Goal: Task Accomplishment & Management: Complete application form

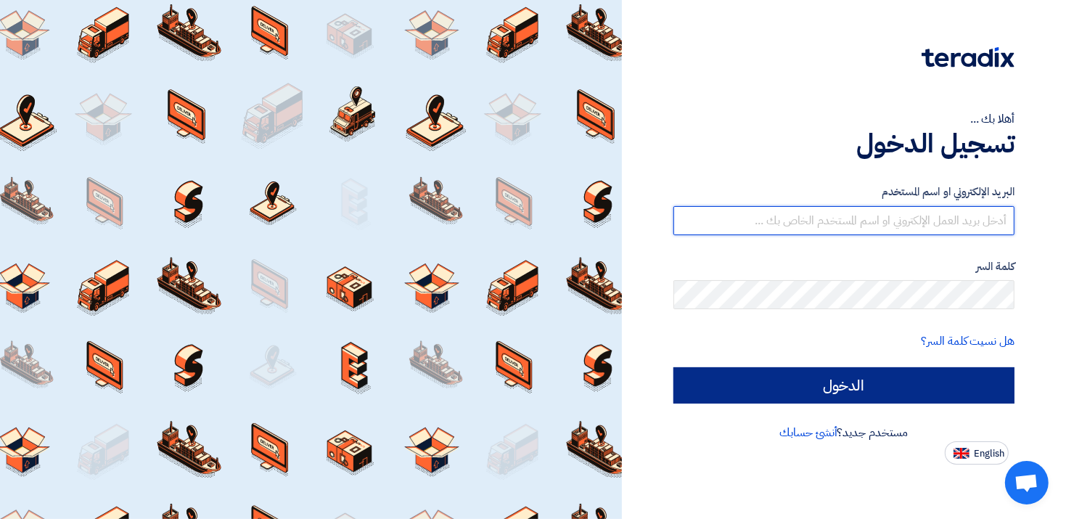
type input "[PERSON_NAME][EMAIL_ADDRESS][DOMAIN_NAME]"
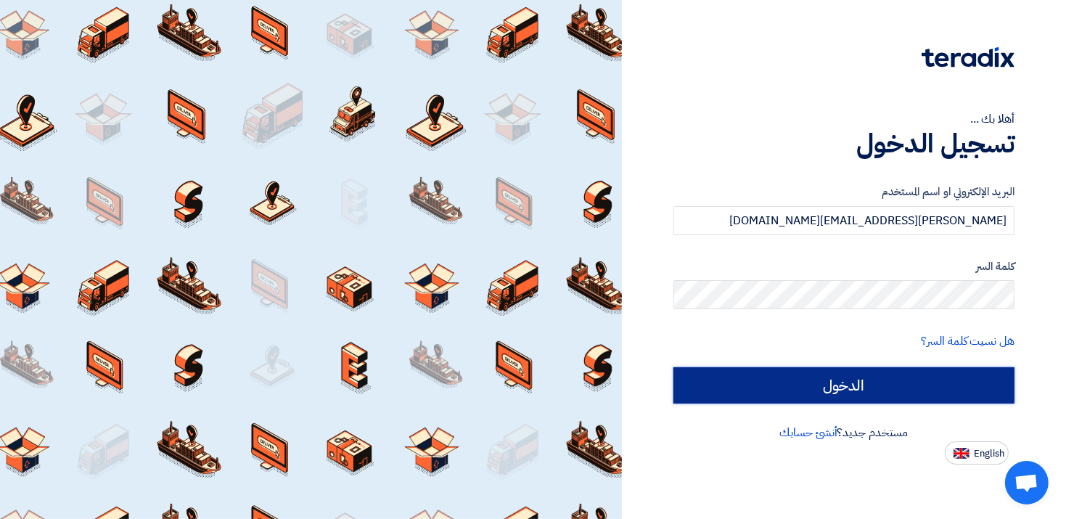
click at [990, 388] on input "الدخول" at bounding box center [843, 385] width 341 height 36
type input "Sign in"
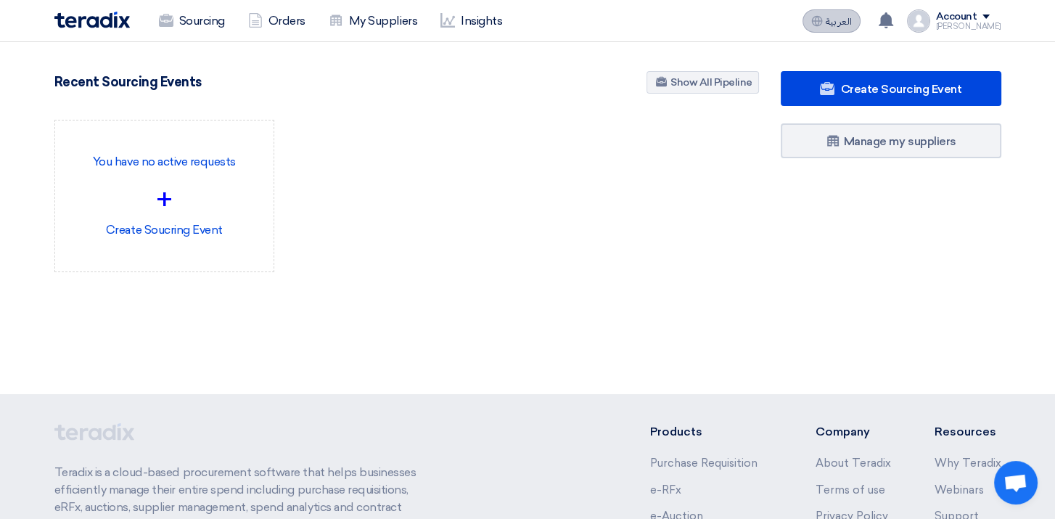
click at [848, 27] on button "العربية ع" at bounding box center [831, 20] width 58 height 23
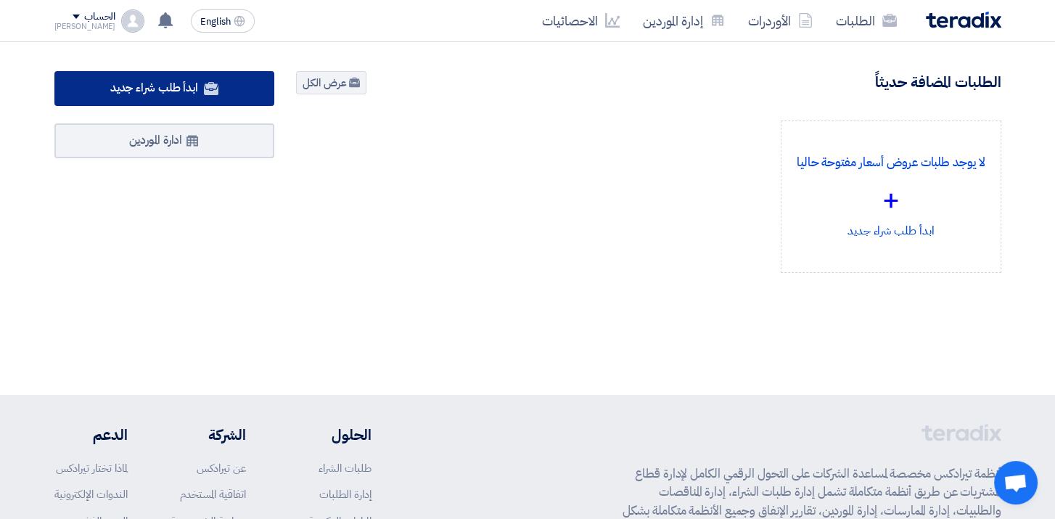
click at [216, 91] on use at bounding box center [211, 88] width 15 height 13
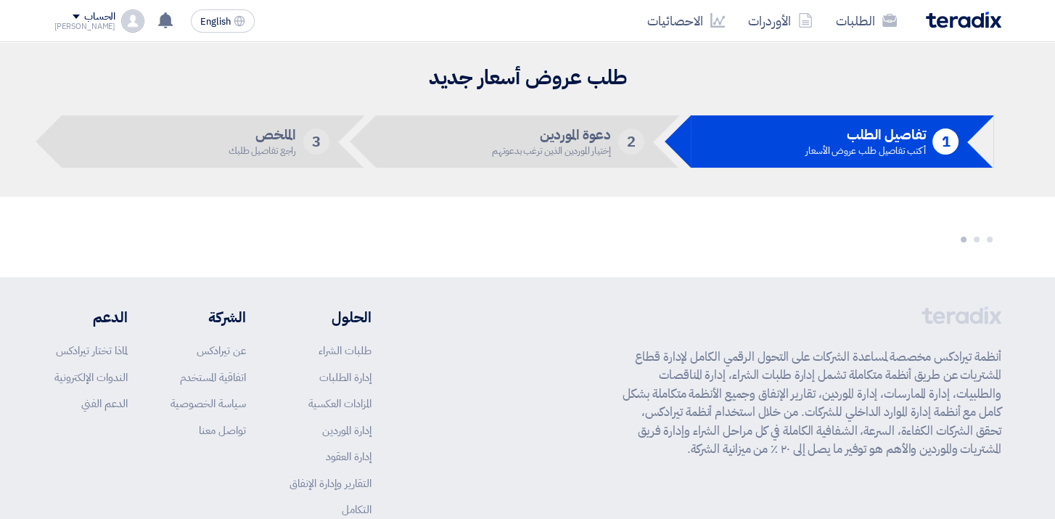
scroll to position [91, 0]
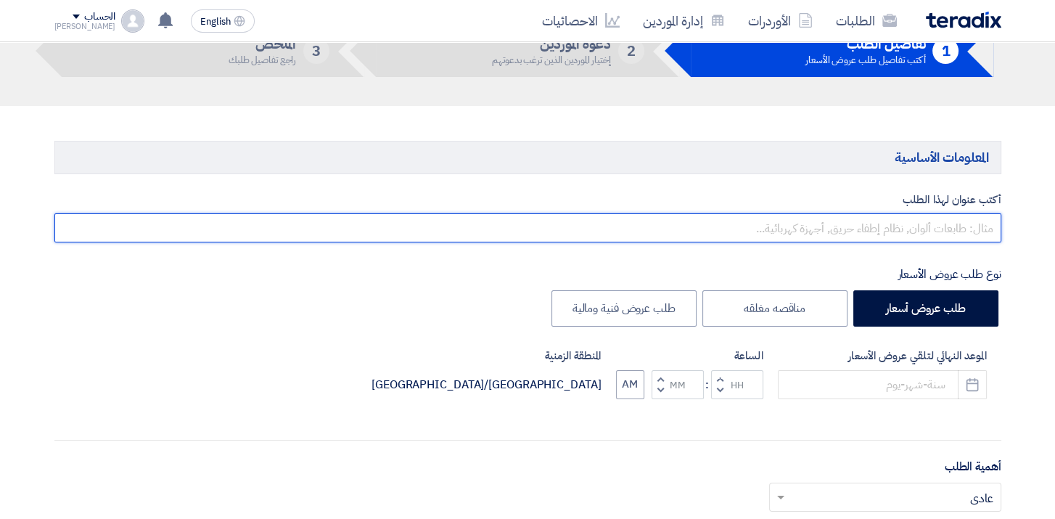
click at [940, 237] on input "text" at bounding box center [527, 227] width 947 height 29
type input "s"
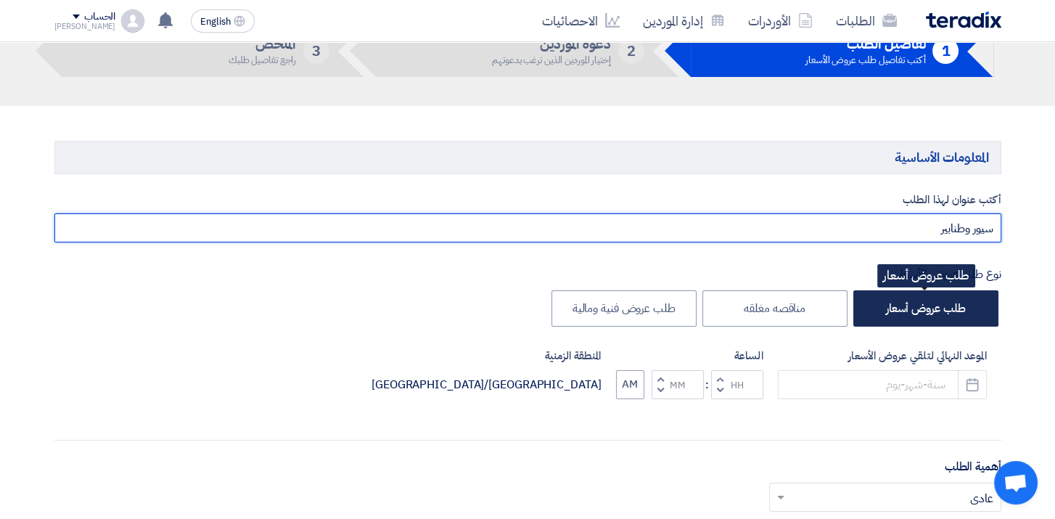
type input "سيور وطنابير"
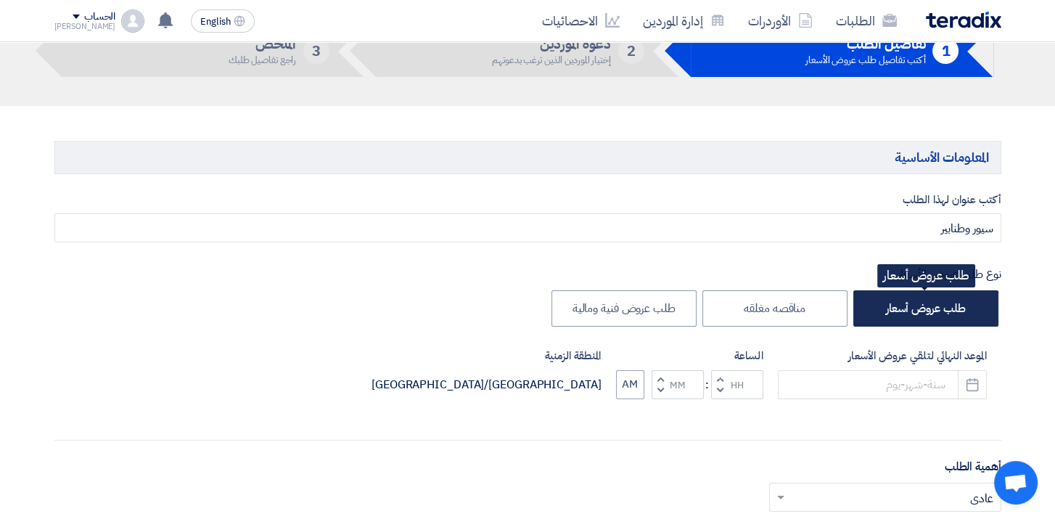
click at [945, 319] on label "طلب عروض أسعار" at bounding box center [925, 308] width 145 height 36
click at [956, 312] on input "طلب عروض أسعار" at bounding box center [960, 307] width 9 height 9
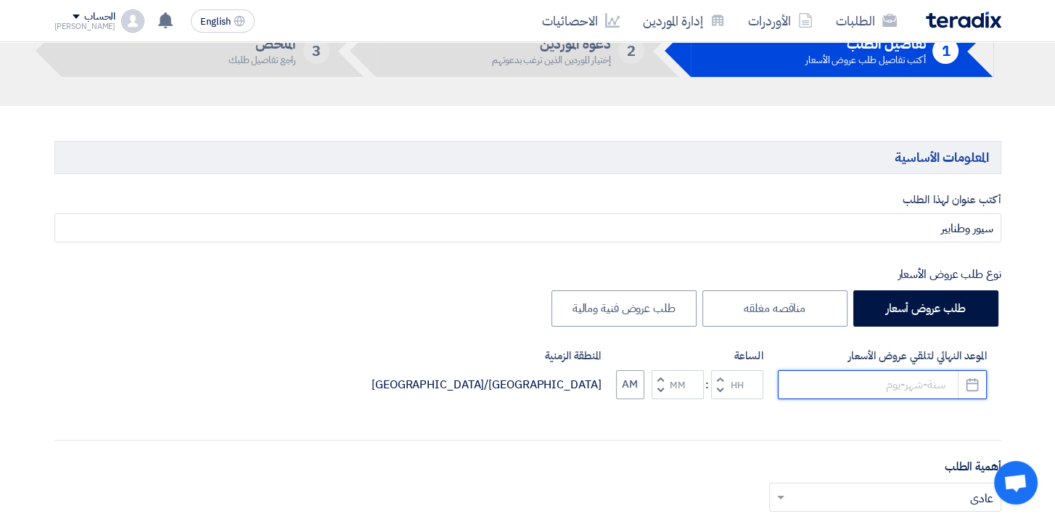
click at [888, 380] on input at bounding box center [882, 384] width 209 height 29
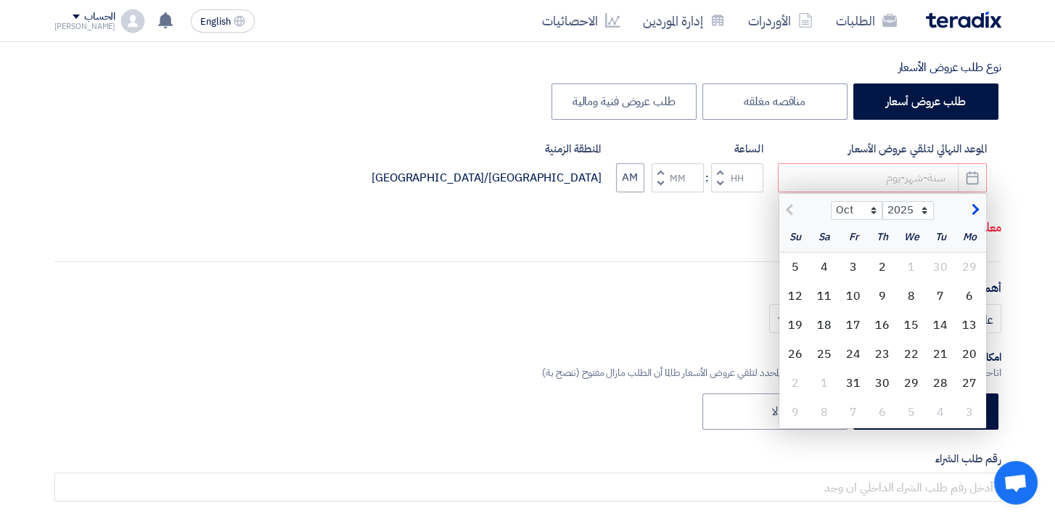
scroll to position [308, 0]
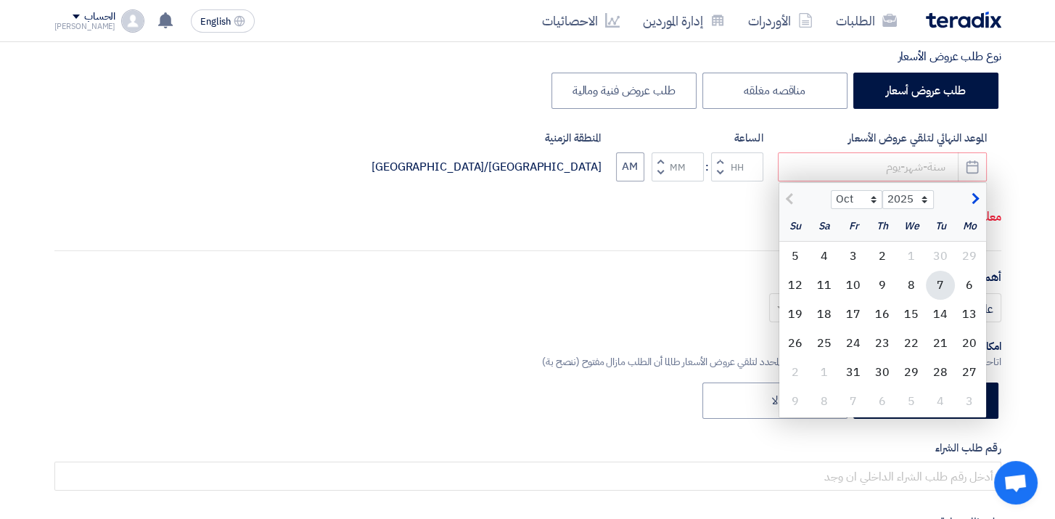
click at [938, 284] on div "7" at bounding box center [940, 285] width 29 height 29
type input "10/7/2025"
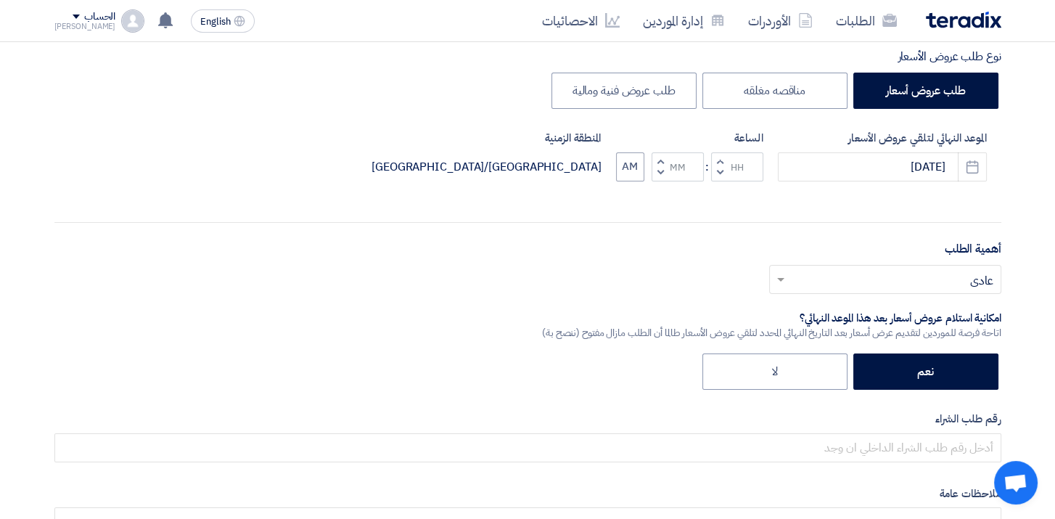
click at [658, 171] on span "button" at bounding box center [659, 172] width 5 height 11
type input "11"
type input "59"
click at [818, 165] on input "10/7/2025" at bounding box center [882, 166] width 209 height 29
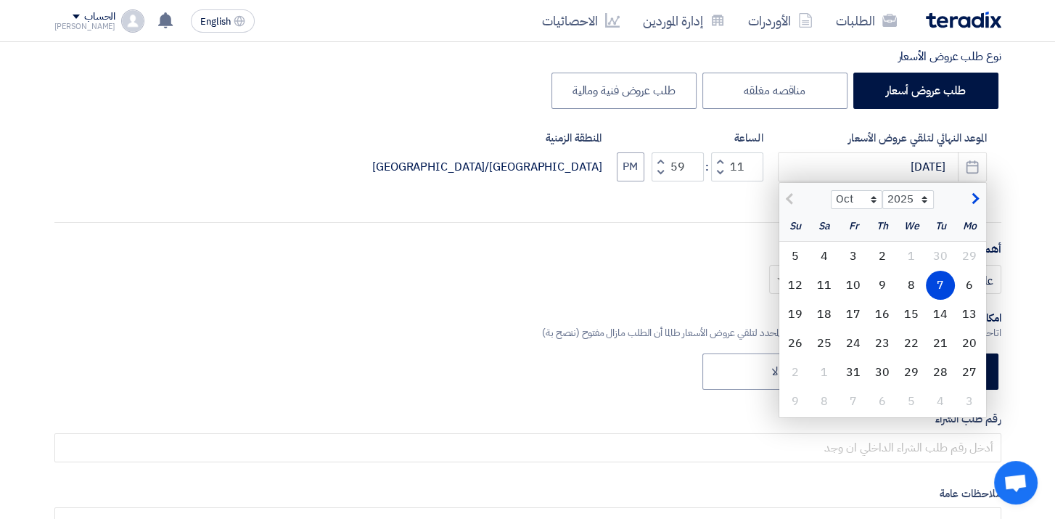
drag, startPoint x: 680, startPoint y: 241, endPoint x: 694, endPoint y: 256, distance: 20.5
click at [687, 245] on div "أهمية الطلب أختر أهمية الطلب... × عادي ×" at bounding box center [527, 272] width 947 height 65
click at [948, 291] on div "7" at bounding box center [940, 285] width 29 height 29
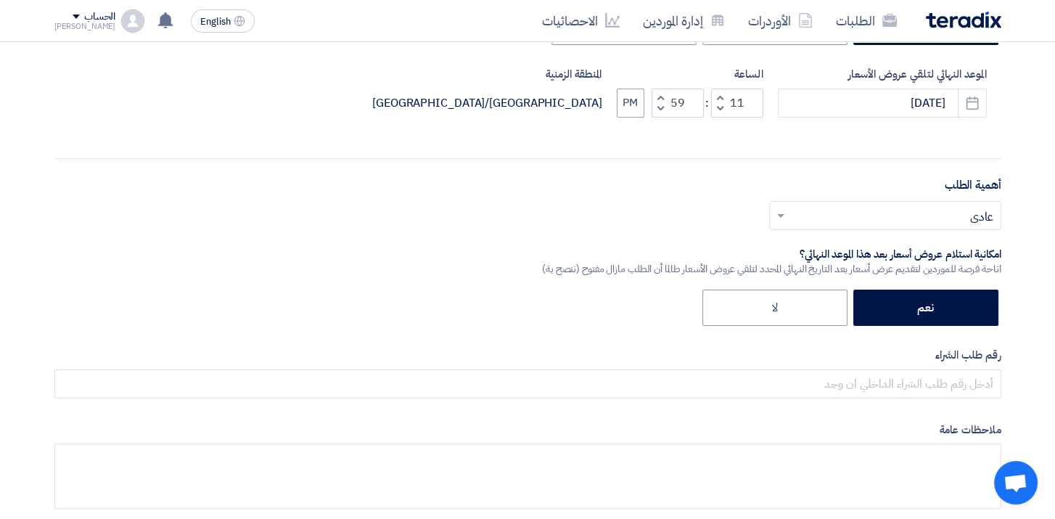
scroll to position [453, 0]
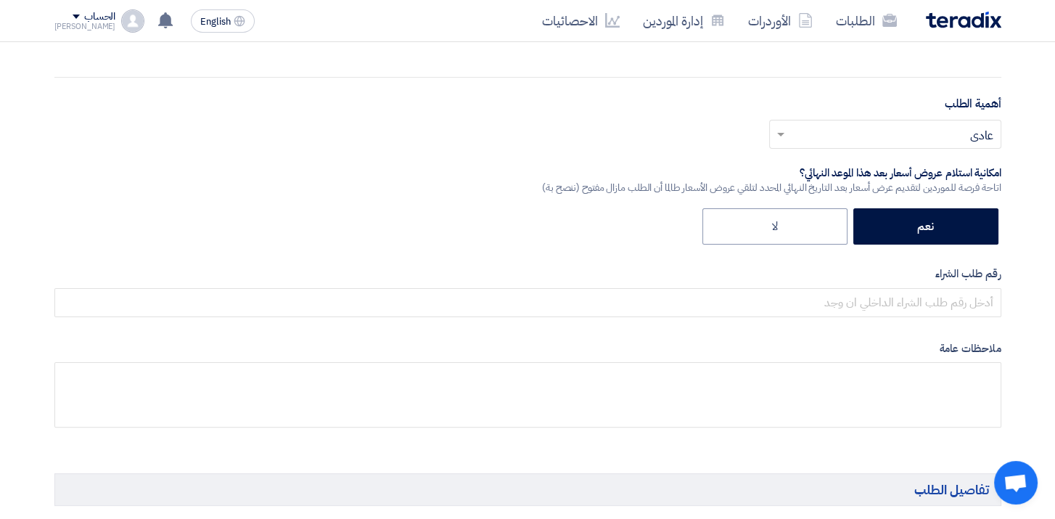
click at [924, 147] on ng-select "أختر أهمية الطلب... × عادي ×" at bounding box center [885, 134] width 232 height 29
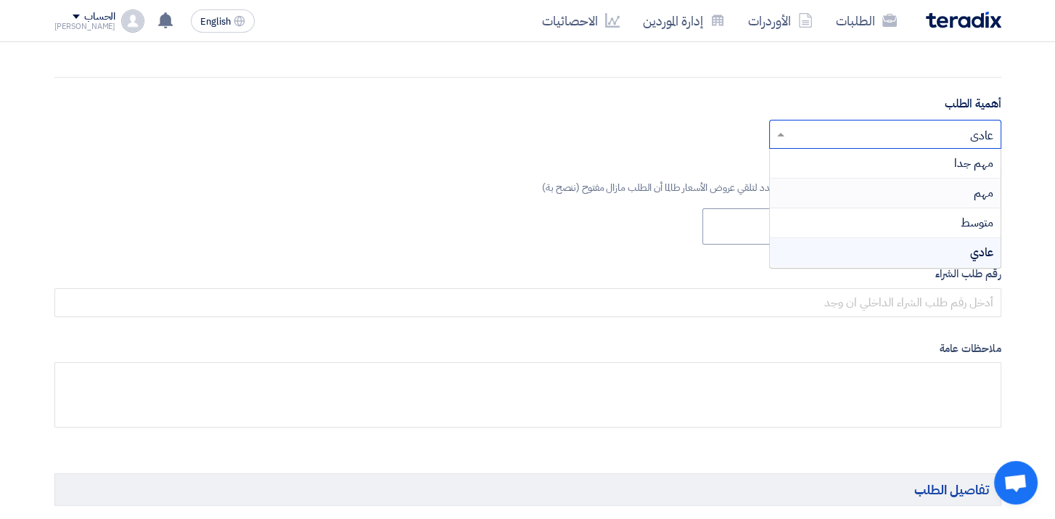
click at [979, 184] on span "مهم" at bounding box center [984, 192] width 20 height 17
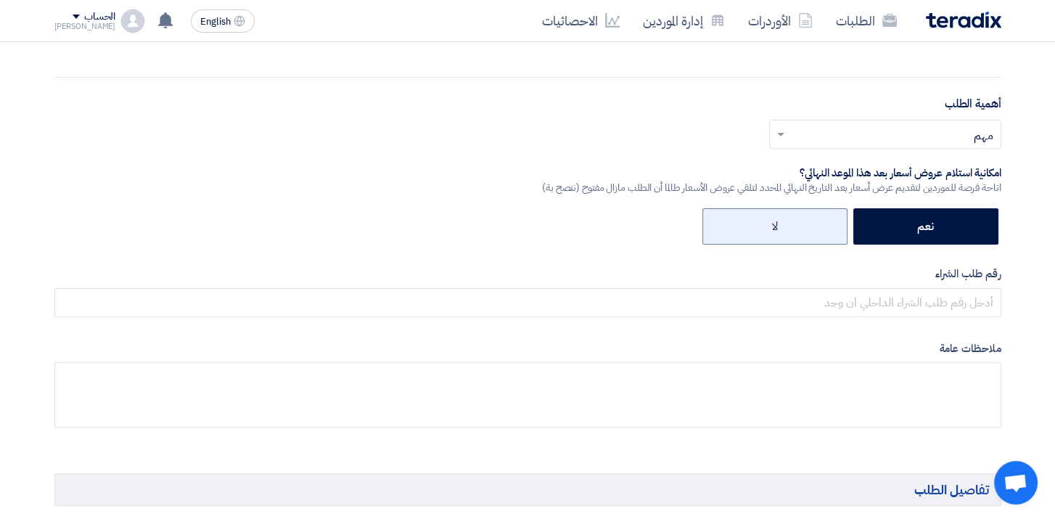
scroll to position [308, 0]
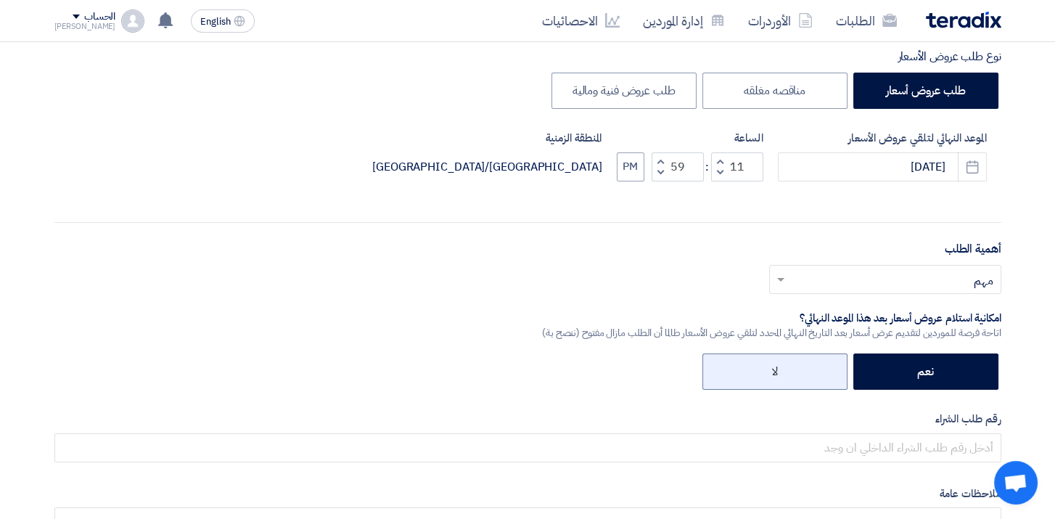
click at [787, 361] on label "لا" at bounding box center [774, 371] width 145 height 36
click at [778, 366] on input "لا" at bounding box center [772, 370] width 9 height 9
radio input "true"
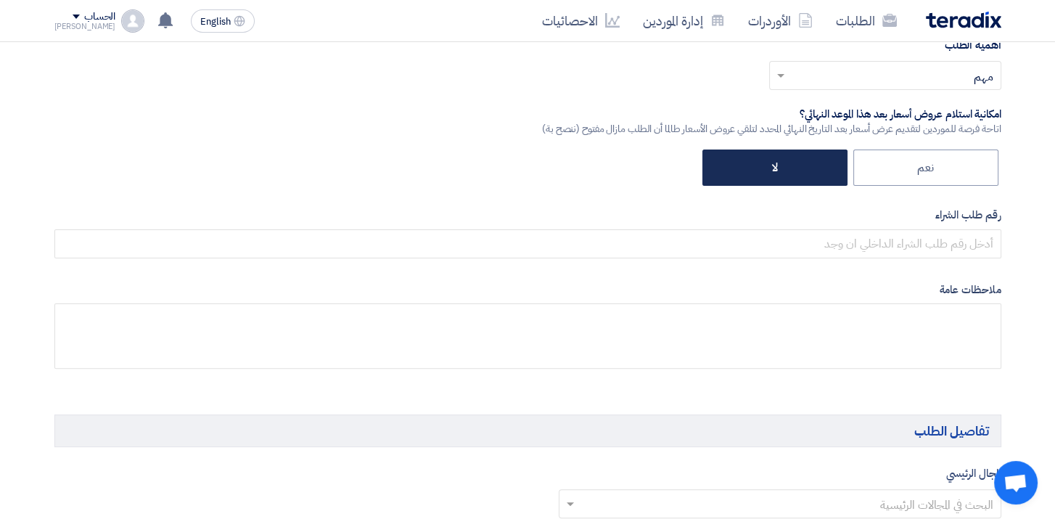
scroll to position [599, 0]
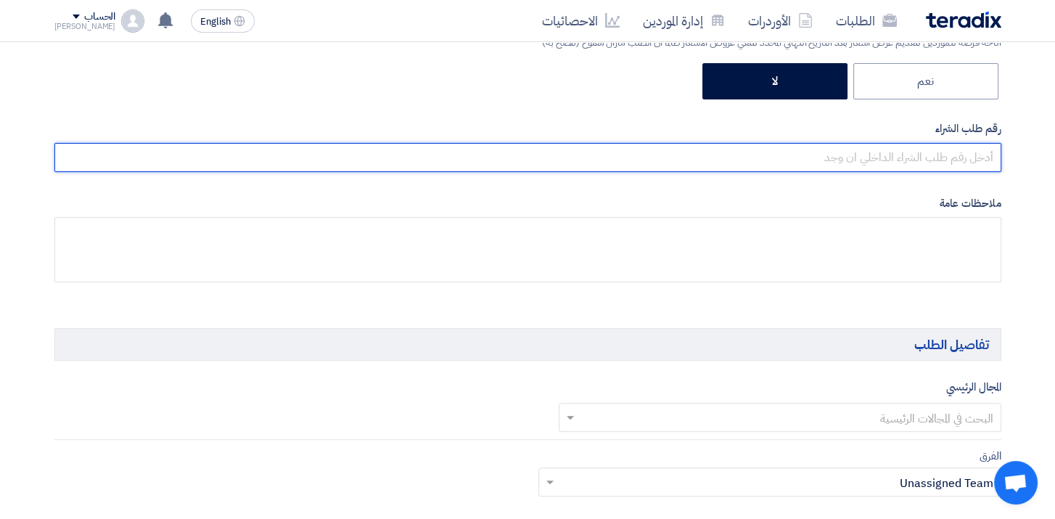
click at [961, 153] on input "text" at bounding box center [527, 157] width 947 height 29
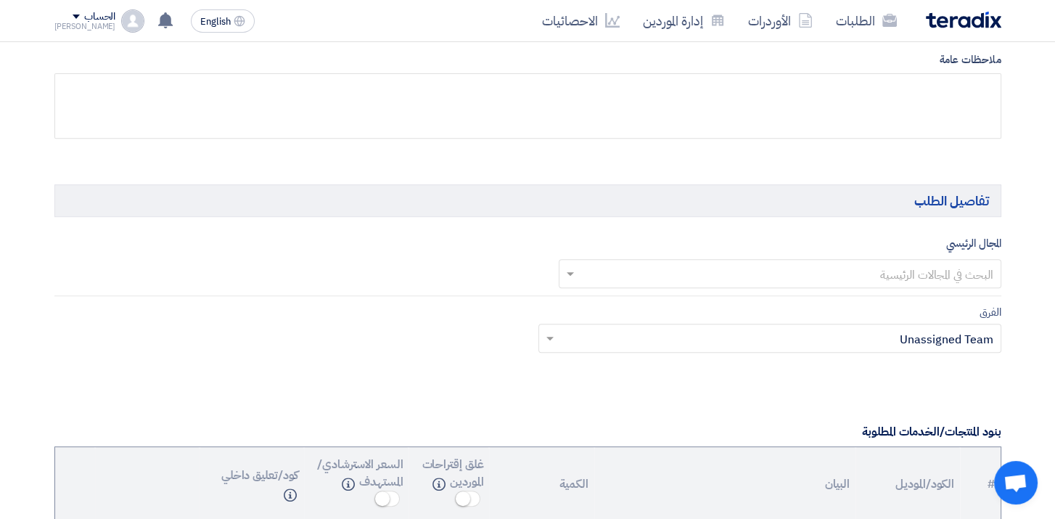
scroll to position [744, 0]
type input "2000004956"
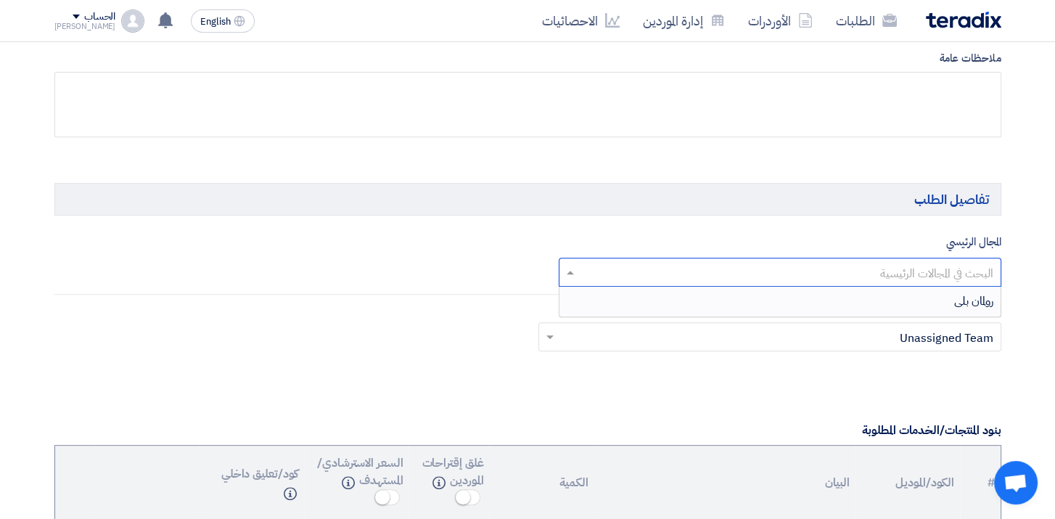
click at [577, 273] on span at bounding box center [568, 271] width 18 height 17
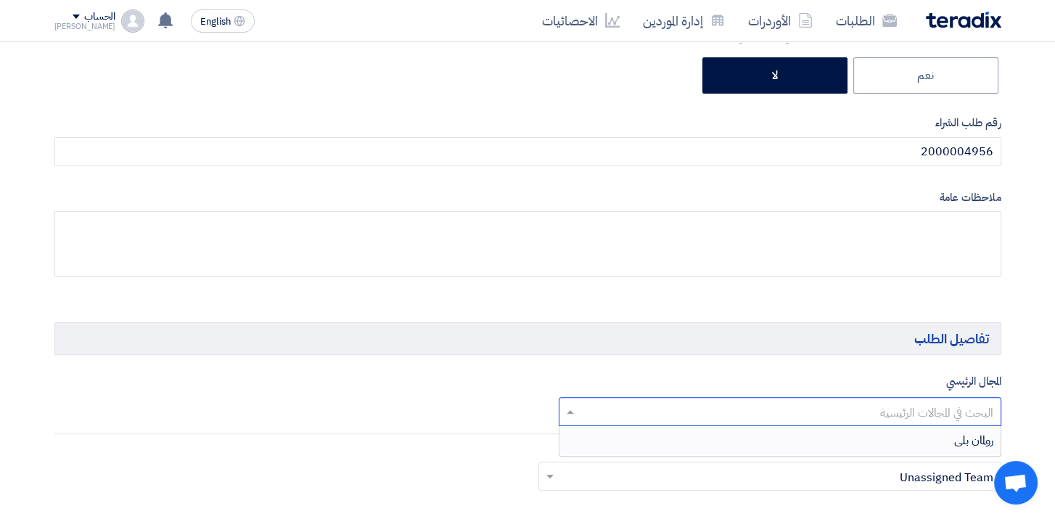
scroll to position [599, 0]
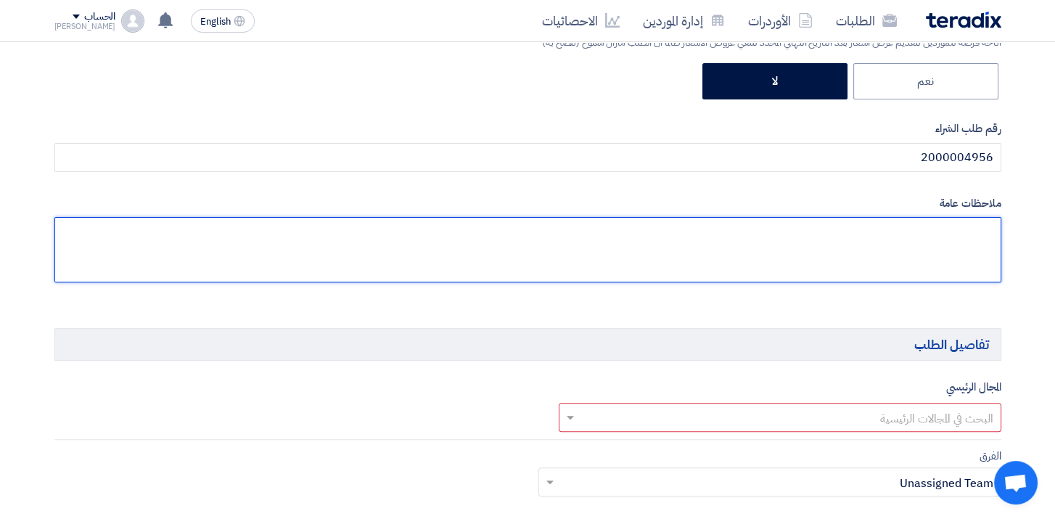
drag, startPoint x: 901, startPoint y: 239, endPoint x: 718, endPoint y: 236, distance: 182.9
click at [718, 236] on textarea at bounding box center [527, 249] width 947 height 65
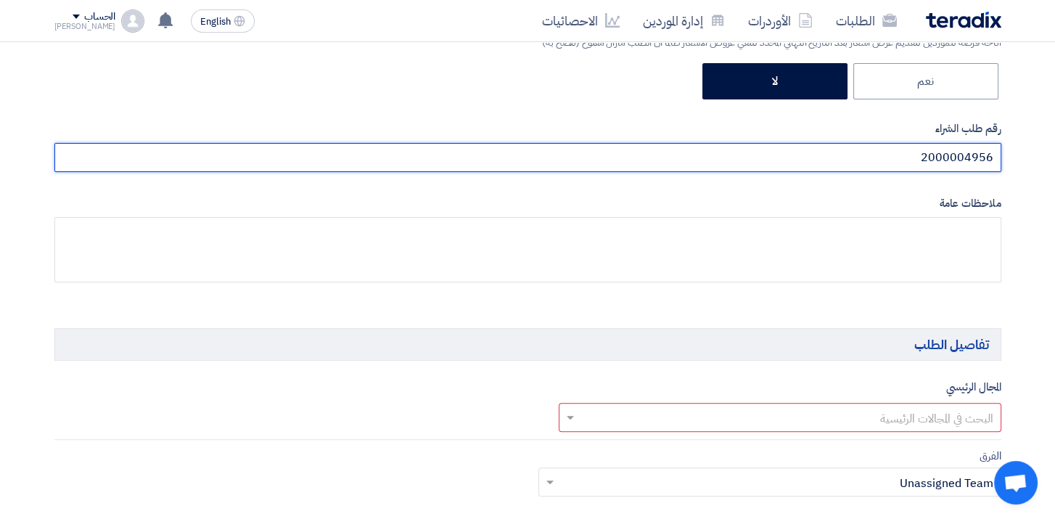
drag, startPoint x: 396, startPoint y: 211, endPoint x: 440, endPoint y: 312, distance: 109.8
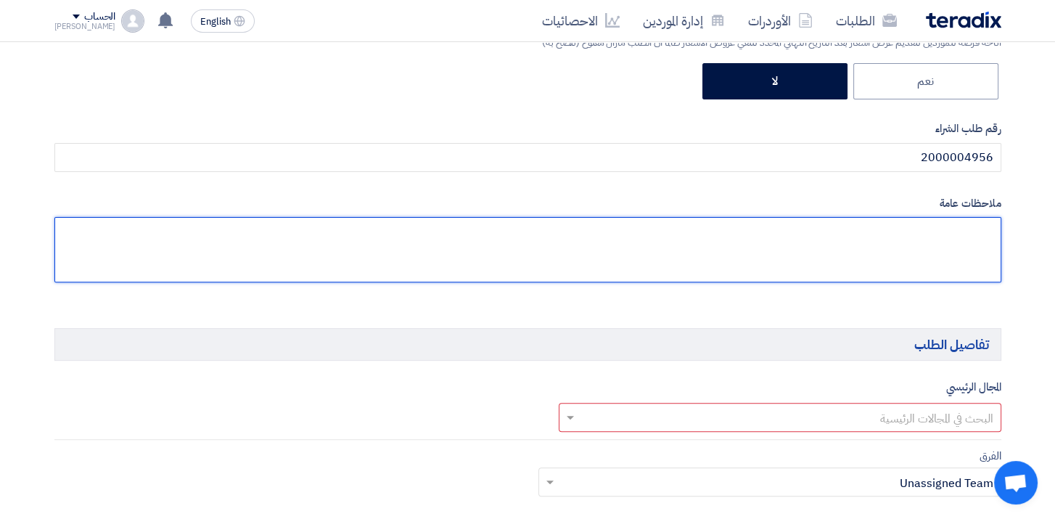
click at [574, 249] on textarea at bounding box center [527, 249] width 947 height 65
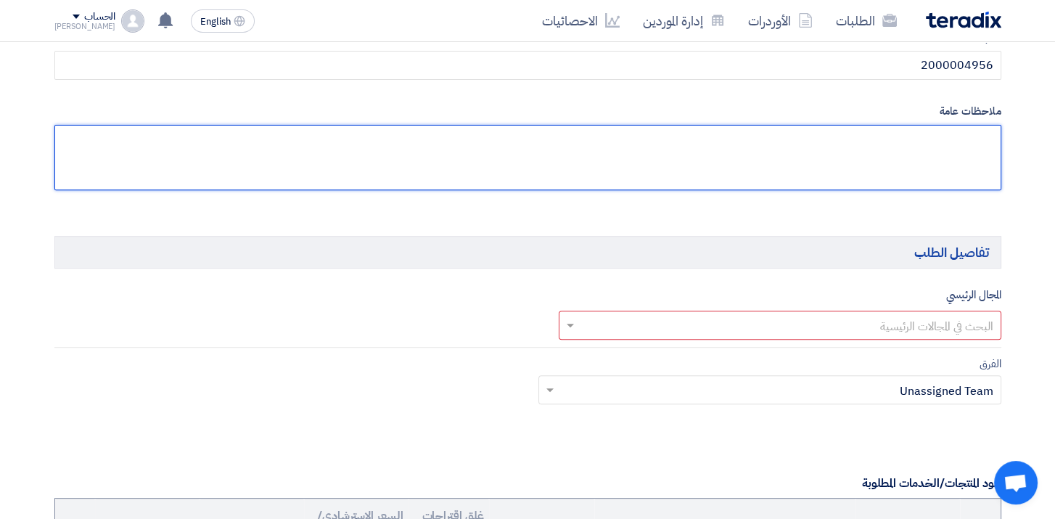
scroll to position [744, 0]
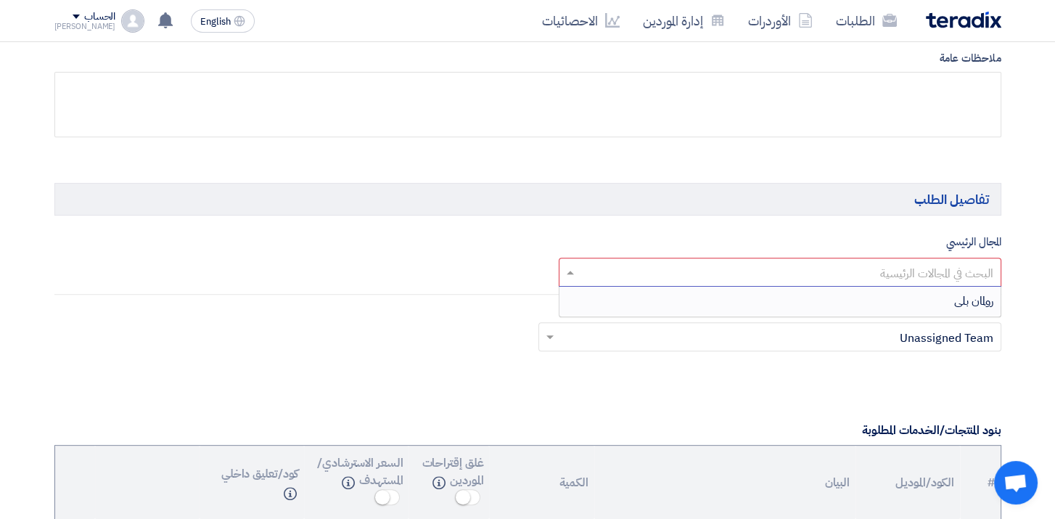
click at [745, 271] on input "text" at bounding box center [788, 273] width 414 height 24
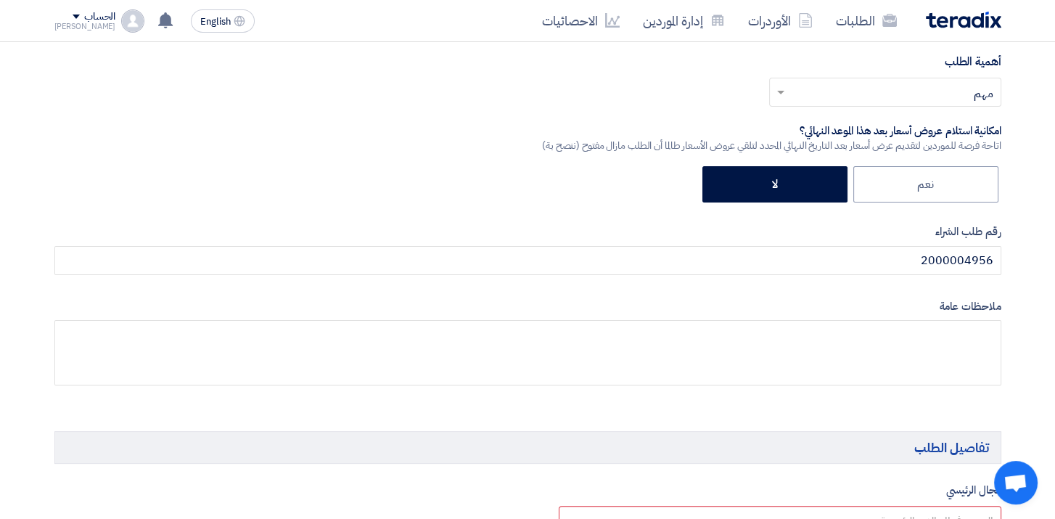
scroll to position [163, 0]
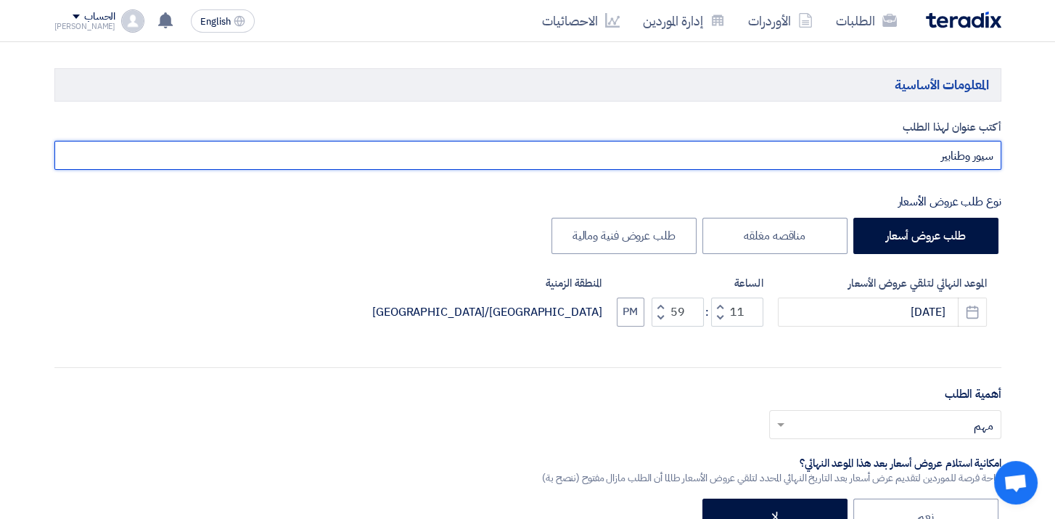
click at [974, 150] on input "سيور وطنابير" at bounding box center [527, 155] width 947 height 29
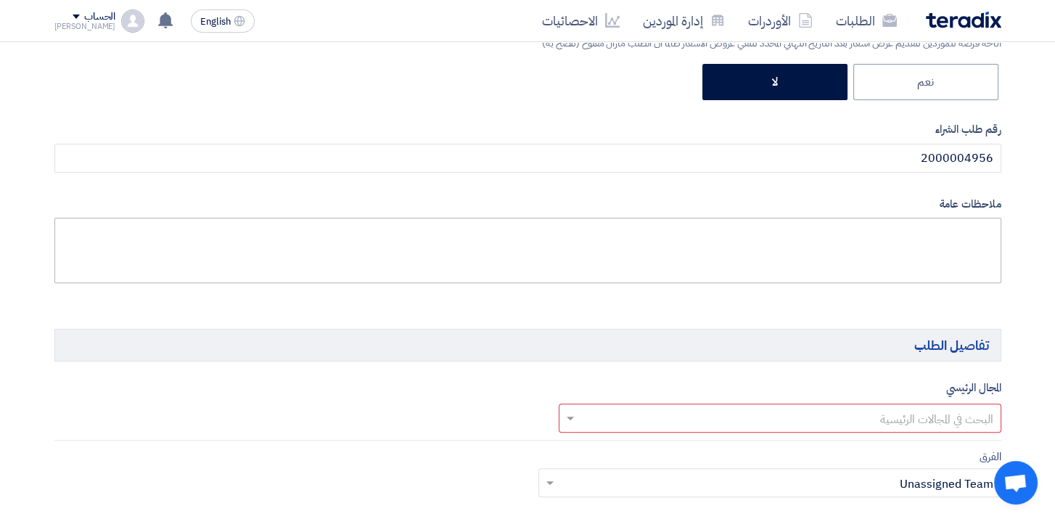
scroll to position [599, 0]
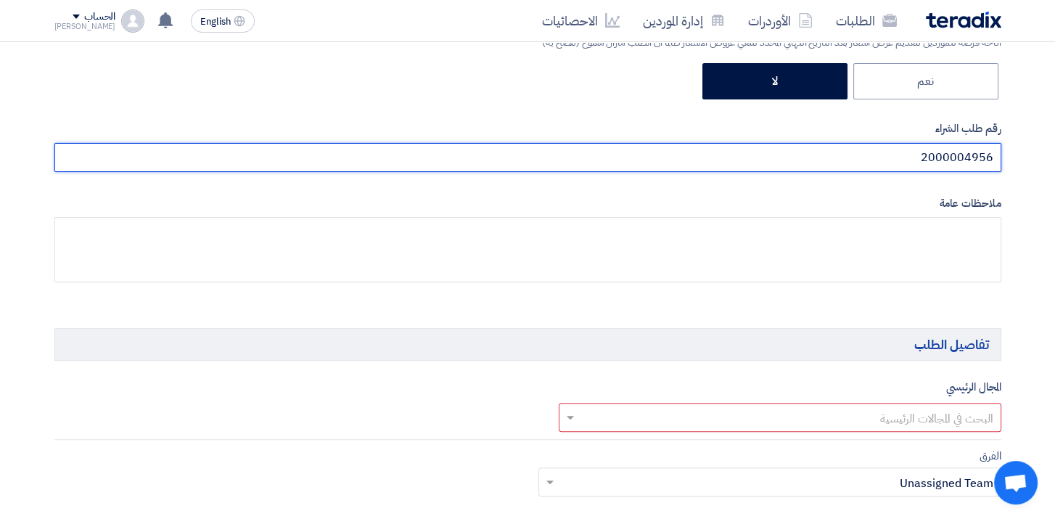
click at [957, 157] on input "2000004956" at bounding box center [527, 157] width 947 height 29
click at [957, 156] on input "2000004956" at bounding box center [527, 157] width 947 height 29
click at [955, 155] on input "2000004956" at bounding box center [527, 157] width 947 height 29
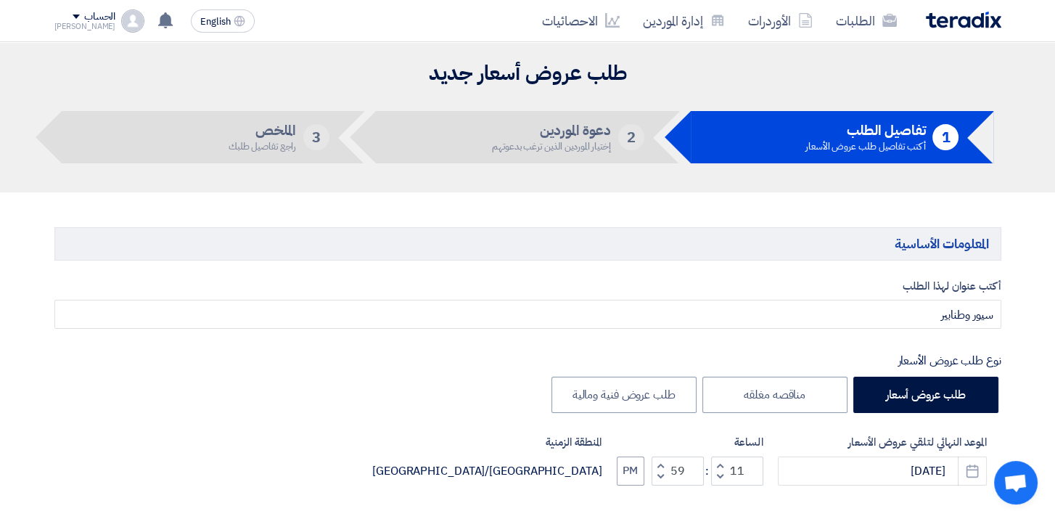
scroll to position [0, 0]
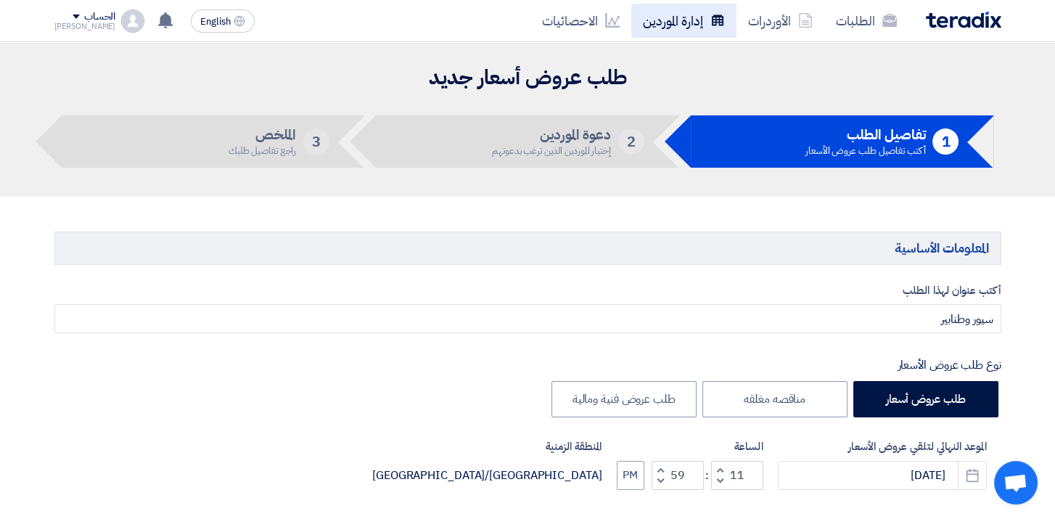
click at [659, 15] on link "إدارة الموردين" at bounding box center [683, 21] width 105 height 34
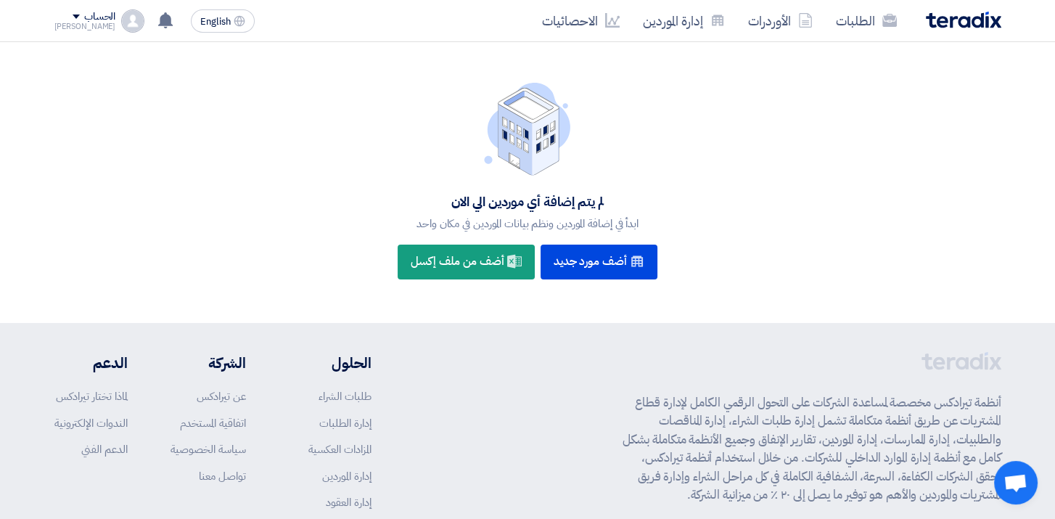
click at [84, 15] on div "الحساب" at bounding box center [99, 17] width 31 height 12
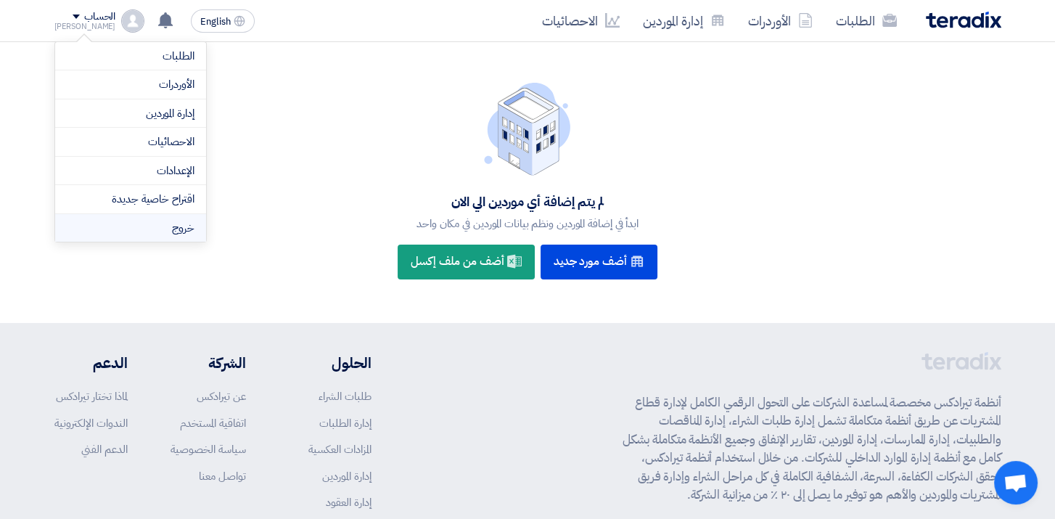
click at [181, 227] on li "خروج" at bounding box center [130, 228] width 151 height 28
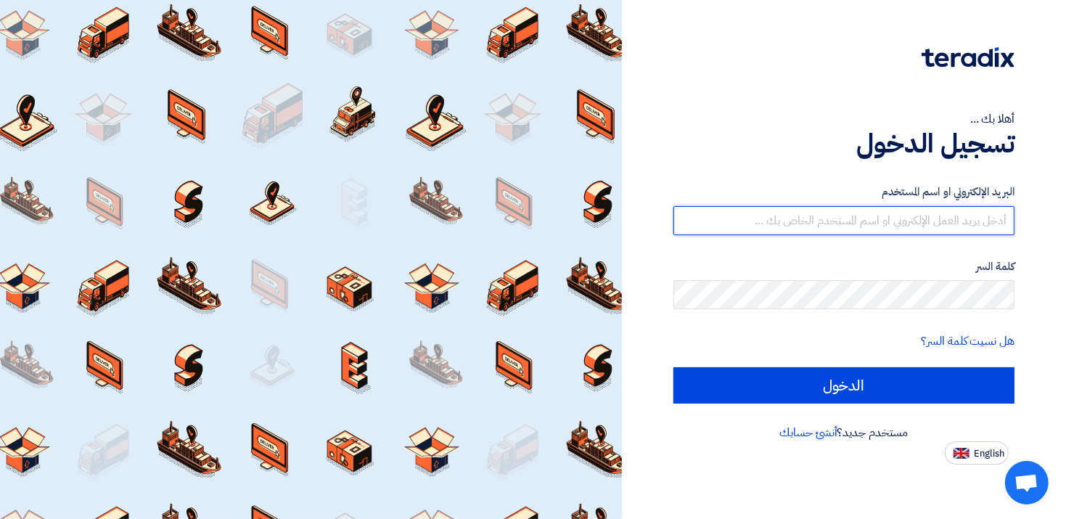
type input "[PERSON_NAME][EMAIL_ADDRESS][DOMAIN_NAME]"
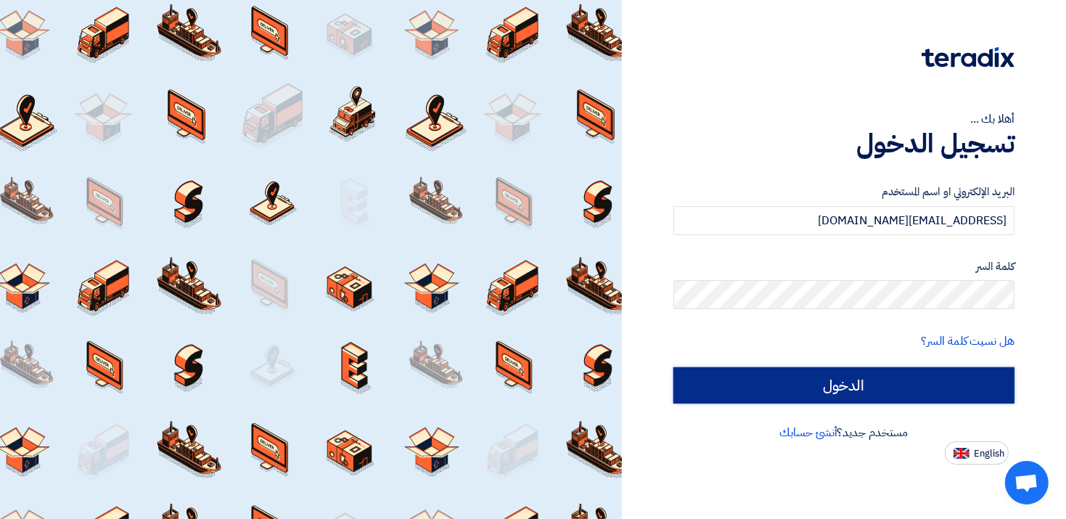
click at [939, 379] on input "الدخول" at bounding box center [843, 385] width 341 height 36
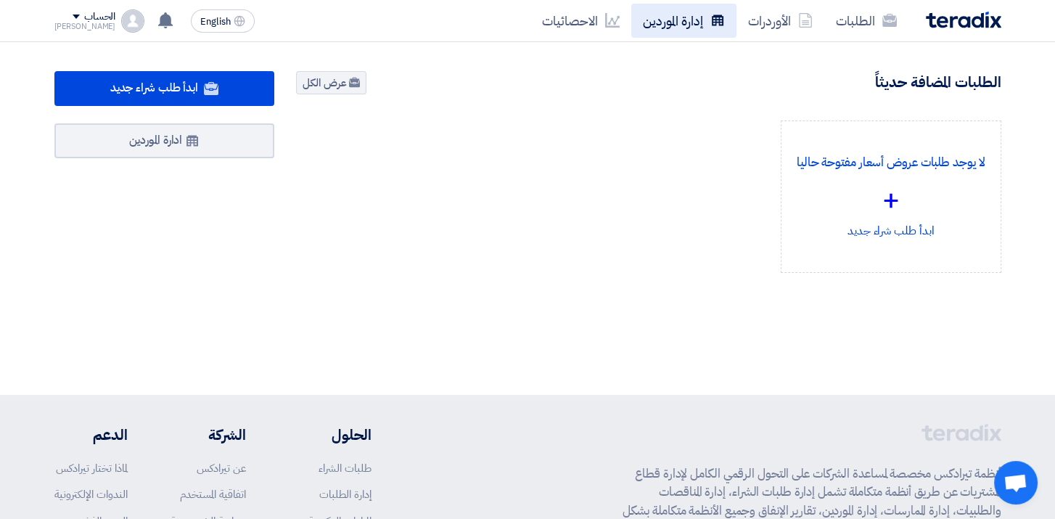
click at [681, 28] on link "إدارة الموردين" at bounding box center [683, 21] width 105 height 34
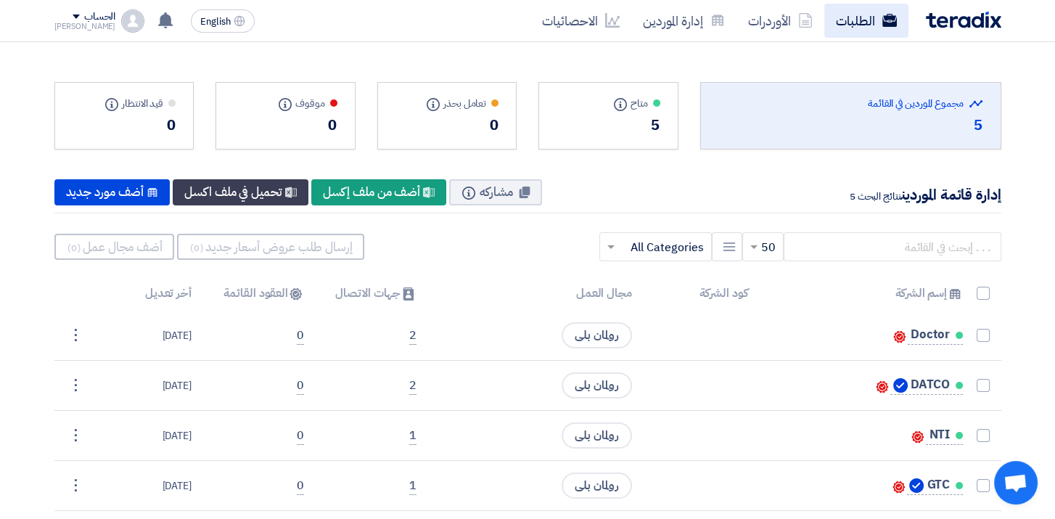
click at [897, 16] on link "الطلبات" at bounding box center [866, 21] width 84 height 34
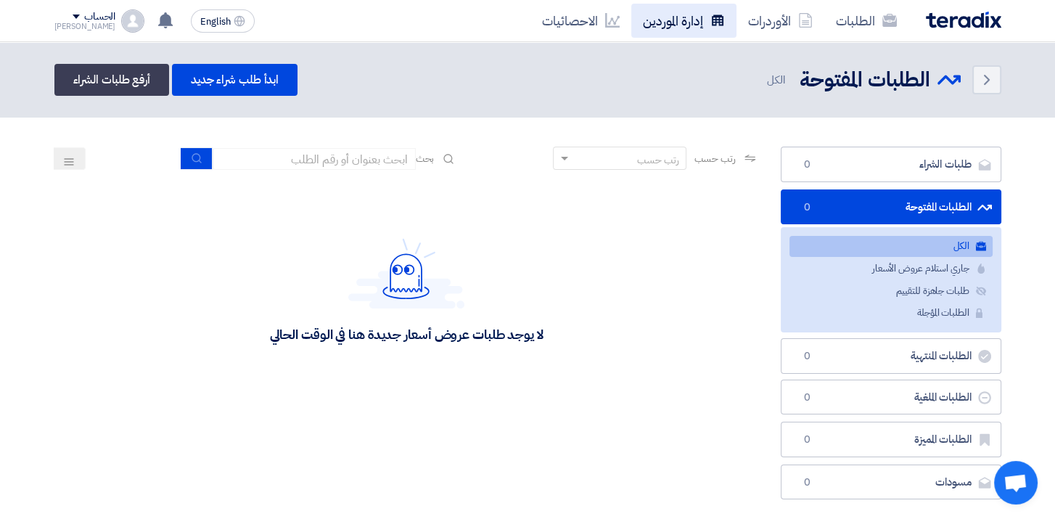
click at [668, 29] on link "إدارة الموردين" at bounding box center [683, 21] width 105 height 34
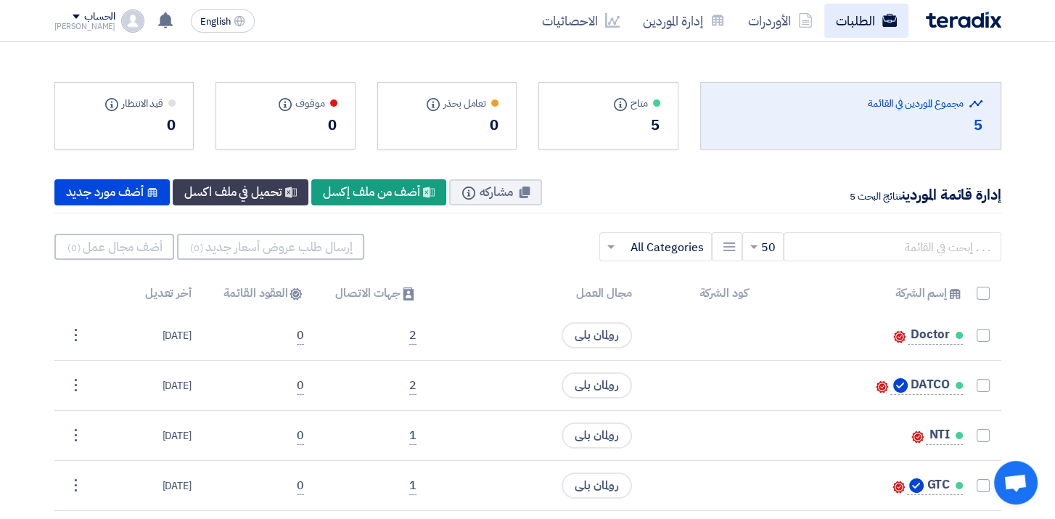
click at [871, 32] on link "الطلبات" at bounding box center [866, 21] width 84 height 34
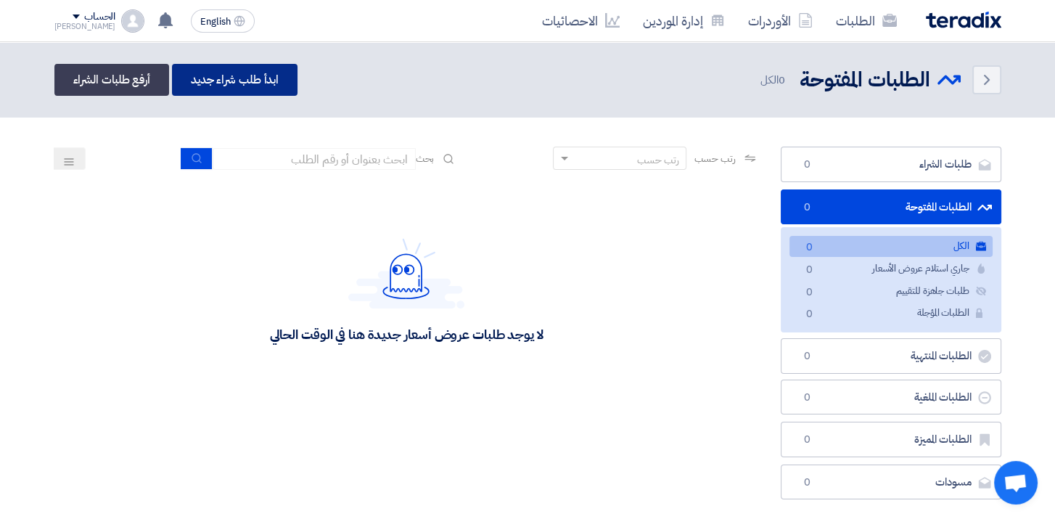
click at [244, 76] on link "ابدأ طلب شراء جديد" at bounding box center [235, 80] width 126 height 32
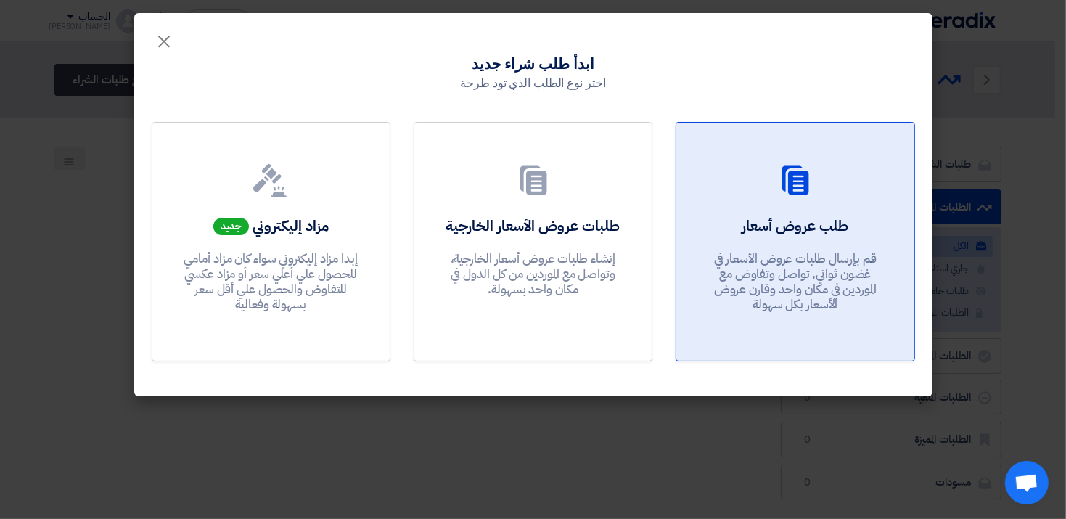
click at [834, 239] on div "طلب عروض أسعار قم بإرسال طلبات عروض الأسعار في غضون ثواني, تواصل وتفاوض مع المو…" at bounding box center [795, 267] width 202 height 104
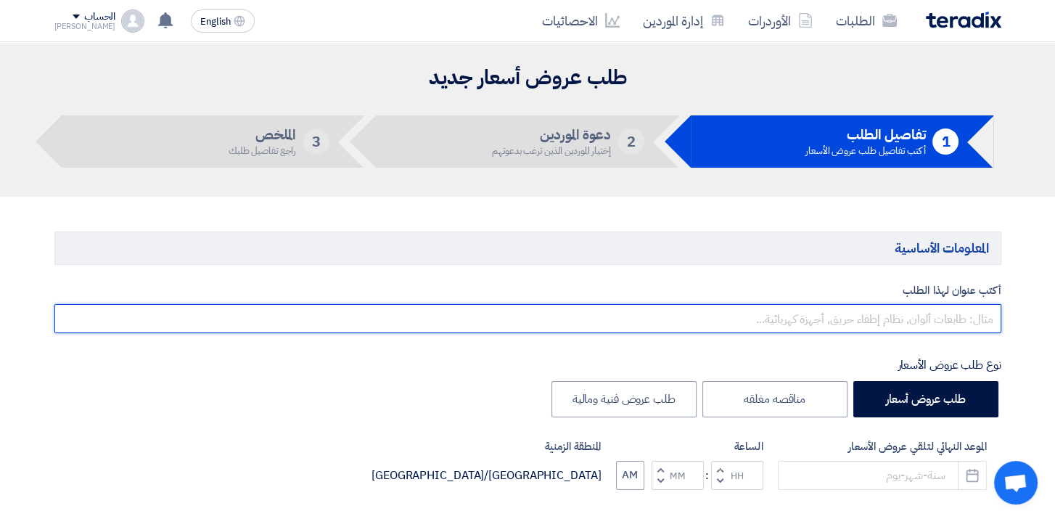
click at [906, 315] on input "text" at bounding box center [527, 318] width 947 height 29
paste input "سيور وطنابير"
type input "سيور وطنابير"
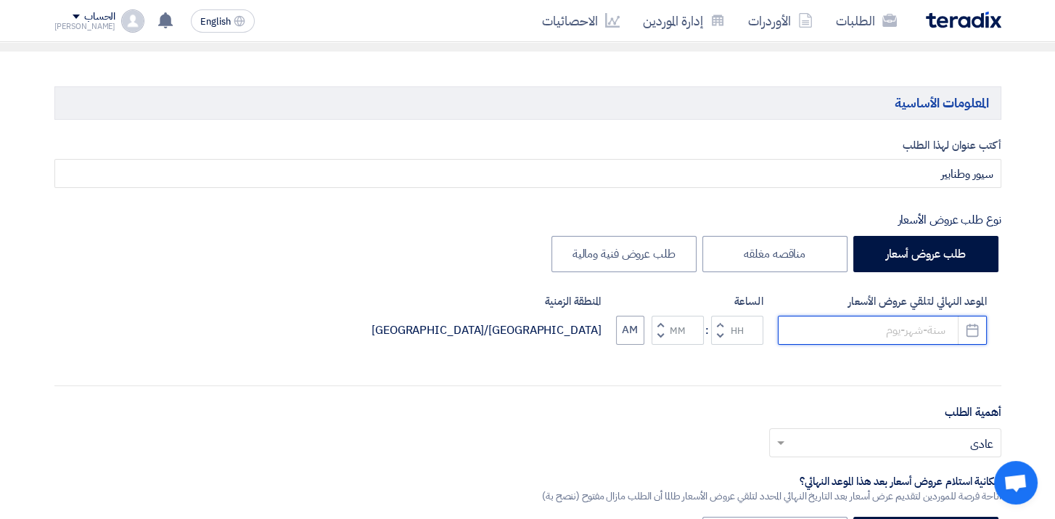
click at [843, 341] on input at bounding box center [882, 330] width 209 height 29
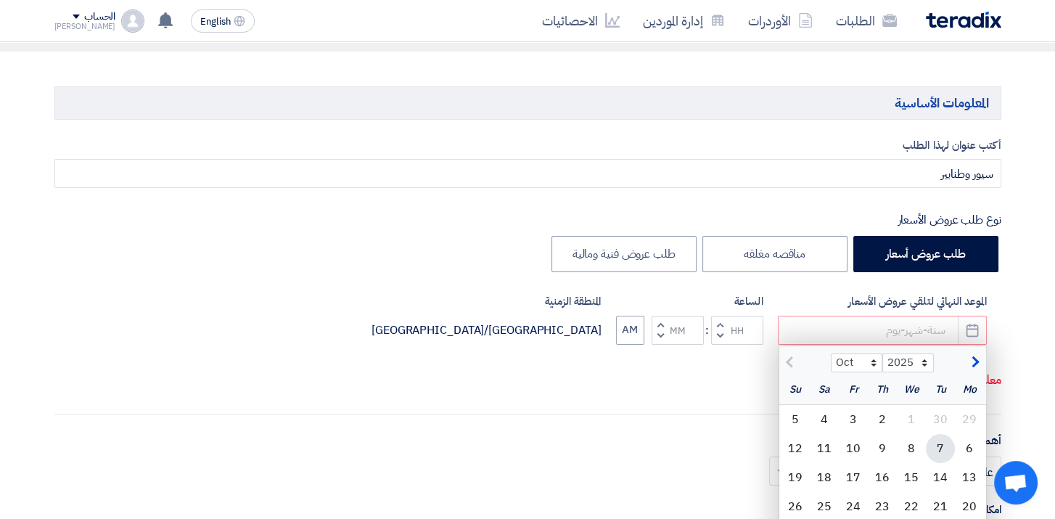
click at [932, 443] on div "7" at bounding box center [940, 448] width 29 height 29
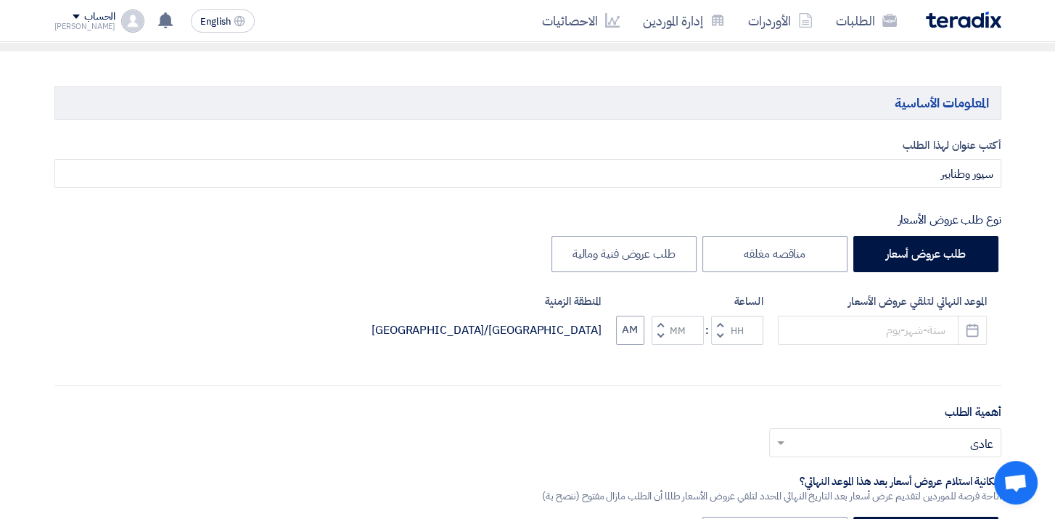
type input "10/7/2025"
click at [901, 323] on input "10/7/2025" at bounding box center [882, 330] width 209 height 29
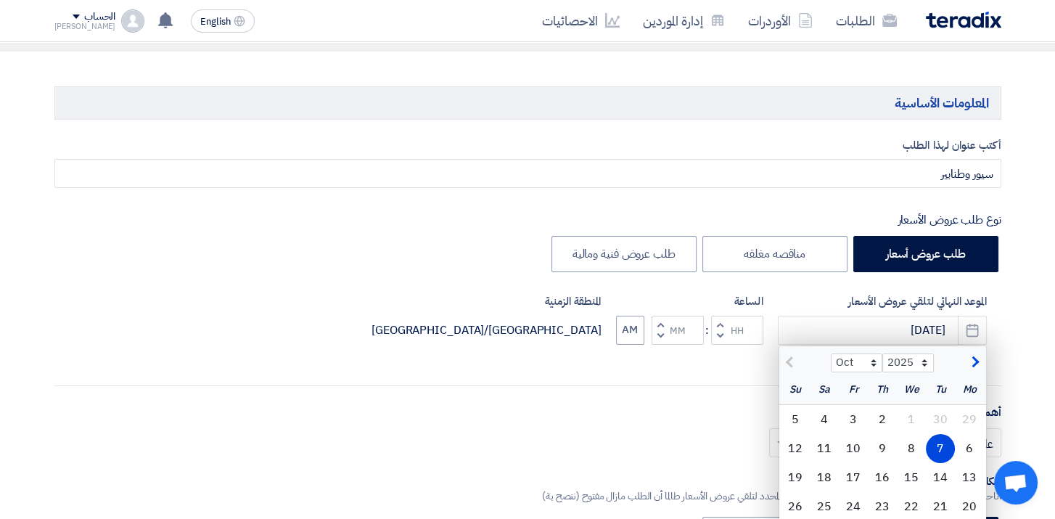
click at [658, 330] on span "button" at bounding box center [659, 335] width 5 height 11
type input "11"
type input "59"
click at [720, 391] on div "أكتب عنوان لهذا الطلب سيور وطنابير نوع طلب عروض الأسعار طلب عروض أسعار مناقصه م…" at bounding box center [528, 448] width 969 height 622
click at [718, 386] on div "أكتب عنوان لهذا الطلب سيور وطنابير نوع طلب عروض الأسعار طلب عروض أسعار مناقصه م…" at bounding box center [528, 448] width 969 height 622
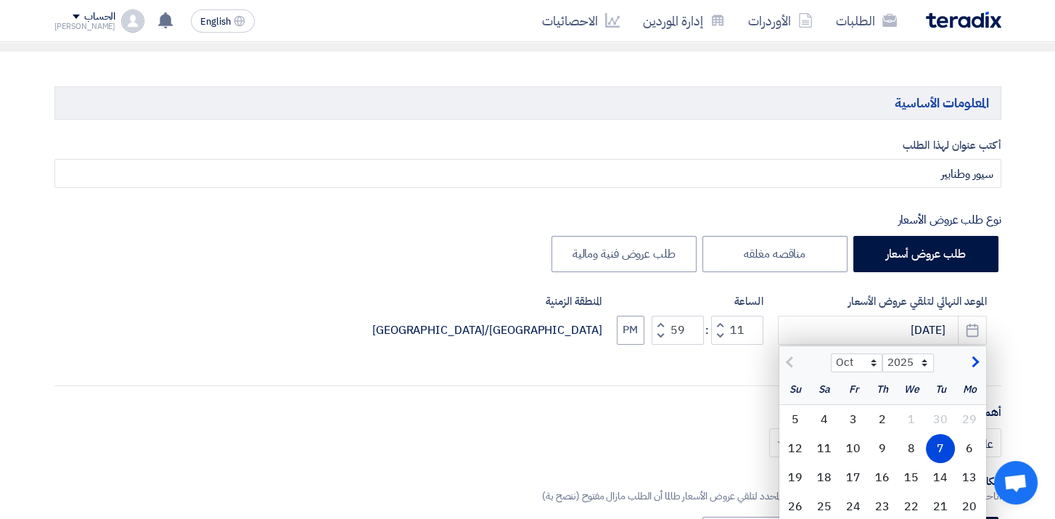
click at [718, 386] on div "أكتب عنوان لهذا الطلب سيور وطنابير نوع طلب عروض الأسعار طلب عروض أسعار مناقصه م…" at bounding box center [528, 448] width 969 height 622
click at [948, 444] on div "7" at bounding box center [940, 448] width 29 height 29
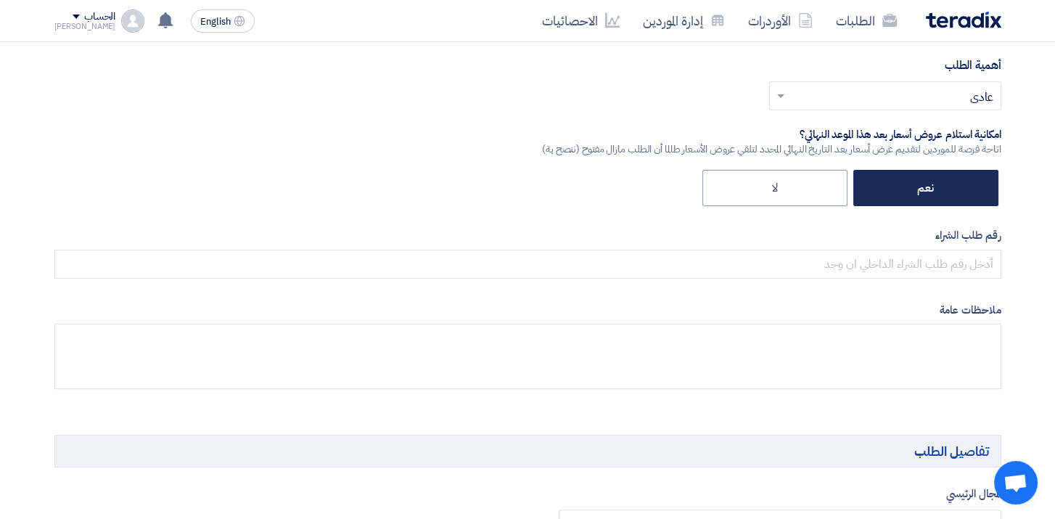
scroll to position [580, 0]
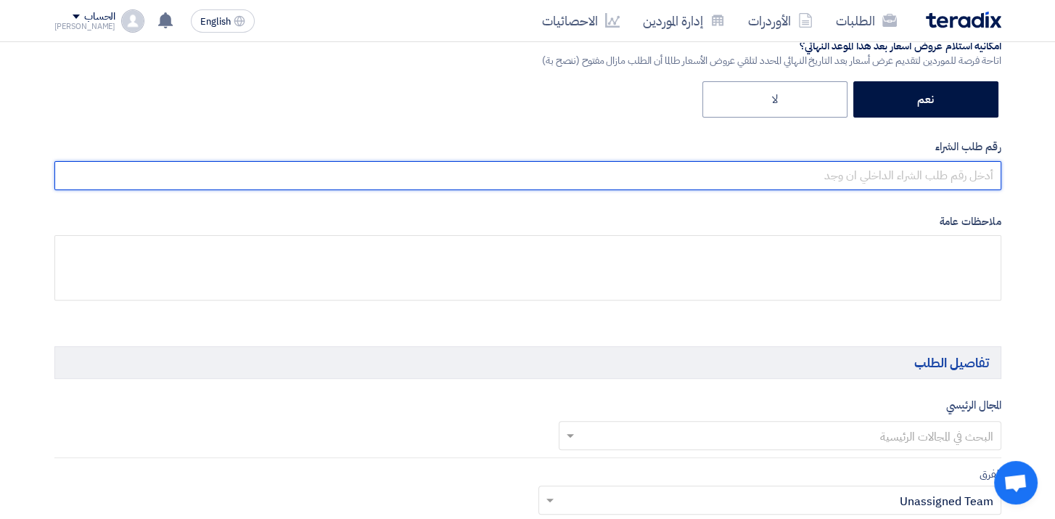
click at [919, 170] on input "text" at bounding box center [527, 175] width 947 height 29
paste input "2000004956"
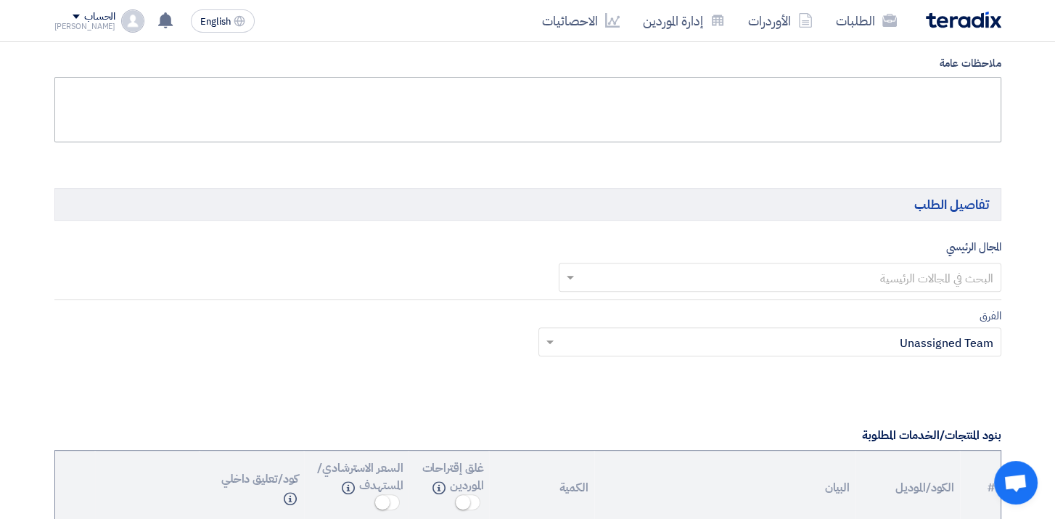
scroll to position [798, 0]
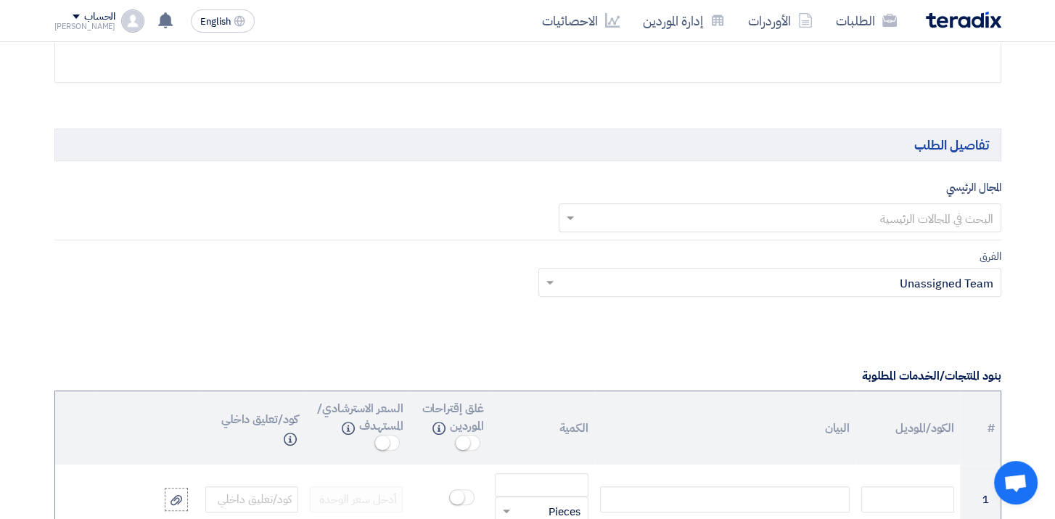
type input "2000004956"
click at [879, 218] on input "text" at bounding box center [788, 219] width 414 height 24
click at [959, 274] on span "Pulley V-Belt" at bounding box center [959, 276] width 68 height 17
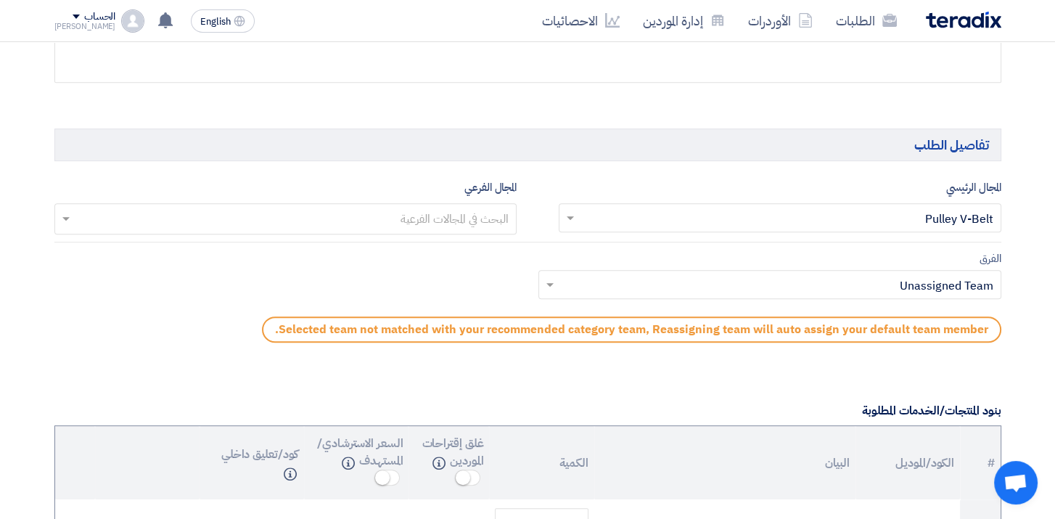
click at [749, 295] on input "text" at bounding box center [778, 286] width 434 height 24
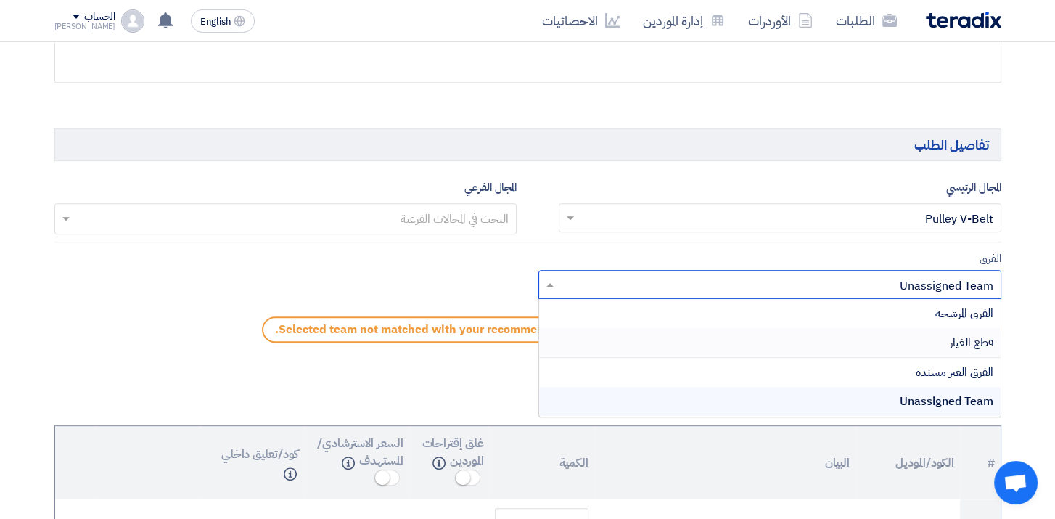
click at [952, 335] on span "قطع الغيار" at bounding box center [972, 342] width 44 height 17
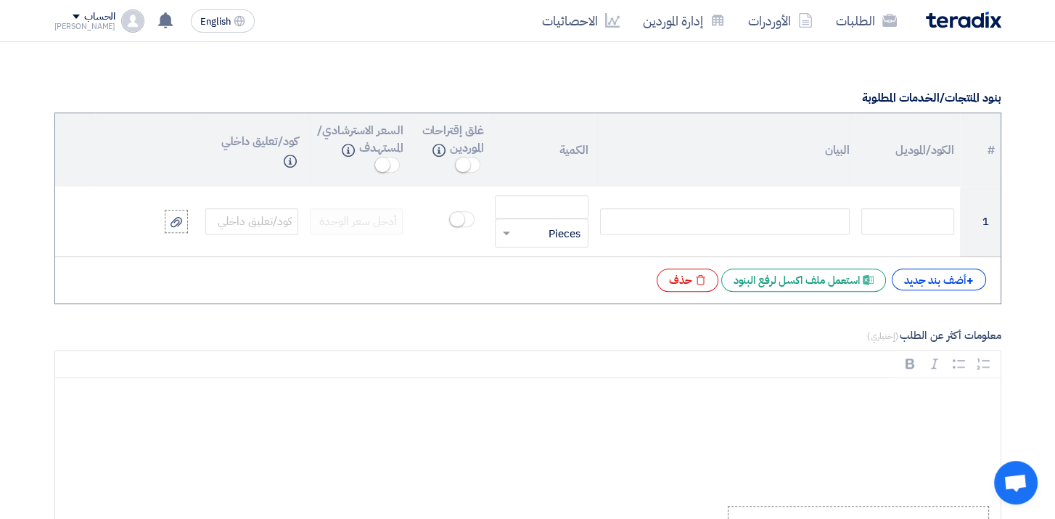
scroll to position [1088, 0]
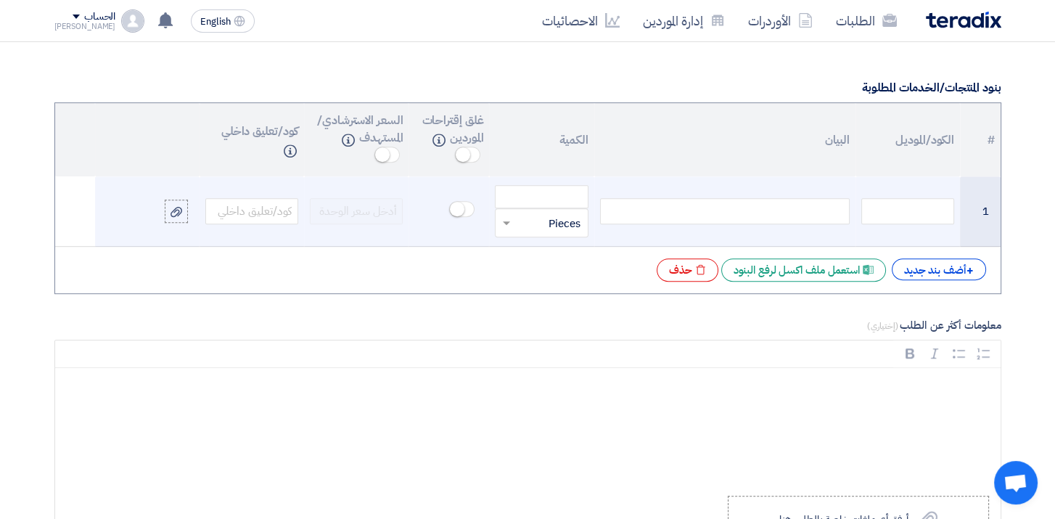
click at [759, 210] on div at bounding box center [725, 211] width 250 height 26
paste div
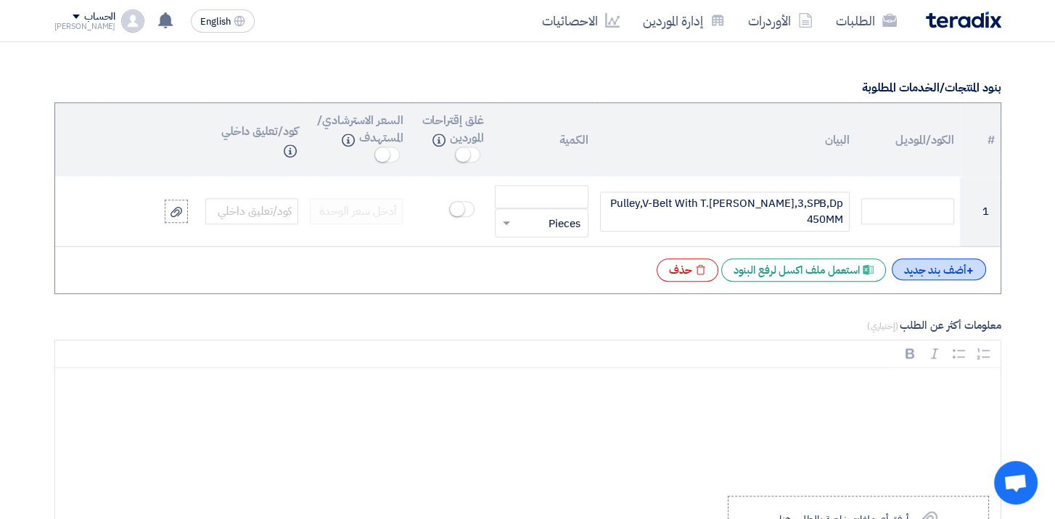
click at [923, 270] on div "+ أضف بند جديد" at bounding box center [939, 269] width 94 height 22
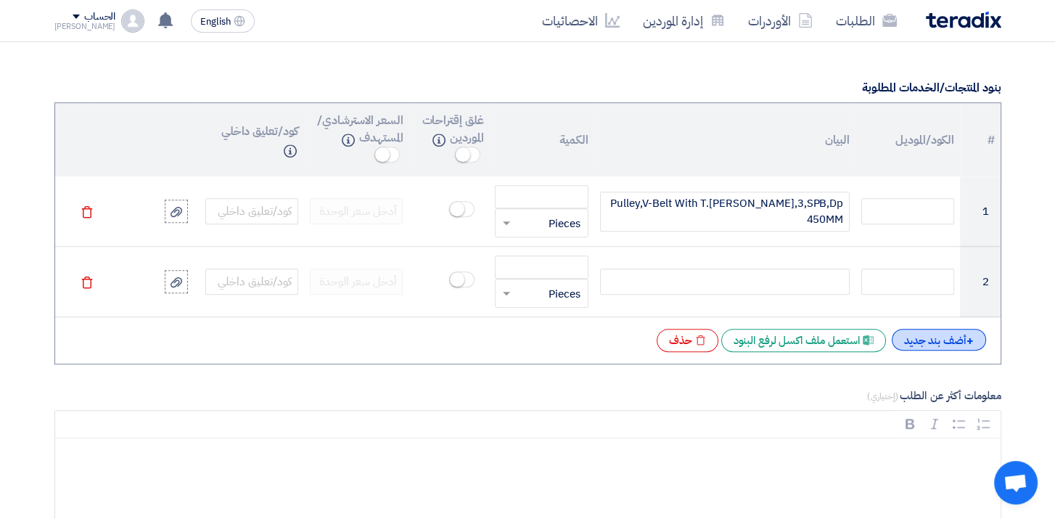
click at [906, 329] on div "+ أضف بند جديد" at bounding box center [939, 340] width 94 height 22
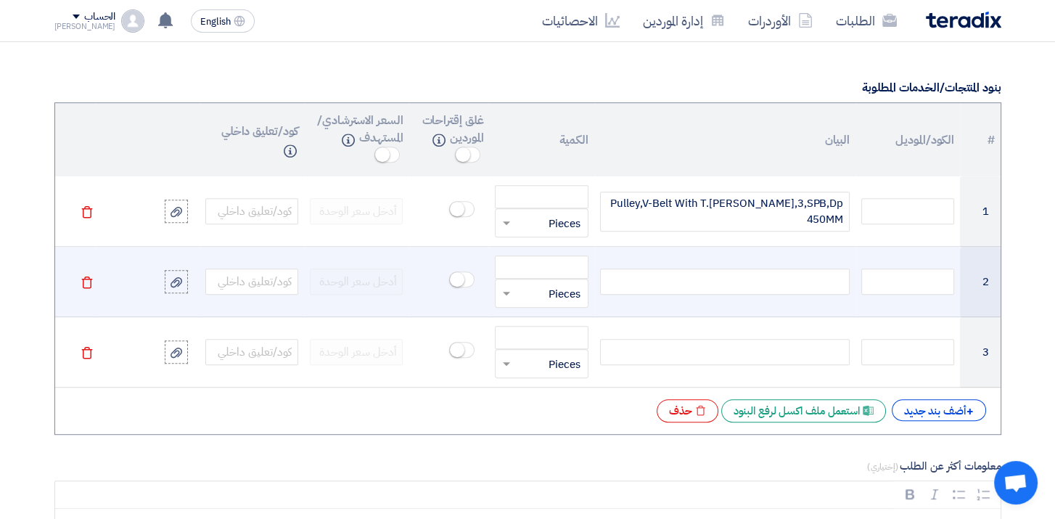
click at [816, 270] on div at bounding box center [725, 281] width 250 height 26
paste div
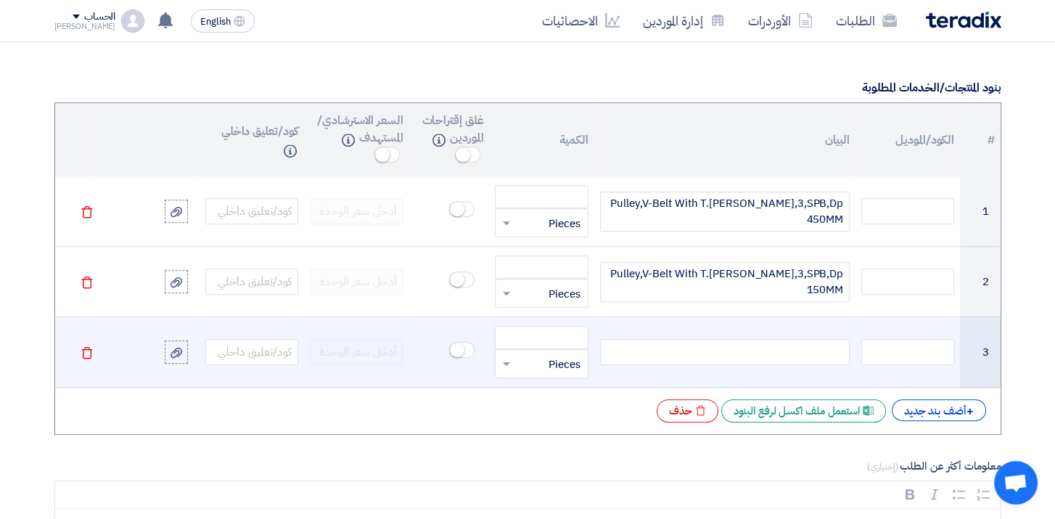
click at [767, 342] on div at bounding box center [725, 352] width 250 height 26
paste div
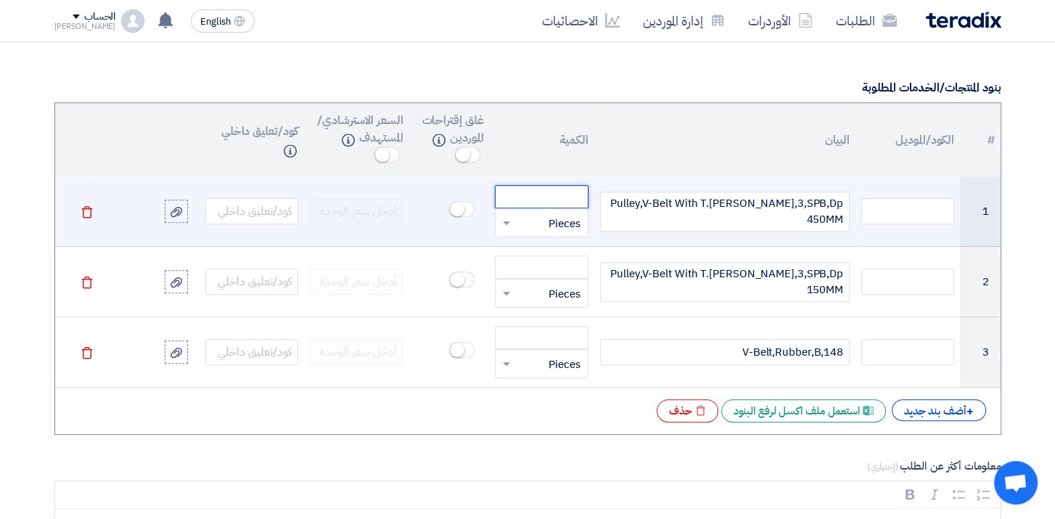
click at [536, 195] on input "number" at bounding box center [541, 196] width 93 height 23
click at [609, 186] on tr "1 Pulley,V-Belt With T.Bush,3,SPB,Dp 450MM قطعة × Pieces Delete" at bounding box center [527, 211] width 945 height 70
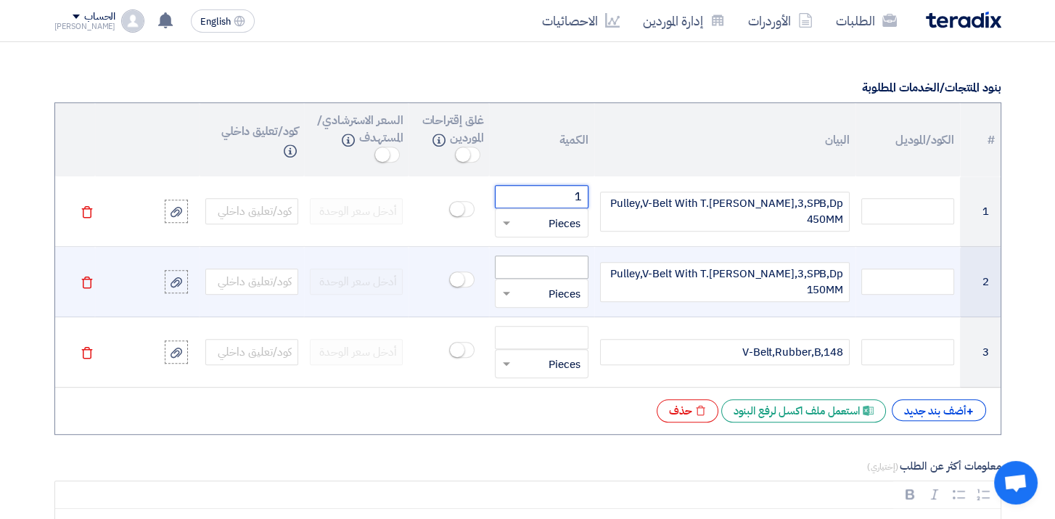
type input "1"
click at [575, 255] on input "number" at bounding box center [541, 266] width 93 height 23
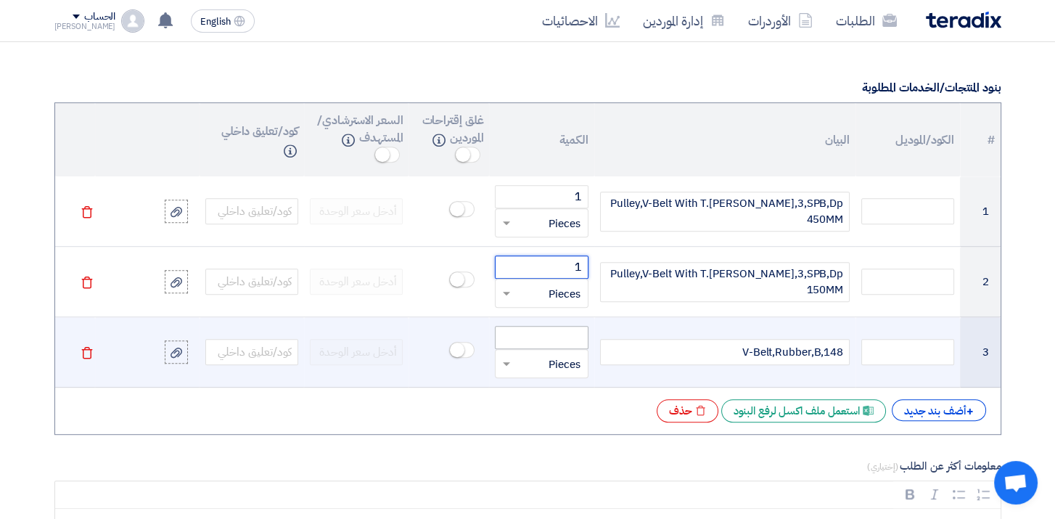
type input "1"
click at [568, 331] on input "number" at bounding box center [541, 337] width 93 height 23
type input "6"
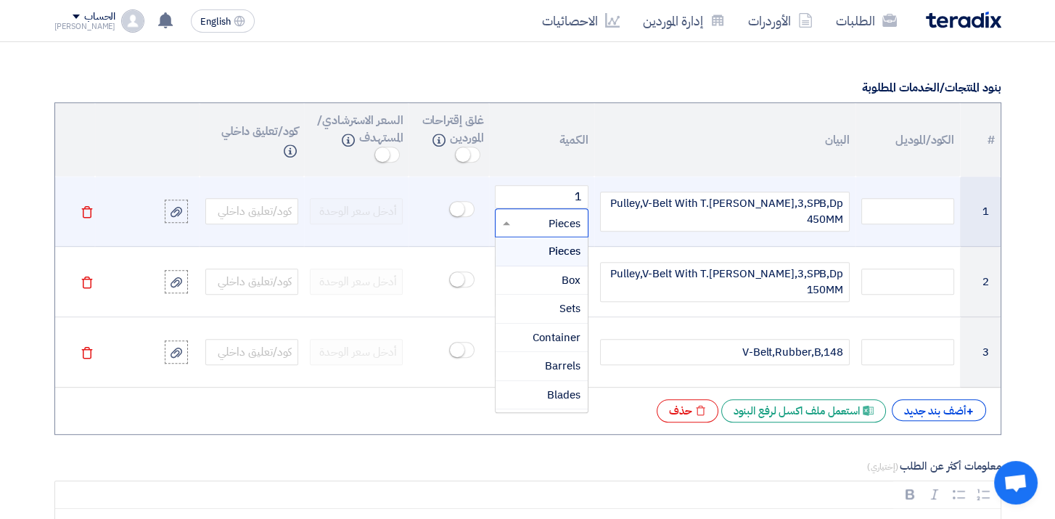
click at [519, 228] on div at bounding box center [541, 222] width 91 height 23
click at [551, 223] on input "text" at bounding box center [550, 222] width 61 height 23
type input "ث"
type input "EA"
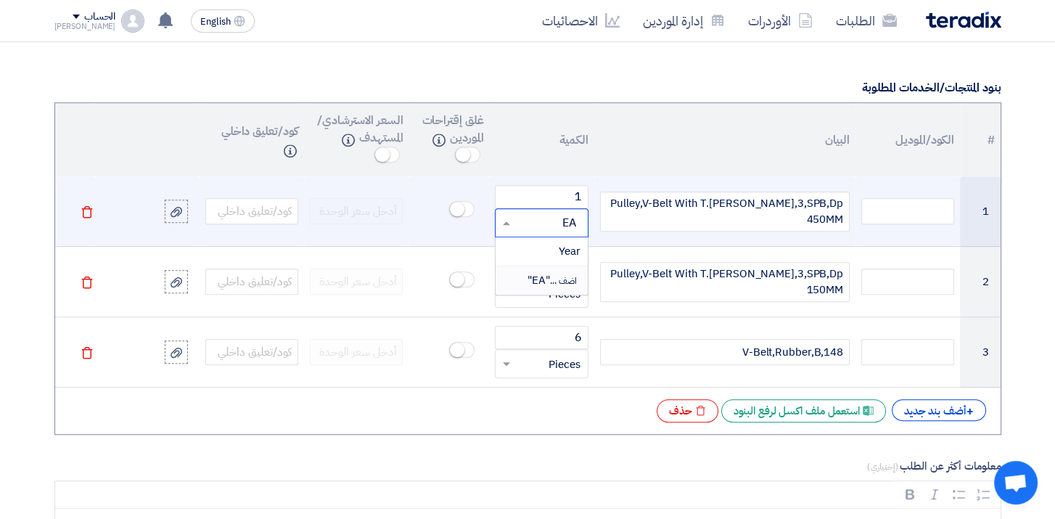
click at [565, 275] on span "اضف ..." at bounding box center [565, 280] width 30 height 13
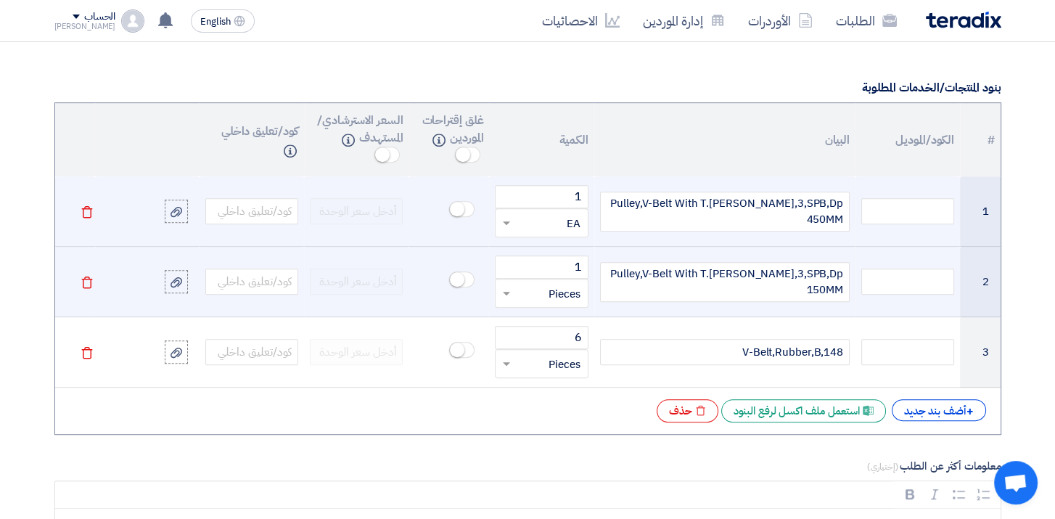
click at [570, 287] on input "text" at bounding box center [550, 292] width 61 height 23
type input "A"
type input "EA"
click at [551, 350] on span "اضف ..." at bounding box center [565, 351] width 30 height 13
click at [469, 148] on small at bounding box center [463, 154] width 15 height 15
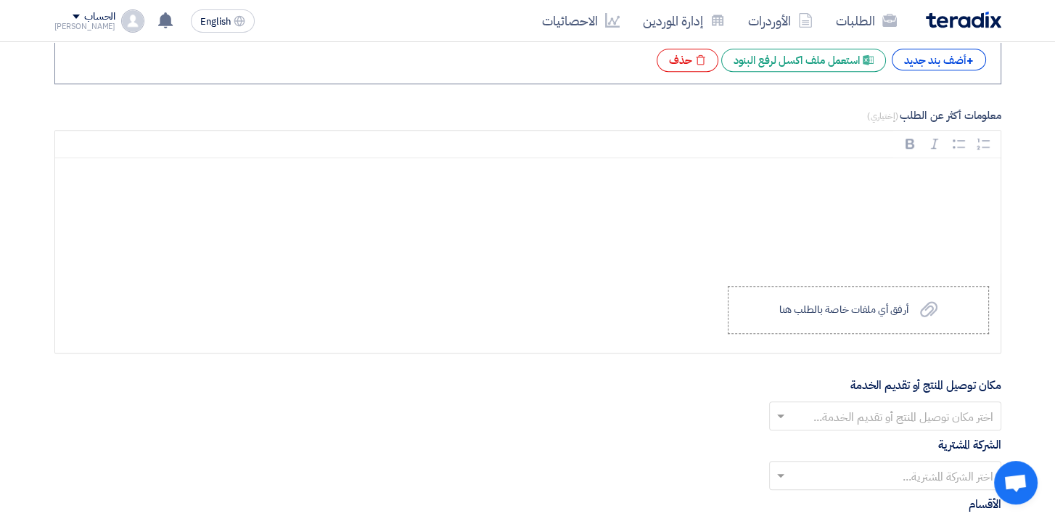
scroll to position [1451, 0]
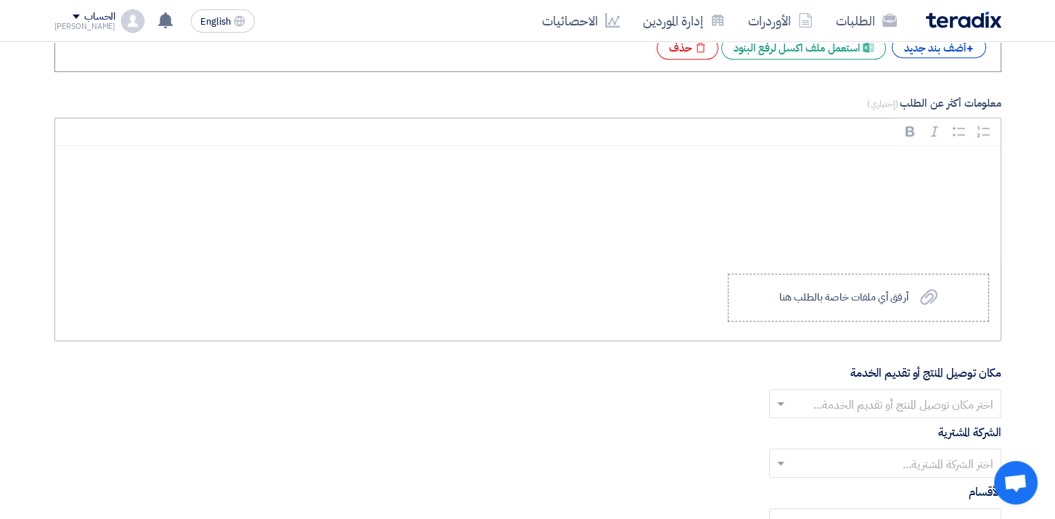
click at [925, 184] on div "Rich Text Editor, main" at bounding box center [527, 204] width 945 height 116
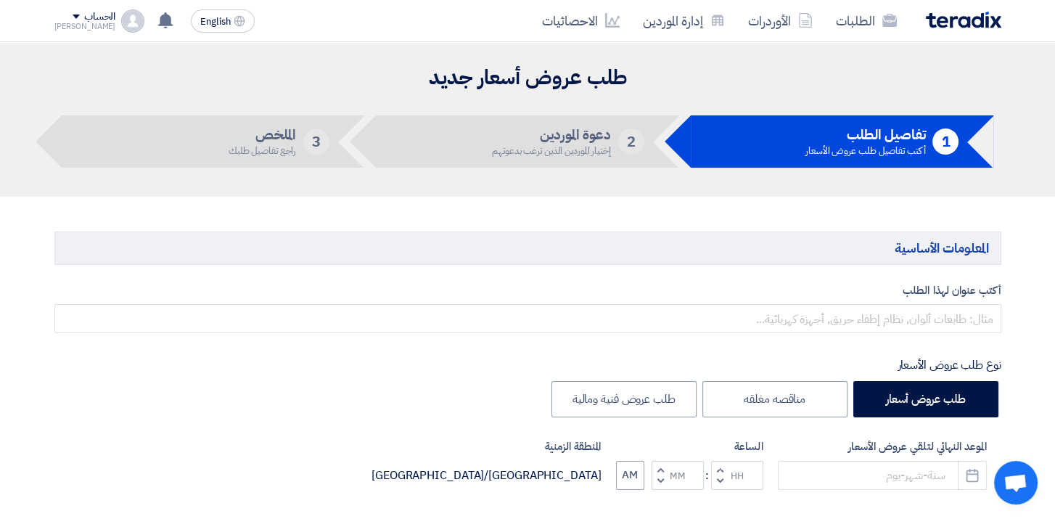
click at [84, 19] on div "الحساب" at bounding box center [99, 17] width 31 height 12
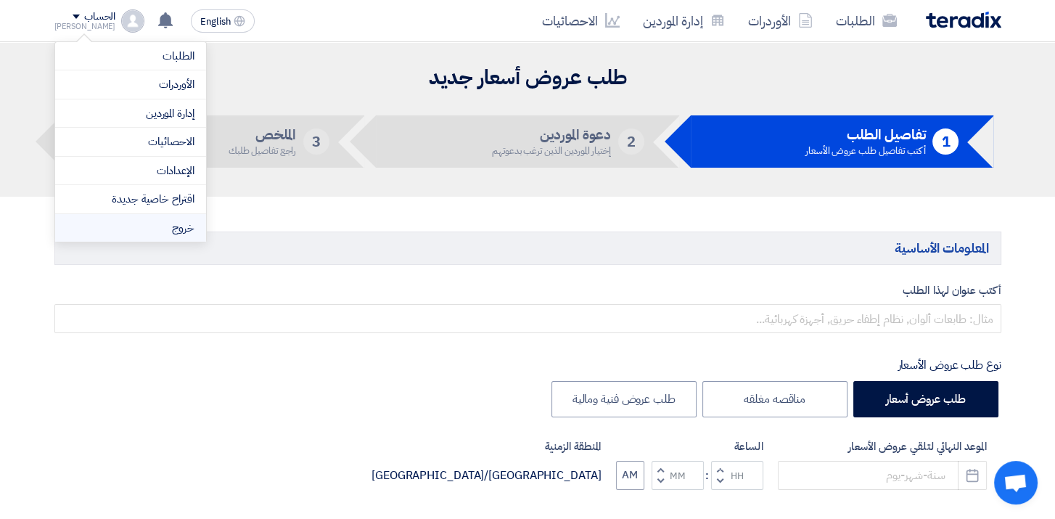
click at [174, 236] on li "خروج" at bounding box center [130, 228] width 151 height 28
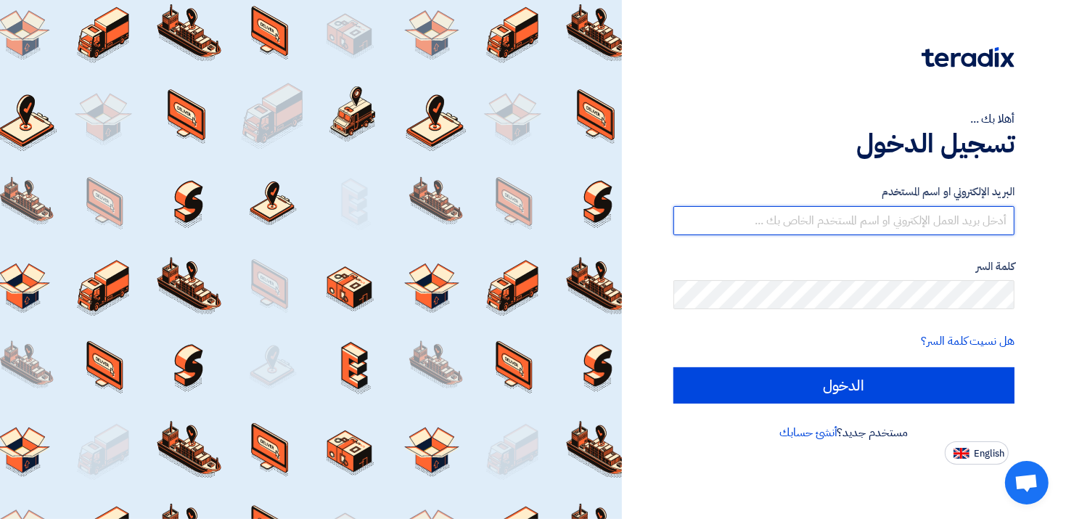
type input "[EMAIL_ADDRESS][DOMAIN_NAME]"
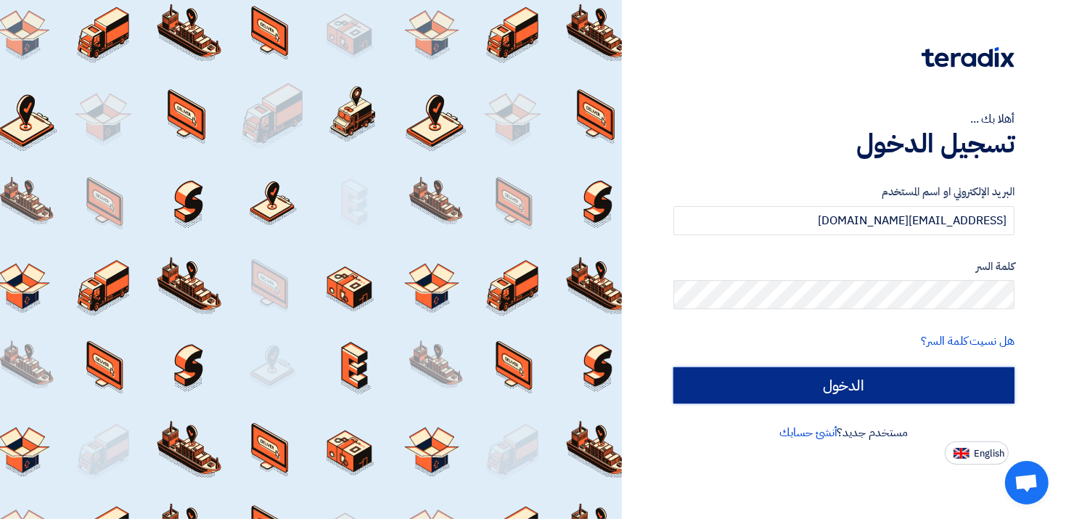
click at [848, 388] on input "الدخول" at bounding box center [843, 385] width 341 height 36
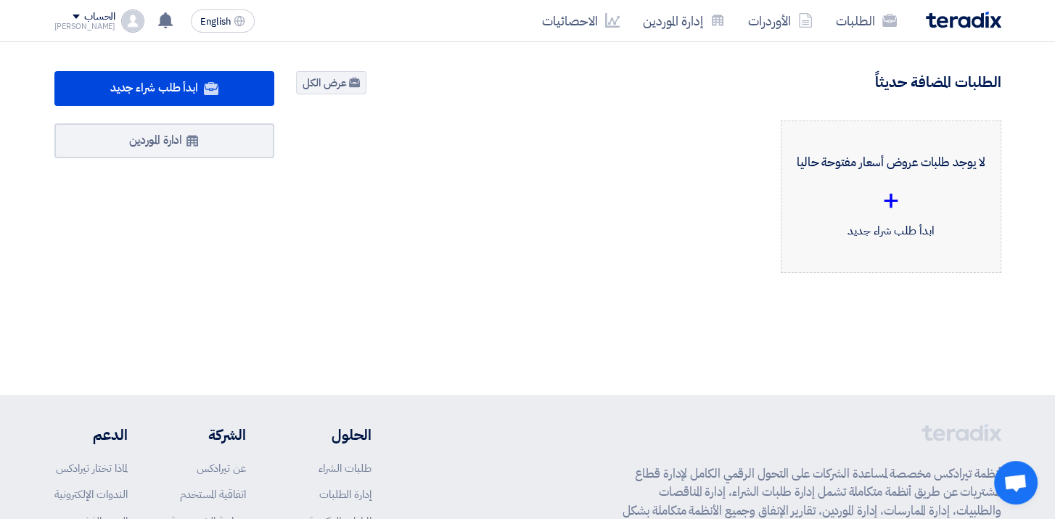
click at [872, 200] on div "+" at bounding box center [891, 200] width 196 height 44
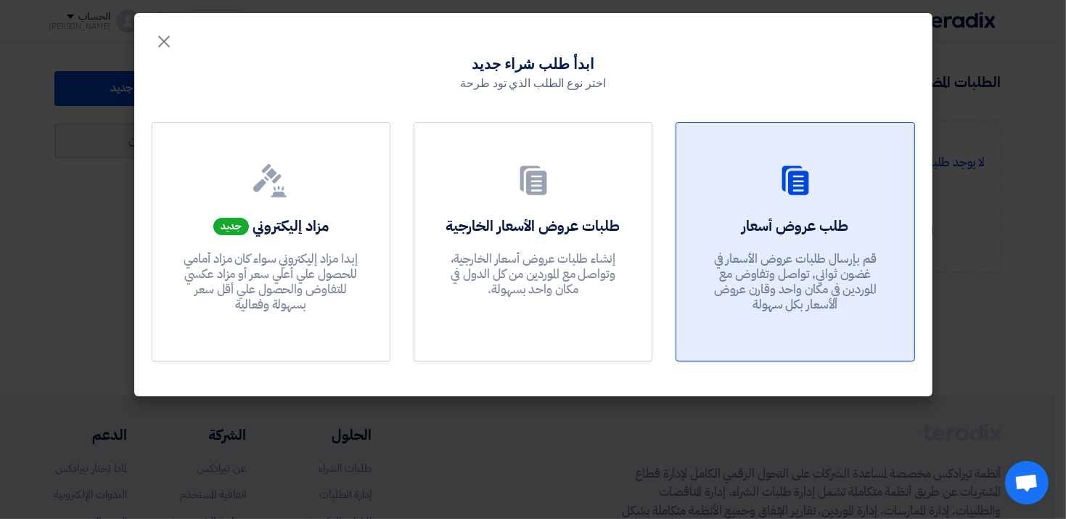
click at [736, 184] on div at bounding box center [795, 183] width 202 height 41
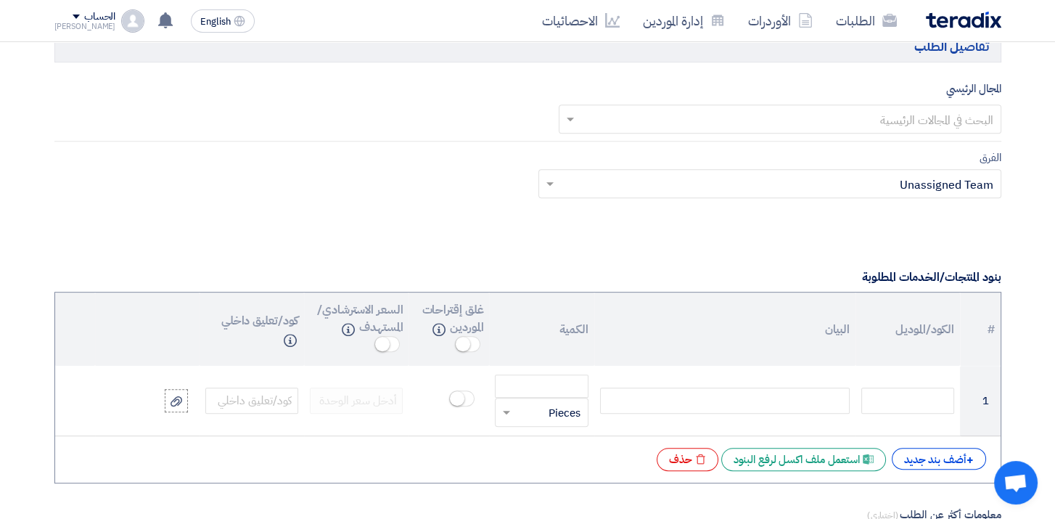
scroll to position [816, 0]
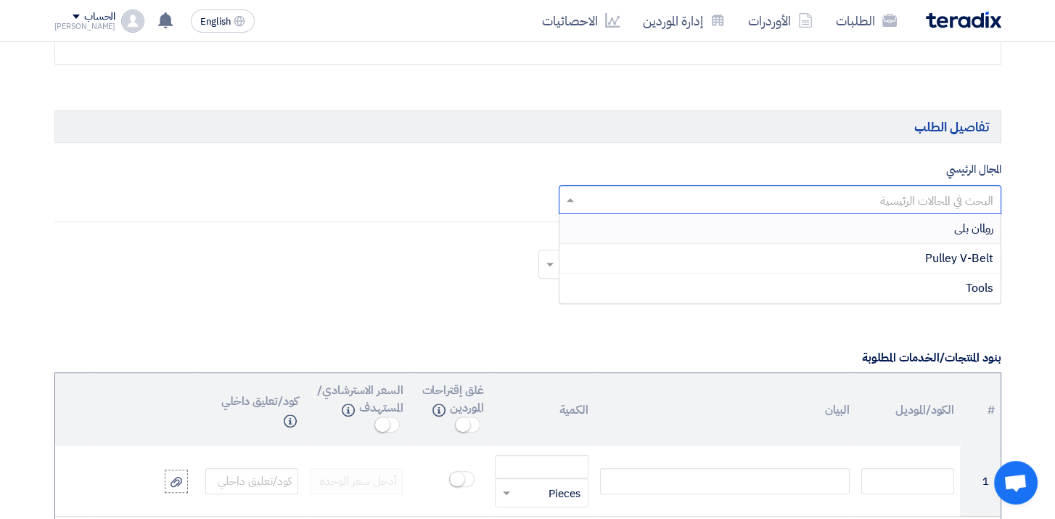
click at [852, 207] on input "text" at bounding box center [788, 201] width 414 height 24
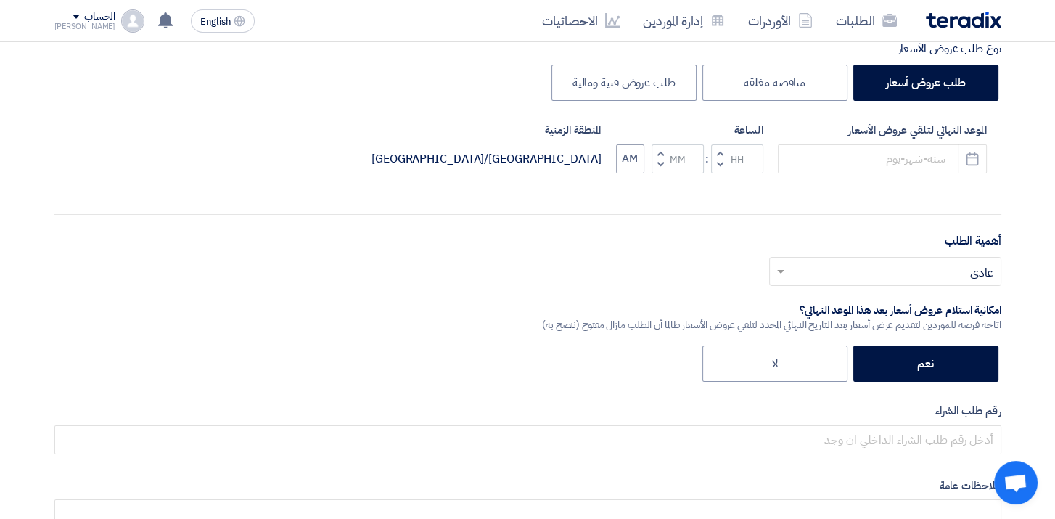
scroll to position [0, 0]
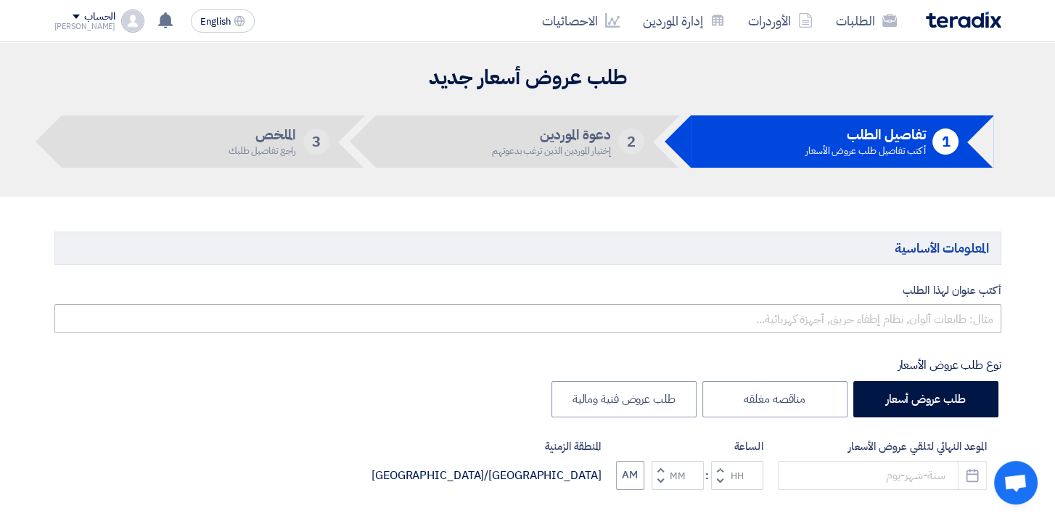
click at [994, 302] on div "أكتب عنوان لهذا الطلب" at bounding box center [527, 308] width 947 height 52
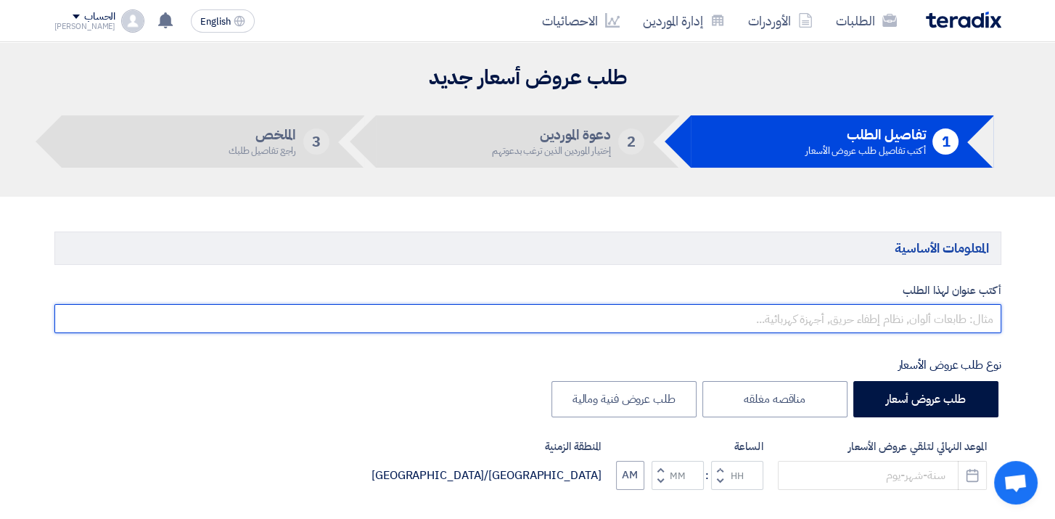
click at [989, 313] on input "text" at bounding box center [527, 318] width 947 height 29
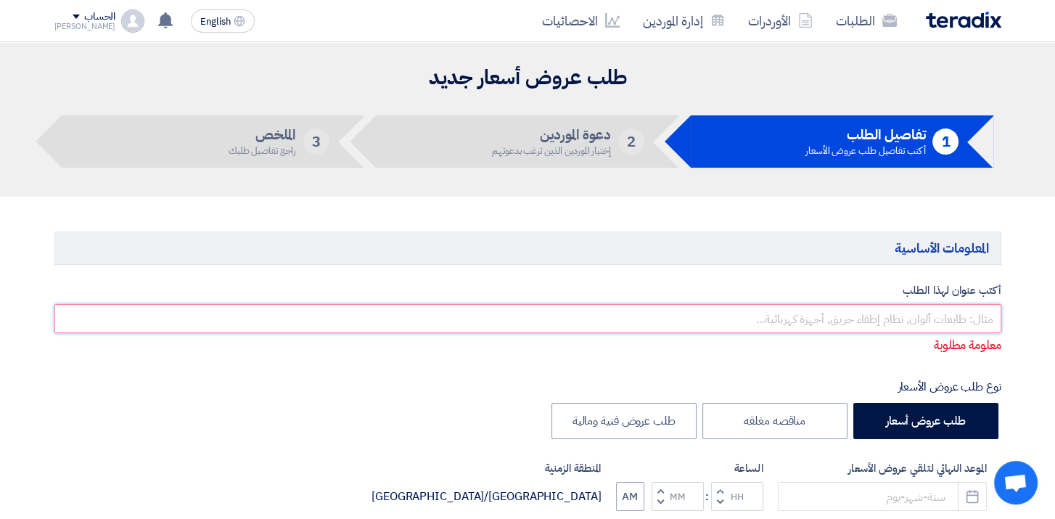
click at [983, 313] on input "text" at bounding box center [527, 318] width 947 height 29
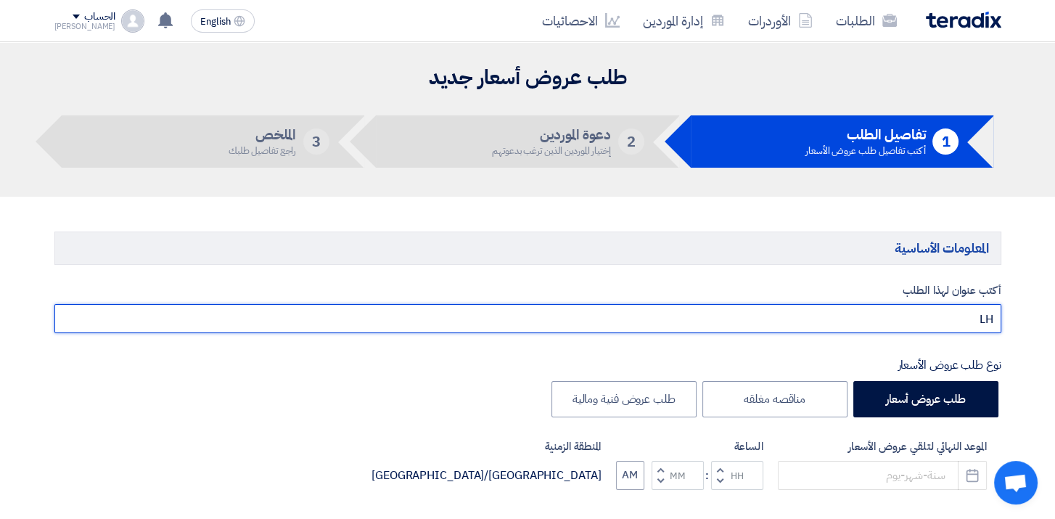
type input "L"
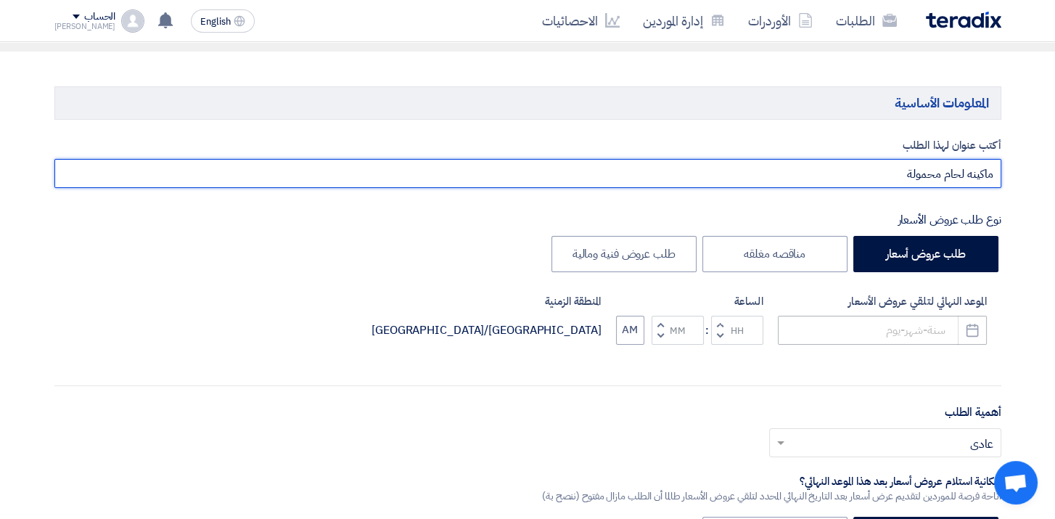
type input "ماكينه لحام محمولة"
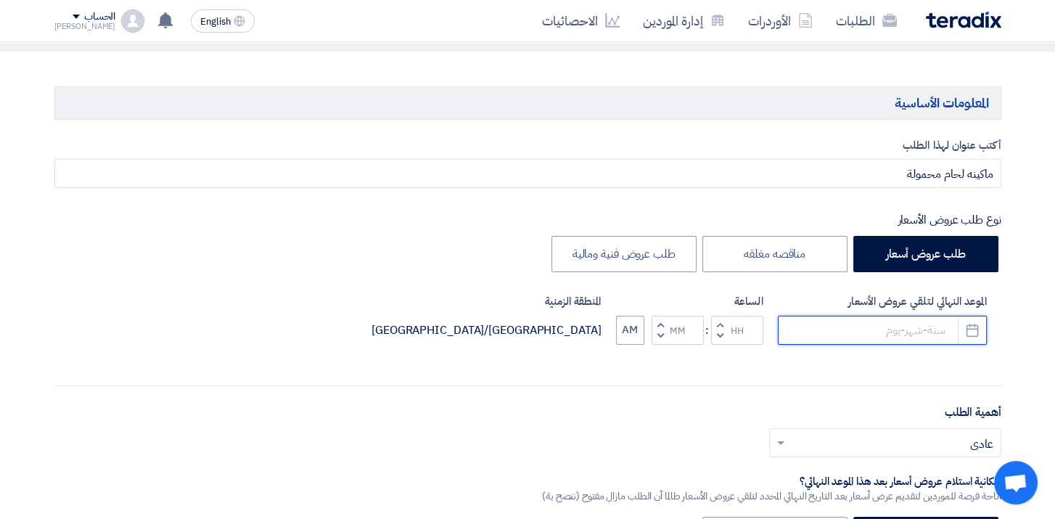
click at [915, 338] on input at bounding box center [882, 330] width 209 height 29
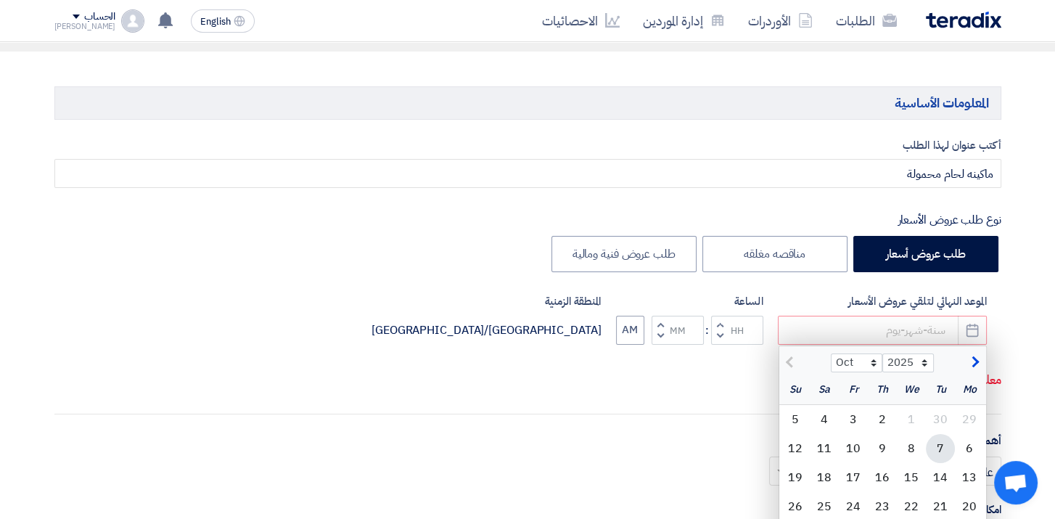
click at [933, 437] on div "7" at bounding box center [940, 448] width 29 height 29
type input "10/7/2025"
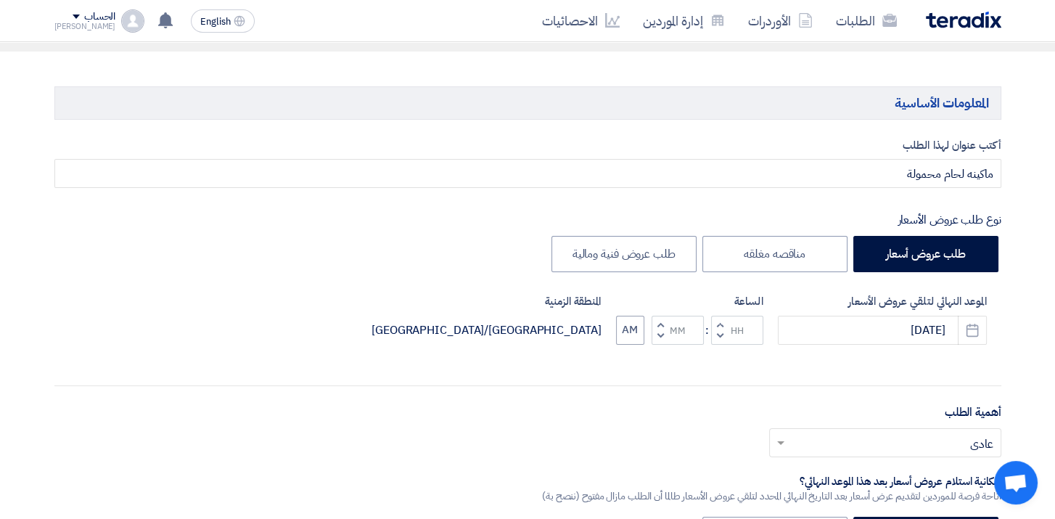
click at [662, 334] on span "button" at bounding box center [659, 335] width 5 height 11
type input "11"
type input "59"
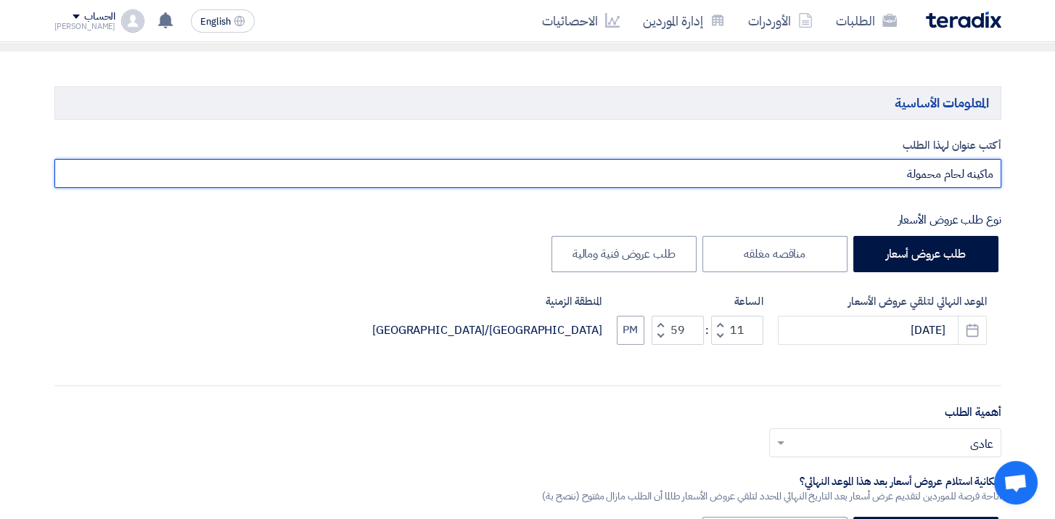
click at [949, 178] on input "ماكينه لحام محمولة" at bounding box center [527, 173] width 947 height 29
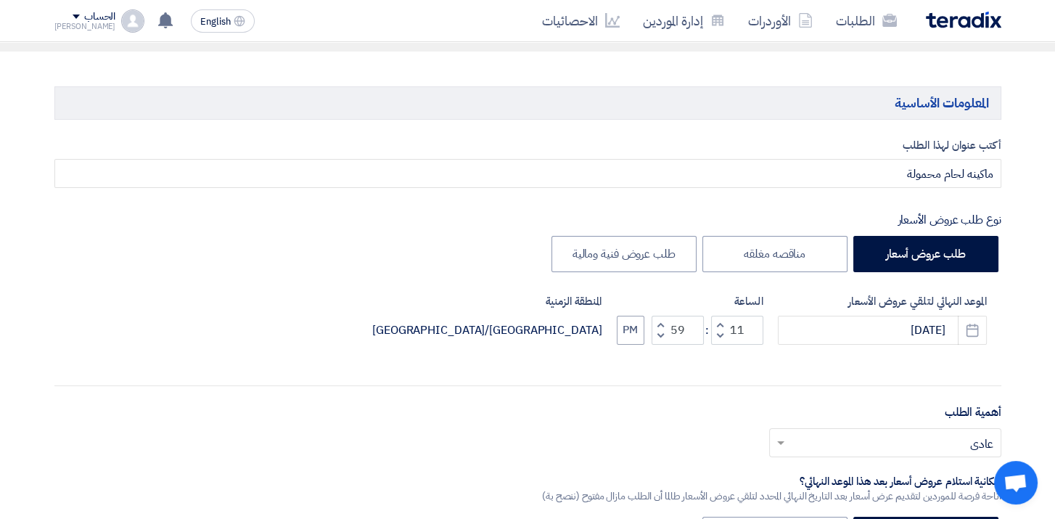
click at [833, 154] on div "أكتب عنوان لهذا الطلب ماكينه لحام محمولة" at bounding box center [527, 163] width 947 height 52
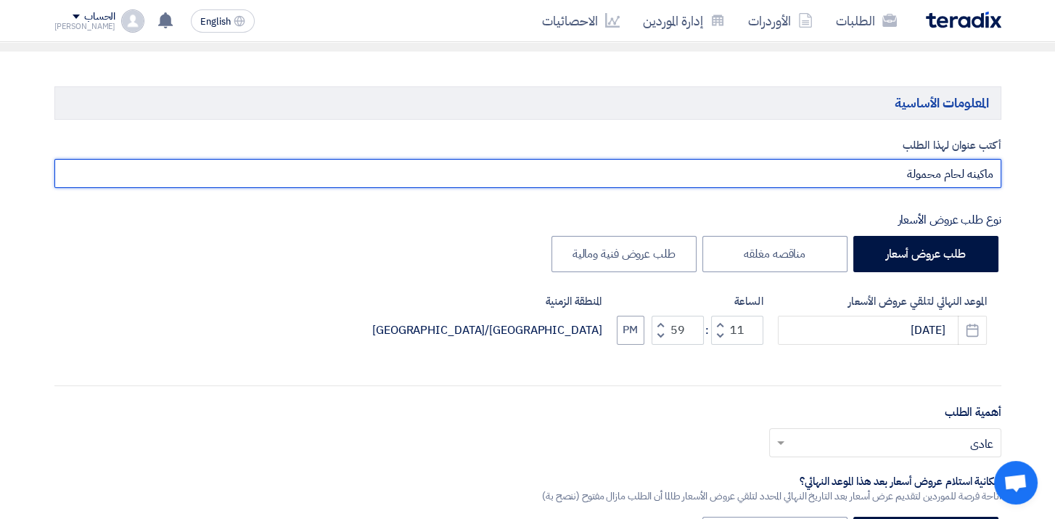
click at [839, 161] on input "ماكينه لحام محمولة" at bounding box center [527, 173] width 947 height 29
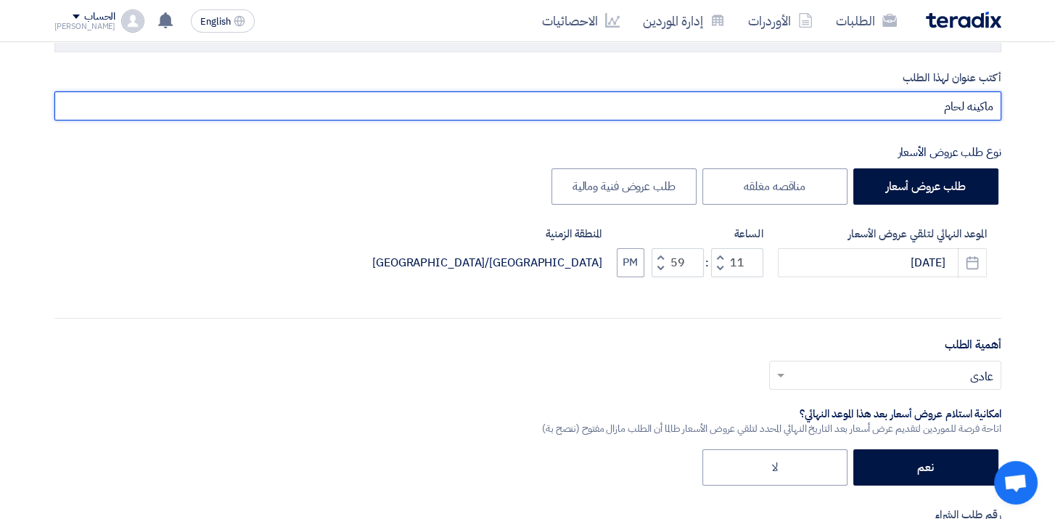
scroll to position [363, 0]
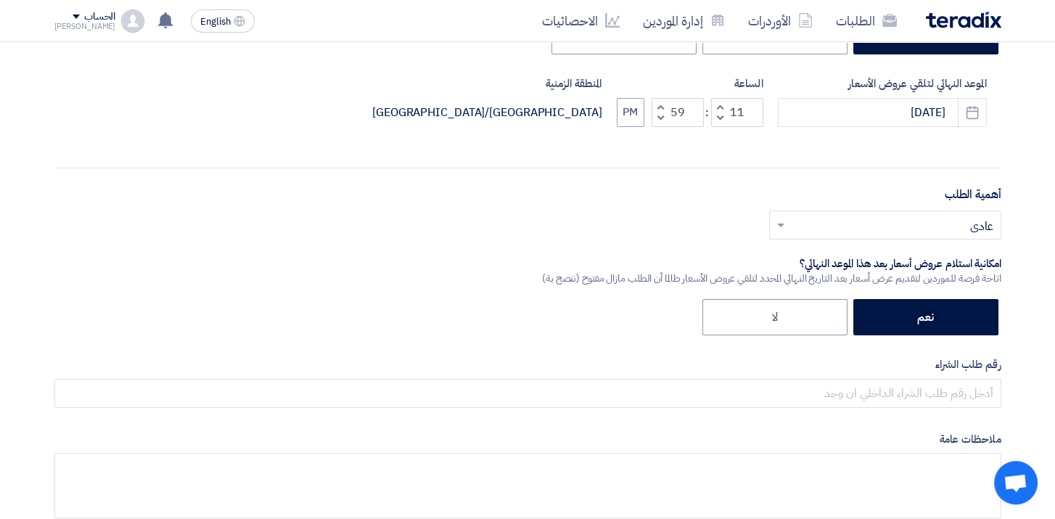
type input "ماكينه لحام"
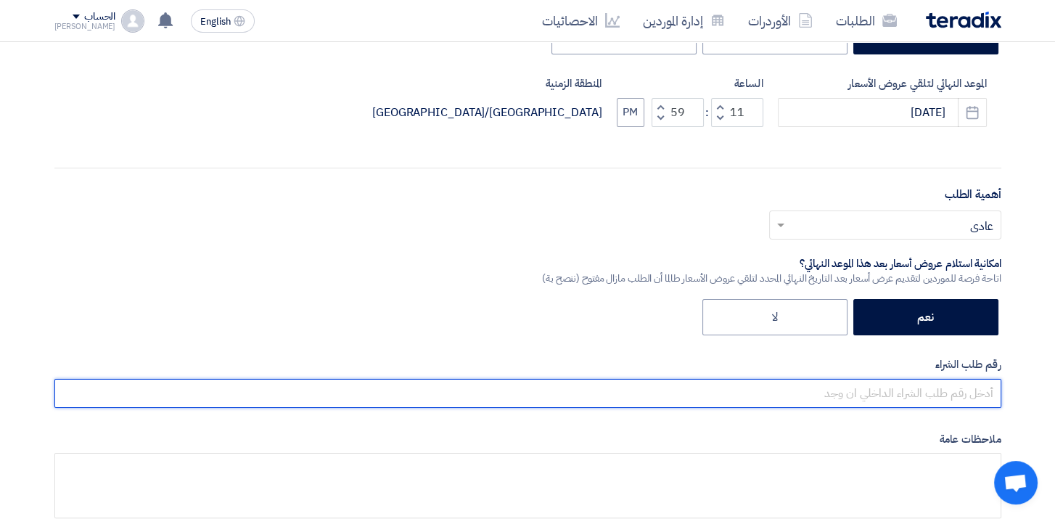
click at [974, 389] on input "text" at bounding box center [527, 393] width 947 height 29
paste input "Welding Electrode Heater,Portable,5 KG"
paste input "2000005174"
type input "2000005174"
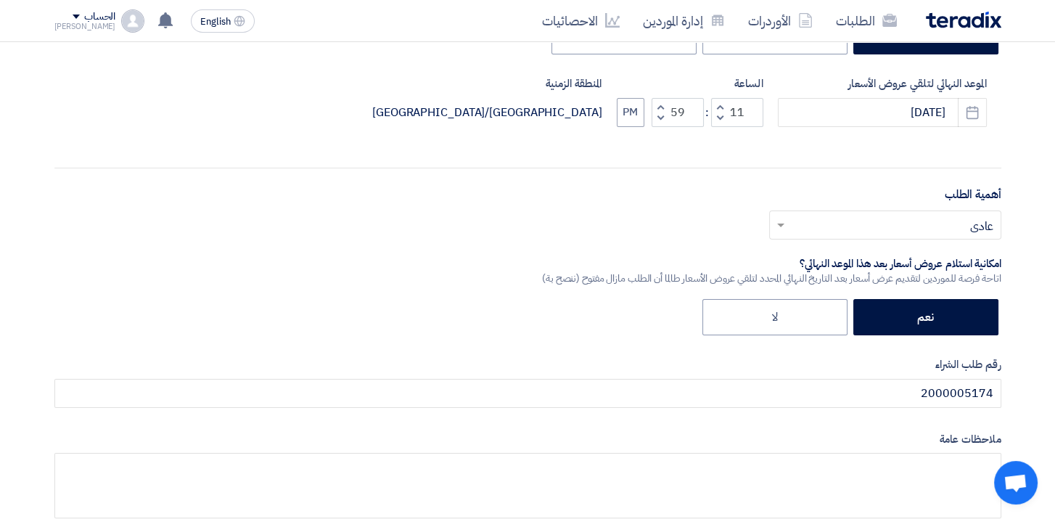
click at [860, 228] on input "text" at bounding box center [893, 226] width 203 height 24
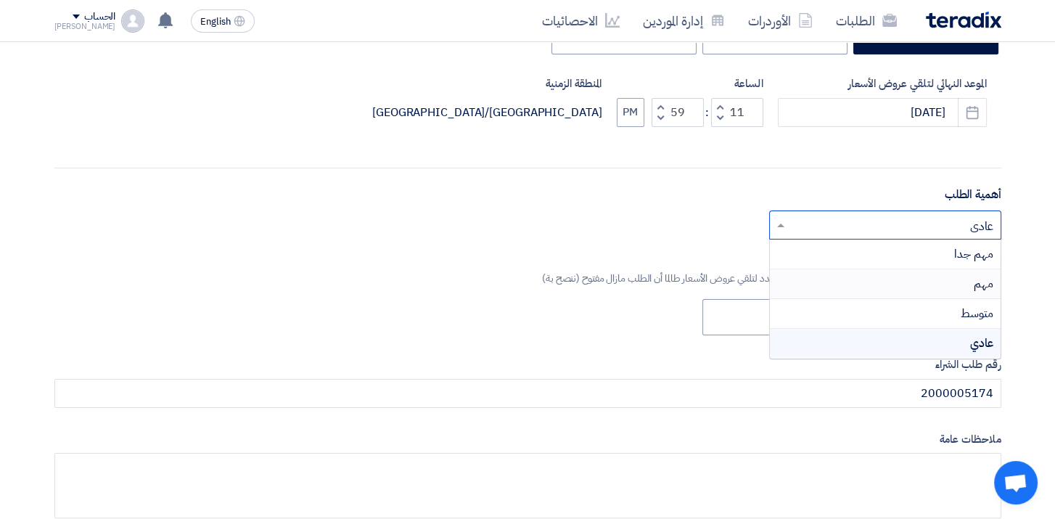
click at [923, 287] on div "مهم" at bounding box center [885, 284] width 231 height 30
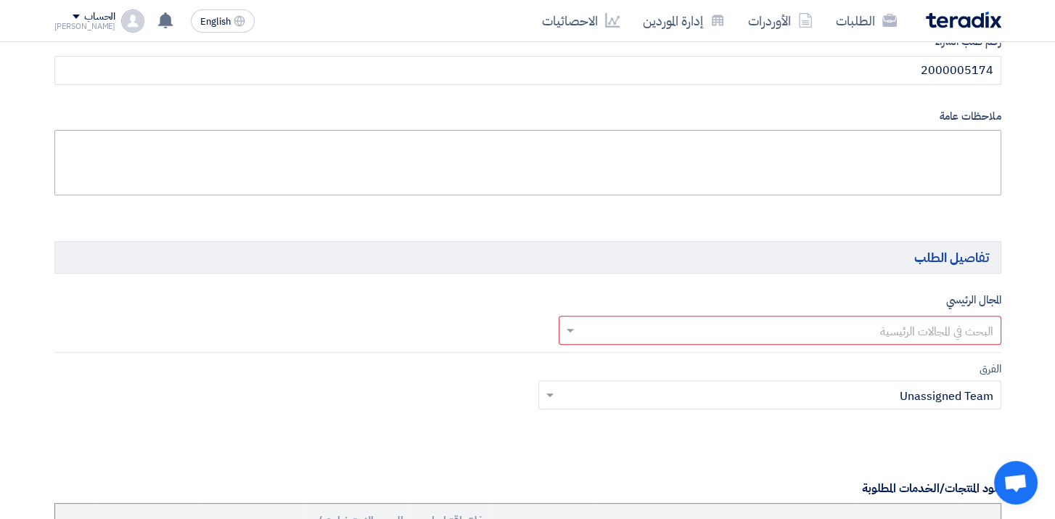
scroll to position [653, 0]
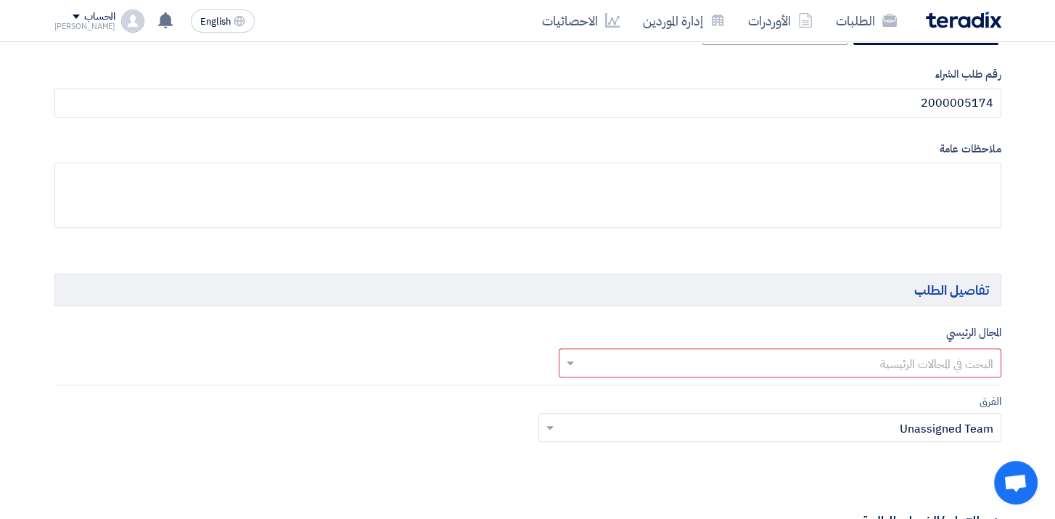
click at [948, 363] on input "text" at bounding box center [788, 364] width 414 height 24
click at [968, 448] on span "Tools" at bounding box center [980, 451] width 28 height 17
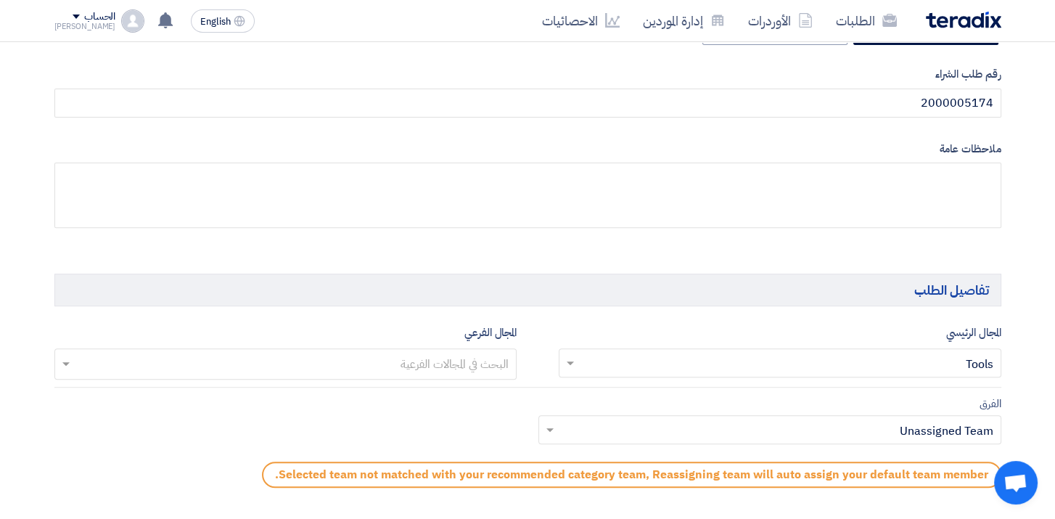
scroll to position [871, 0]
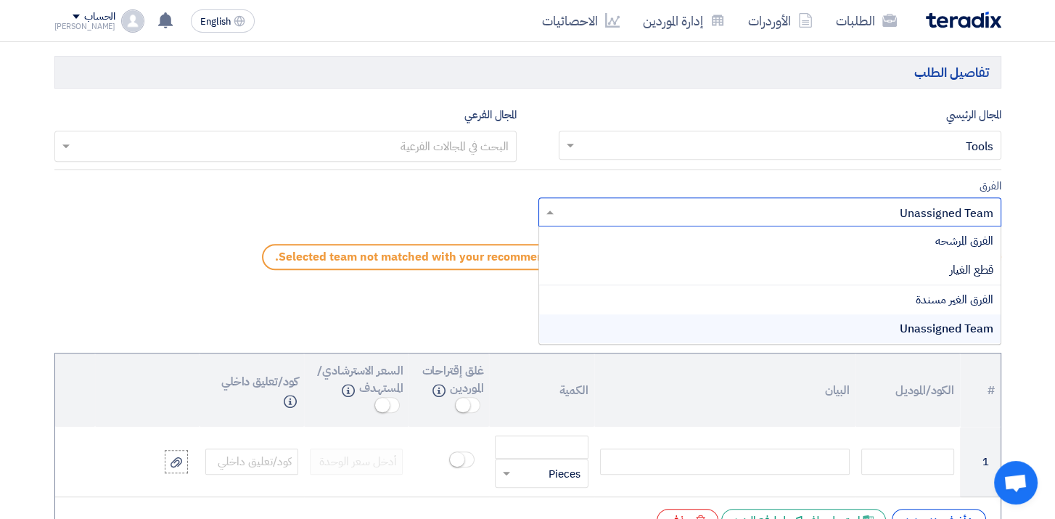
click at [746, 207] on input "text" at bounding box center [778, 214] width 434 height 24
click at [970, 263] on span "قطع الغيار" at bounding box center [972, 269] width 44 height 17
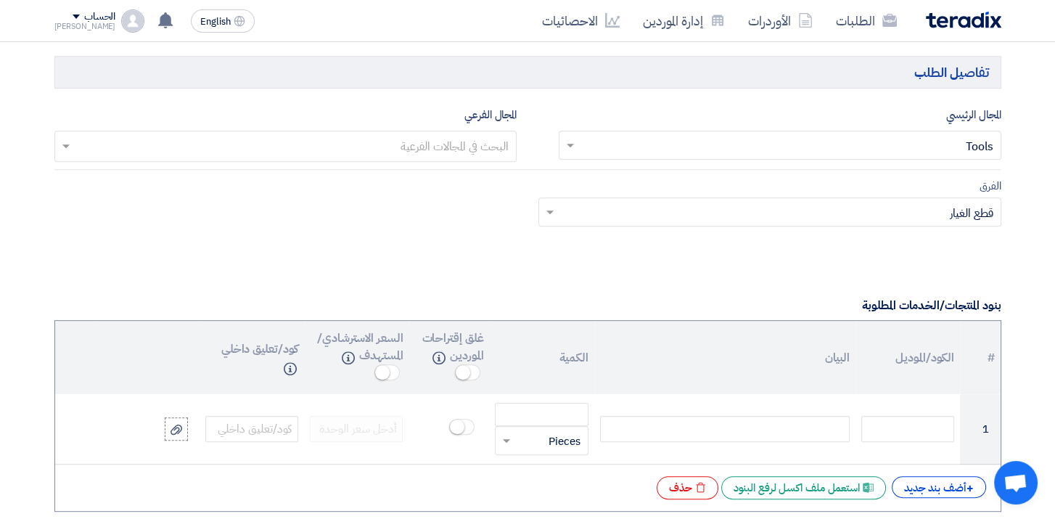
drag, startPoint x: 930, startPoint y: 197, endPoint x: 940, endPoint y: 194, distance: 10.6
click at [933, 197] on div "Teams.. × قطع الغيار ×" at bounding box center [769, 211] width 463 height 29
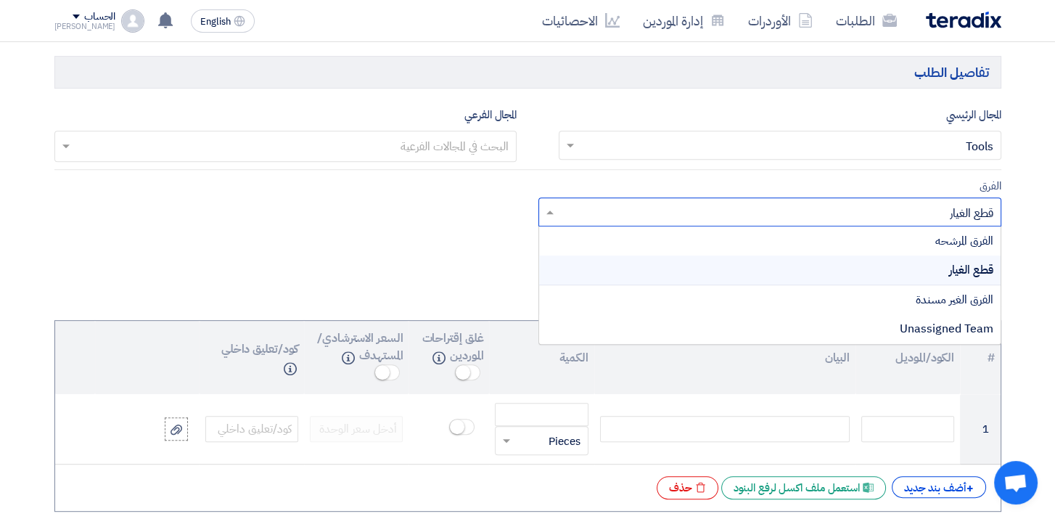
click at [1003, 226] on div "الفرق Teams.. × قطع الغيار × الفرق المرشحه قطع الغيار الفرق الغير مسندة Unassig…" at bounding box center [528, 211] width 969 height 68
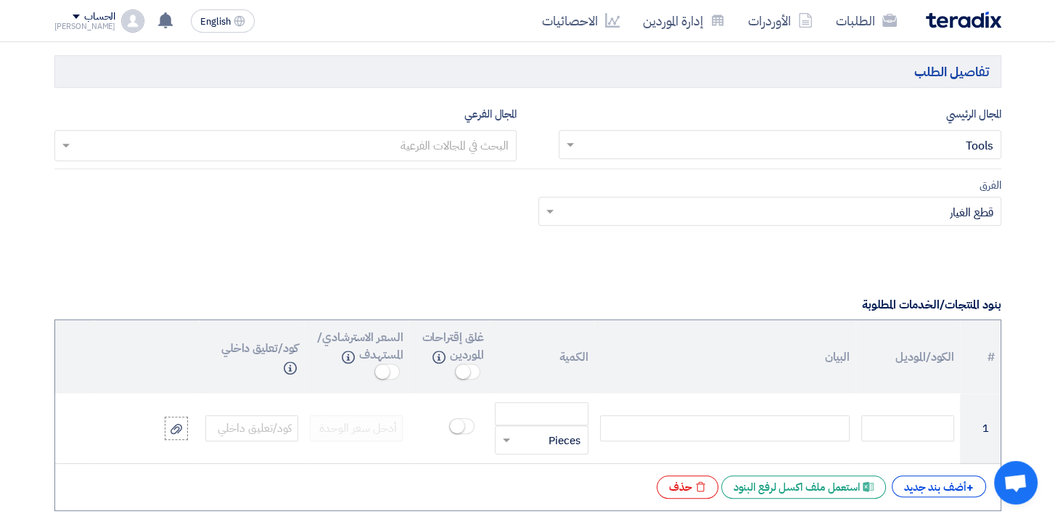
scroll to position [1088, 0]
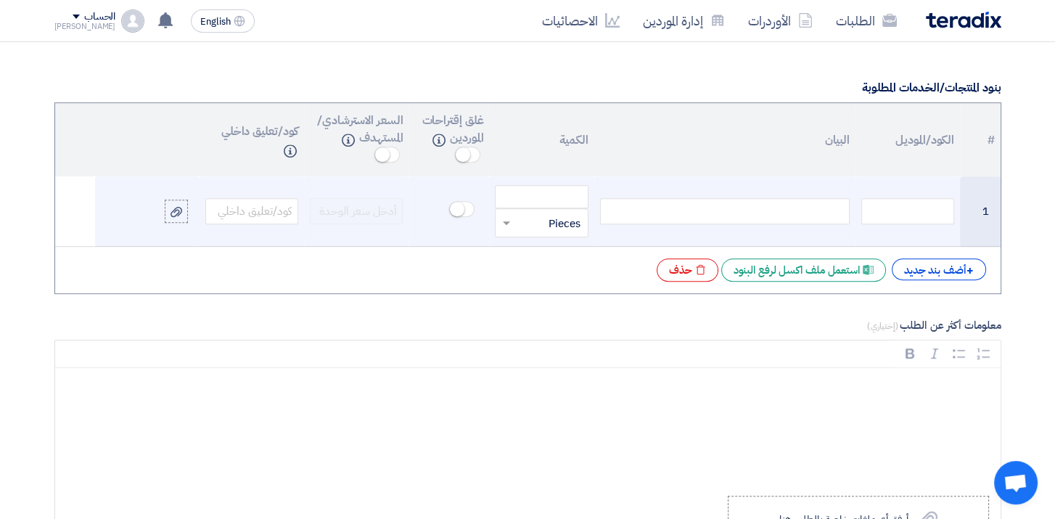
click at [786, 217] on div at bounding box center [725, 211] width 250 height 26
paste div
click at [533, 204] on input "number" at bounding box center [541, 196] width 93 height 23
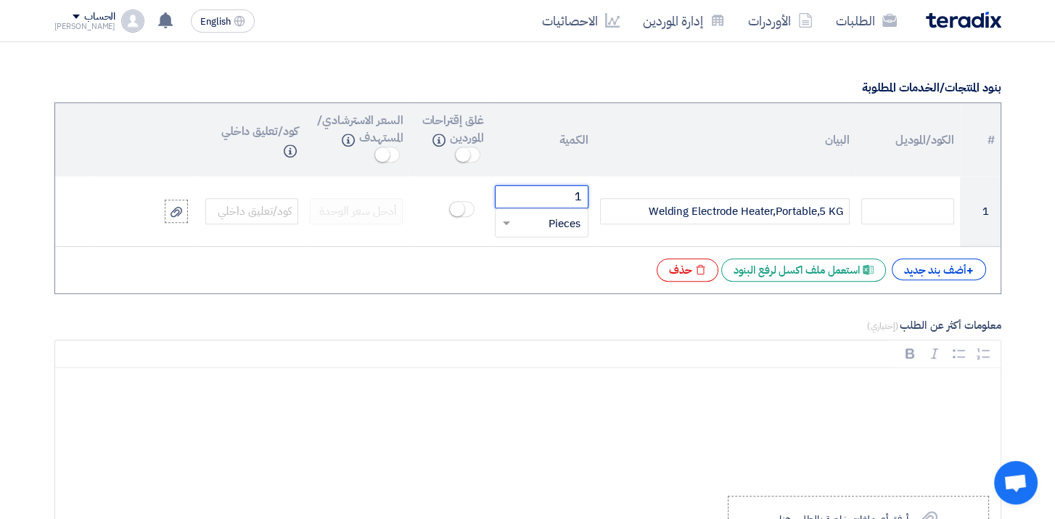
type input "1"
click at [504, 254] on div "# الكود/الموديل البيان الكمية غلق إقتراحات الموردين Info السعر الاسترشادي/المست…" at bounding box center [527, 198] width 947 height 192
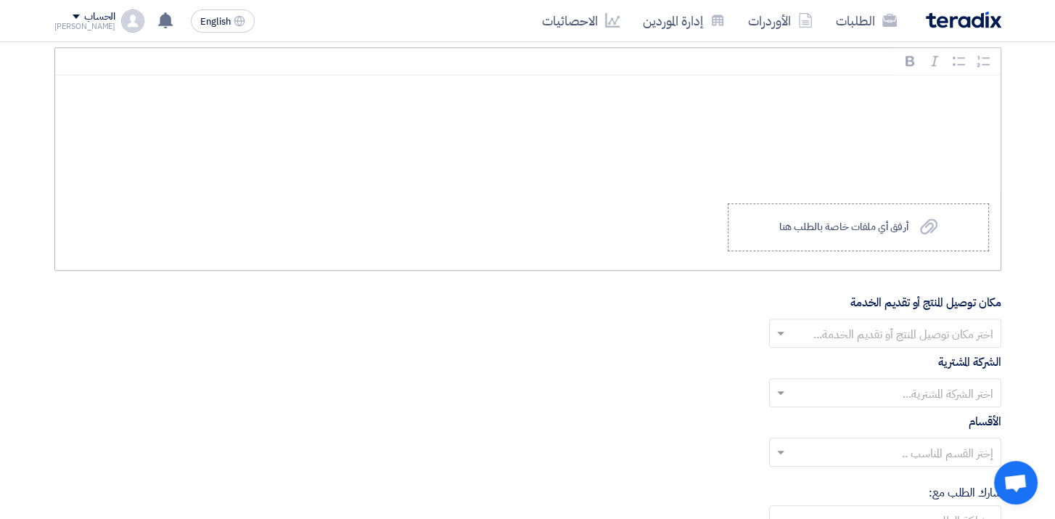
scroll to position [1451, 0]
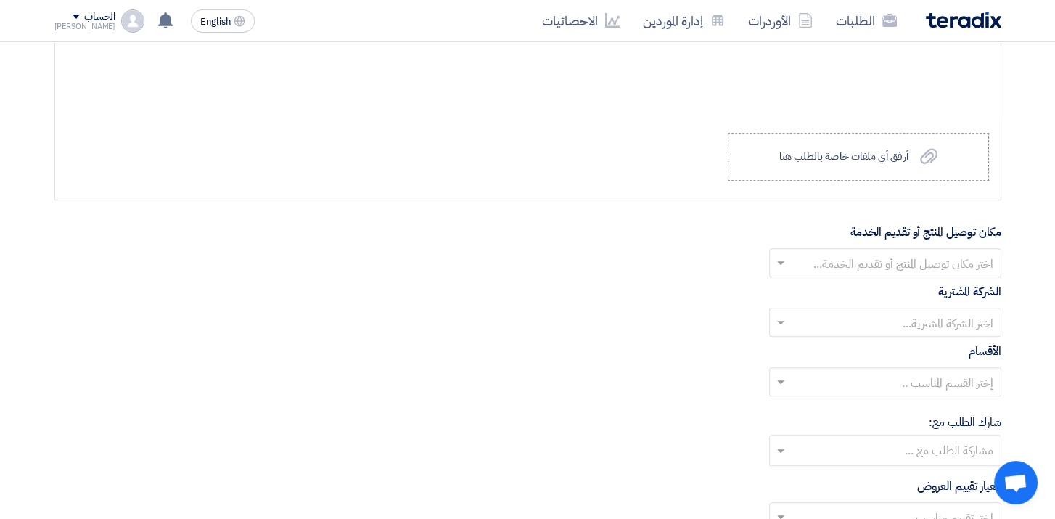
click at [897, 258] on input "text" at bounding box center [893, 264] width 203 height 24
click at [945, 349] on span "مصر للاسمنت المنيا" at bounding box center [953, 350] width 80 height 17
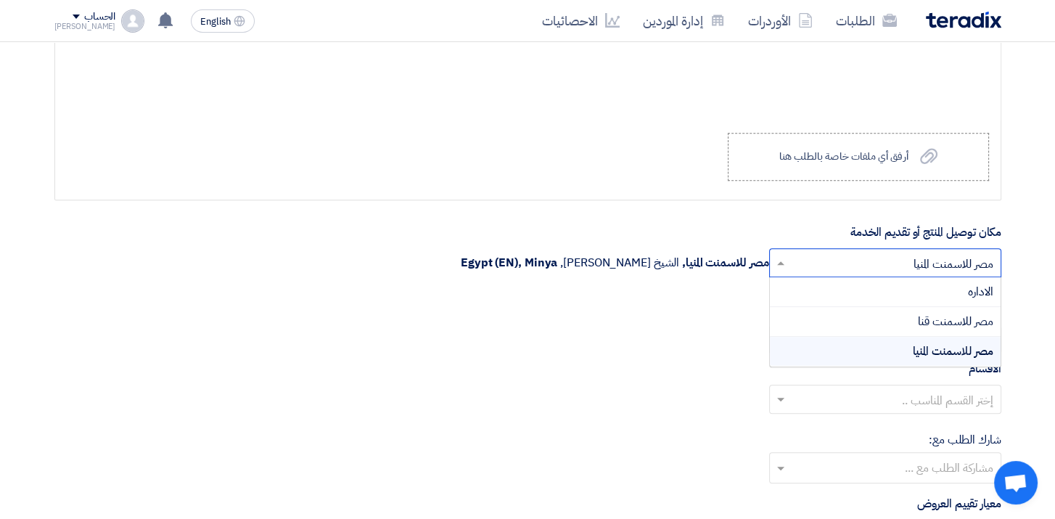
click at [956, 261] on input "text" at bounding box center [893, 264] width 203 height 24
click at [966, 284] on div "الاداره" at bounding box center [885, 292] width 231 height 30
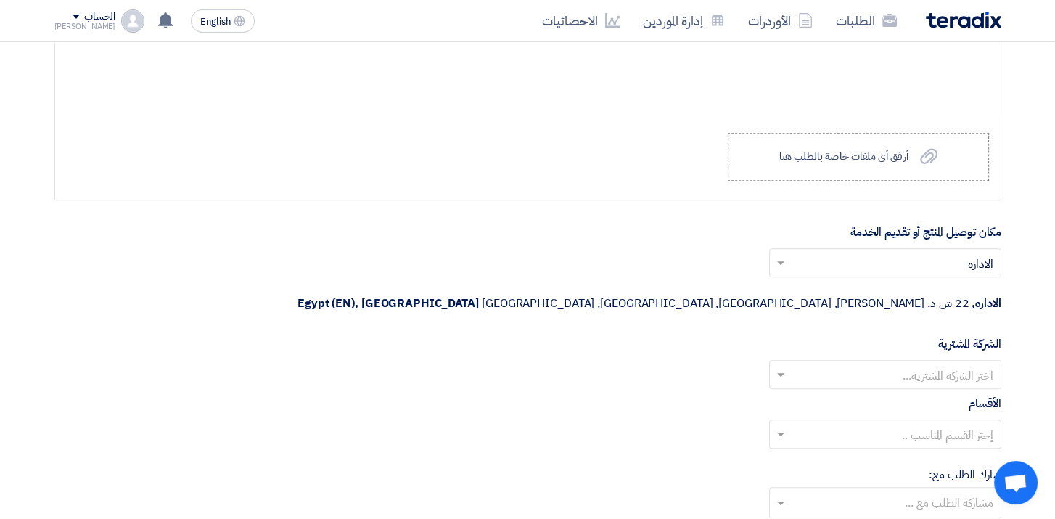
scroll to position [1524, 0]
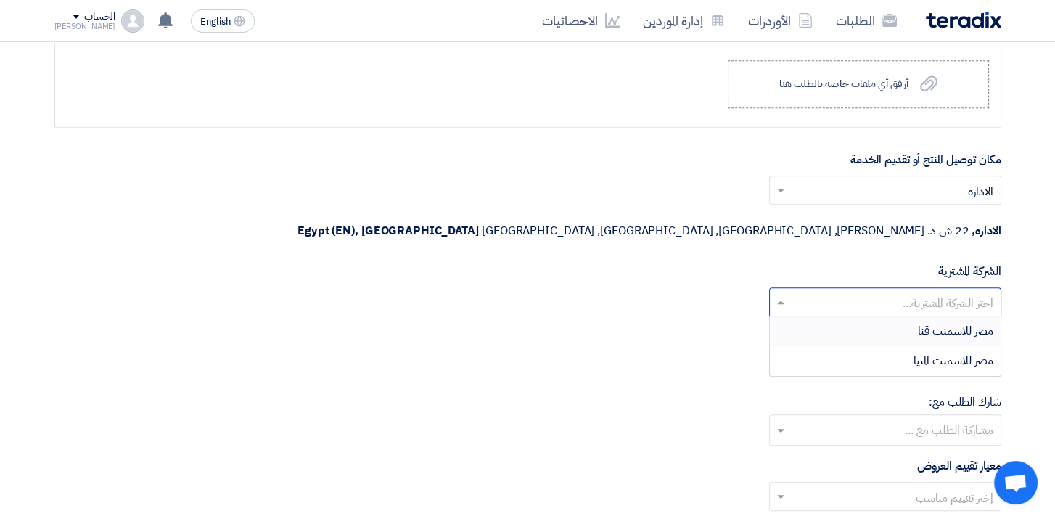
click at [928, 292] on input "text" at bounding box center [893, 304] width 203 height 24
click at [926, 352] on span "مصر للاسمنت المنيا" at bounding box center [953, 360] width 80 height 17
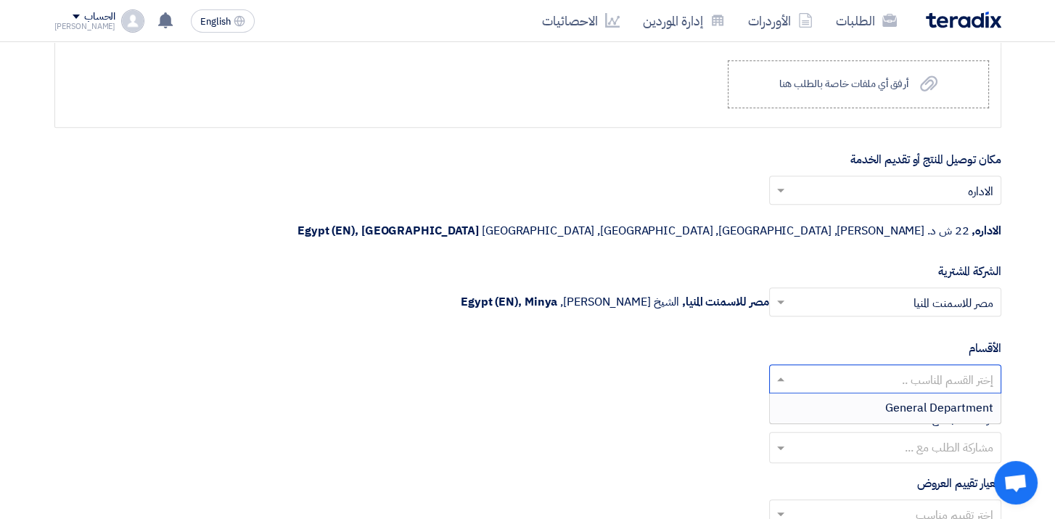
click at [945, 369] on input "text" at bounding box center [893, 381] width 203 height 24
click at [940, 399] on span "General Department" at bounding box center [939, 407] width 108 height 17
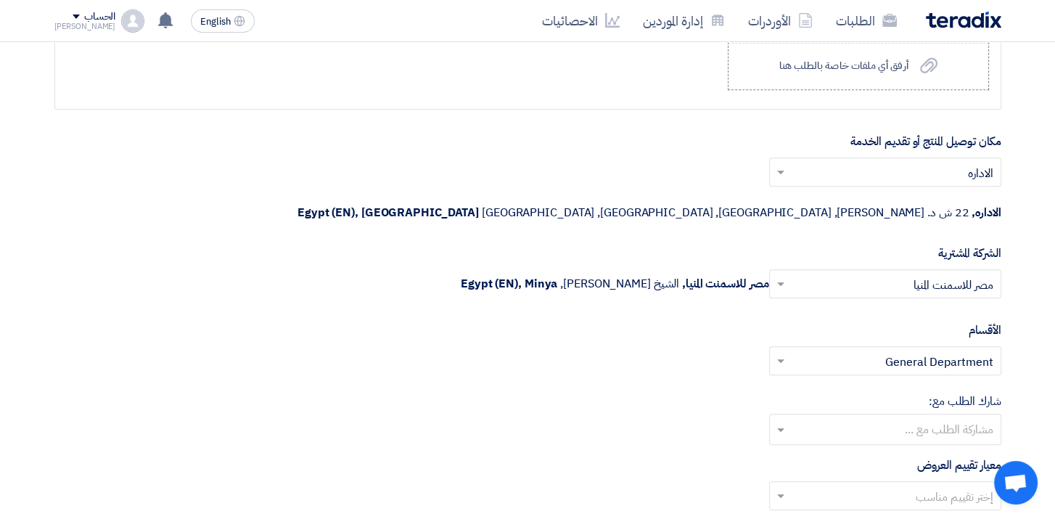
scroll to position [1669, 0]
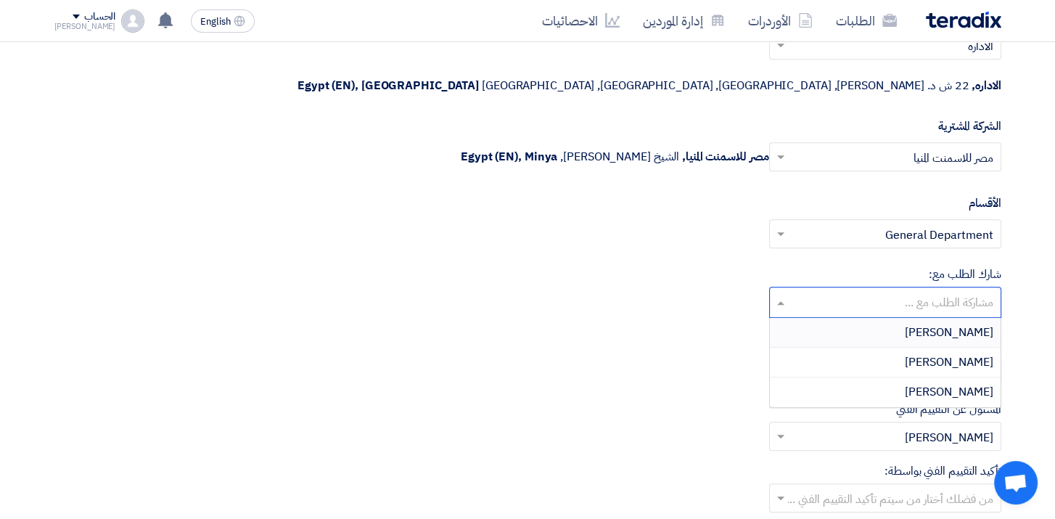
click at [945, 292] on input "text" at bounding box center [885, 304] width 218 height 24
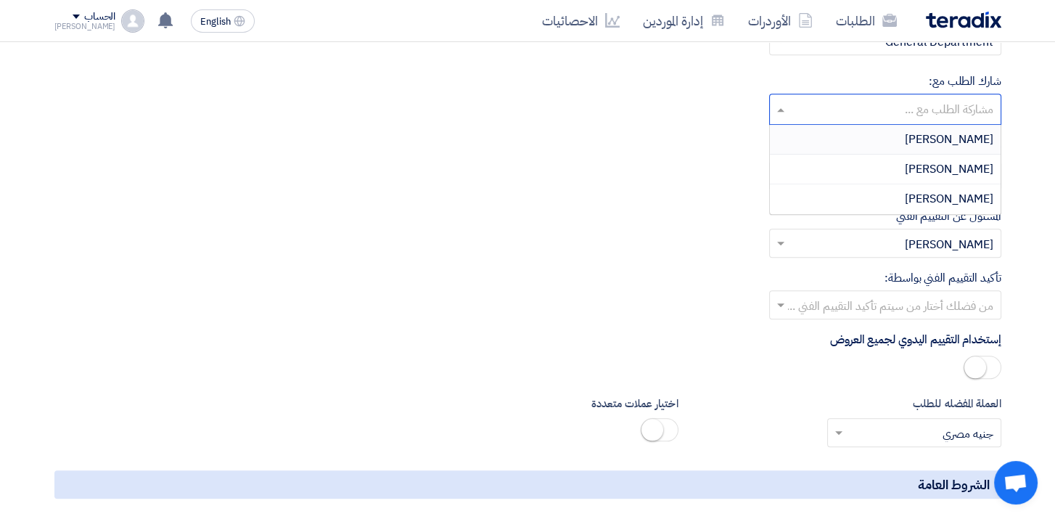
scroll to position [1741, 0]
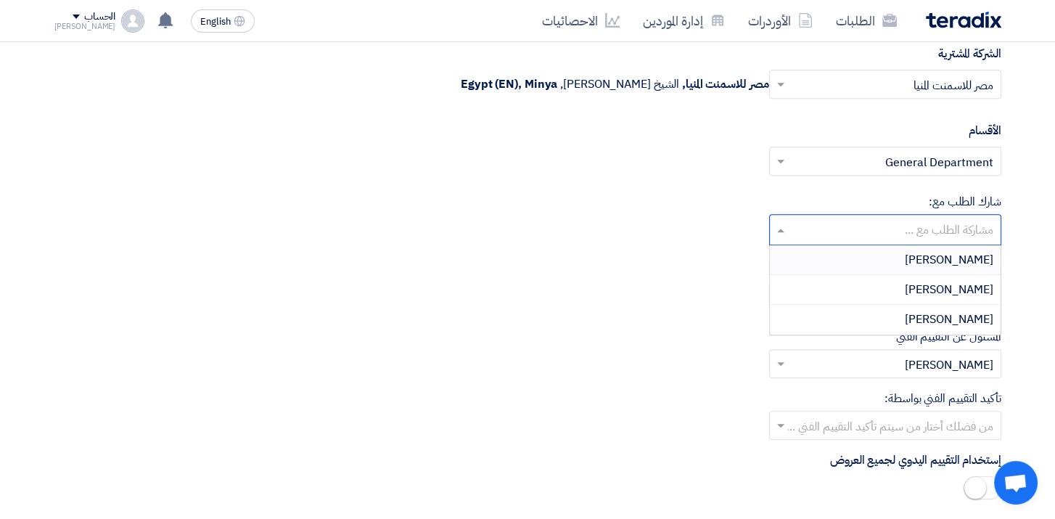
click at [950, 251] on span "Ahmed Farid" at bounding box center [949, 259] width 89 height 17
drag, startPoint x: 875, startPoint y: 189, endPoint x: 895, endPoint y: 202, distance: 23.8
click at [874, 219] on input "text" at bounding box center [837, 231] width 99 height 24
click at [945, 281] on span "Ahmed Atef" at bounding box center [949, 289] width 89 height 17
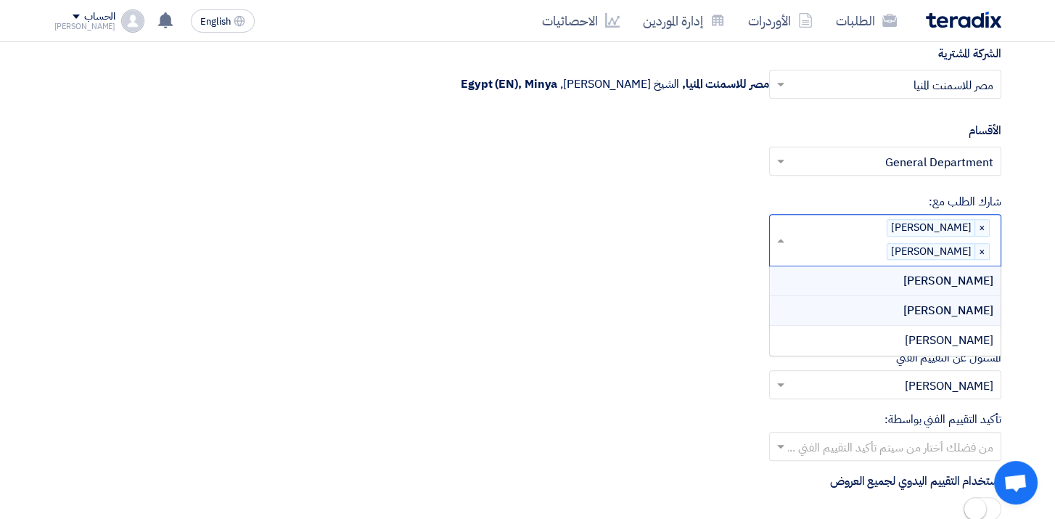
click at [817, 240] on input "text" at bounding box center [837, 252] width 99 height 24
click at [948, 332] on span "Mohammed Bakry" at bounding box center [949, 340] width 89 height 17
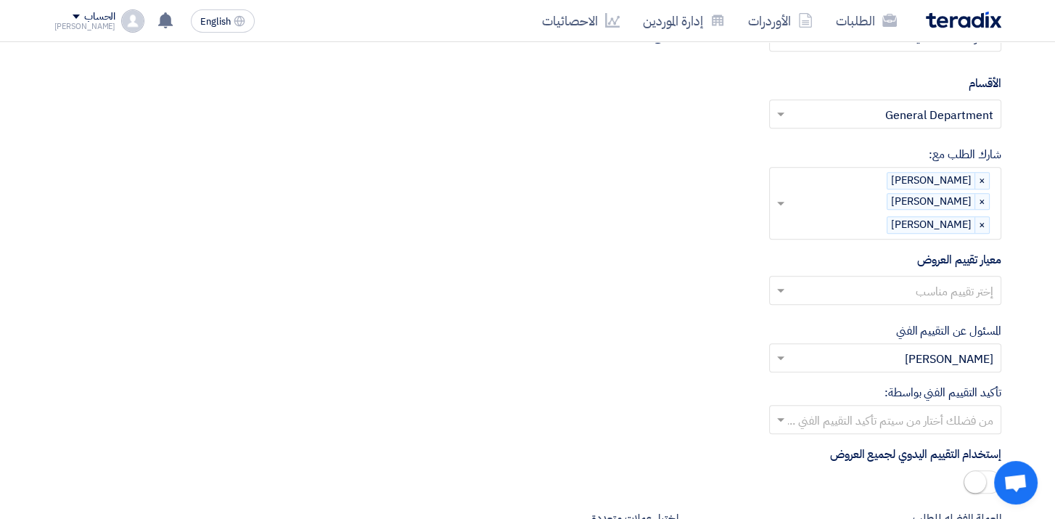
scroll to position [1814, 0]
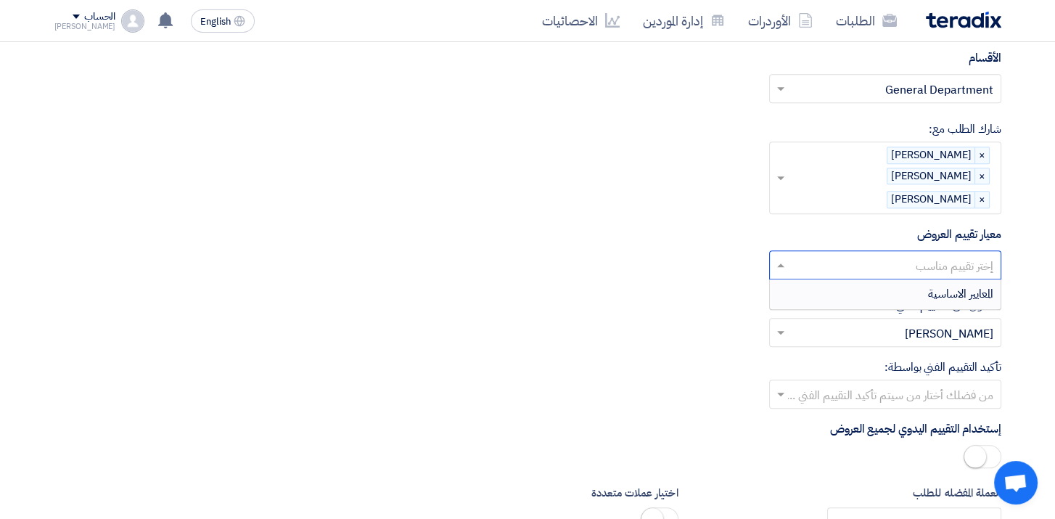
click at [942, 255] on input "text" at bounding box center [893, 267] width 203 height 24
click at [952, 285] on span "المعايير الاساسية" at bounding box center [960, 293] width 65 height 17
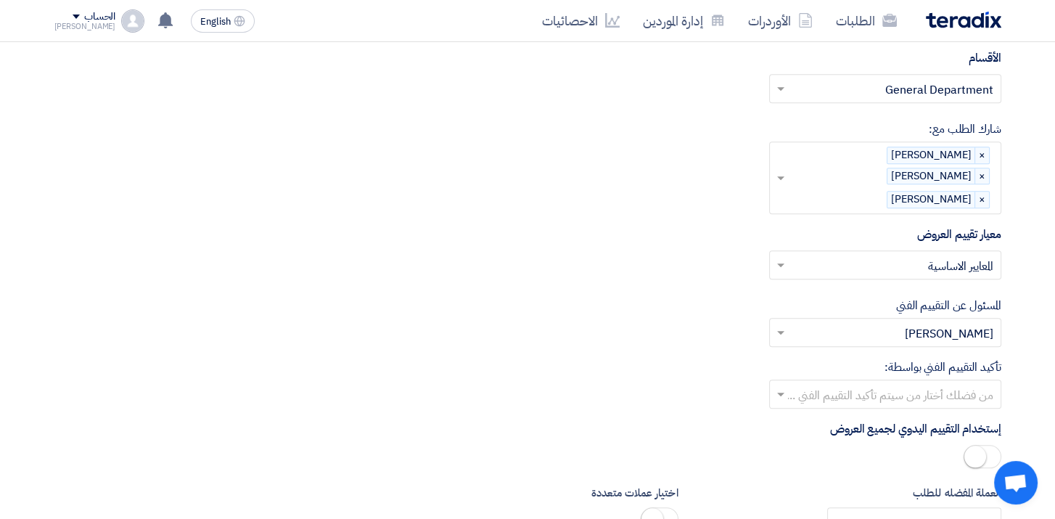
click at [924, 322] on input "text" at bounding box center [893, 334] width 203 height 24
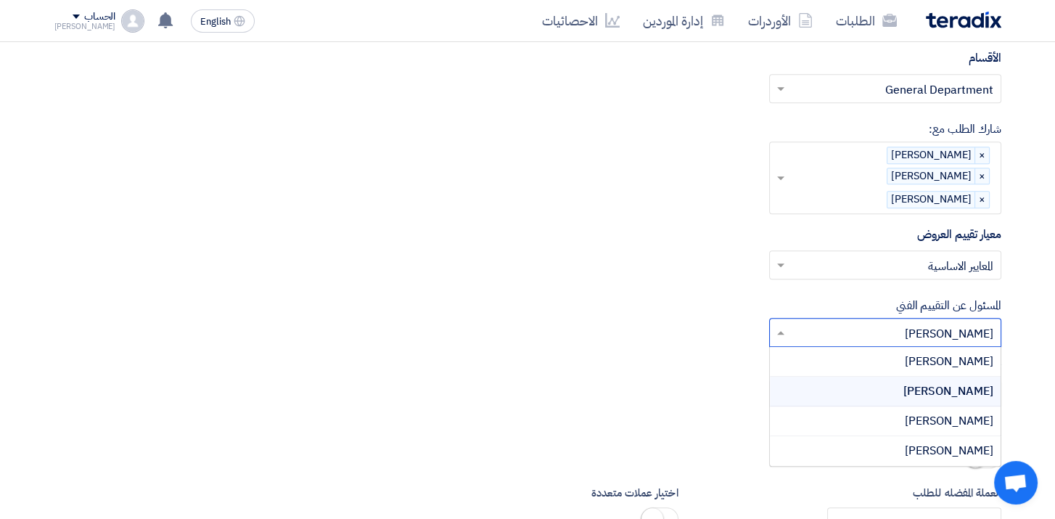
click at [850, 188] on input "text" at bounding box center [837, 200] width 99 height 24
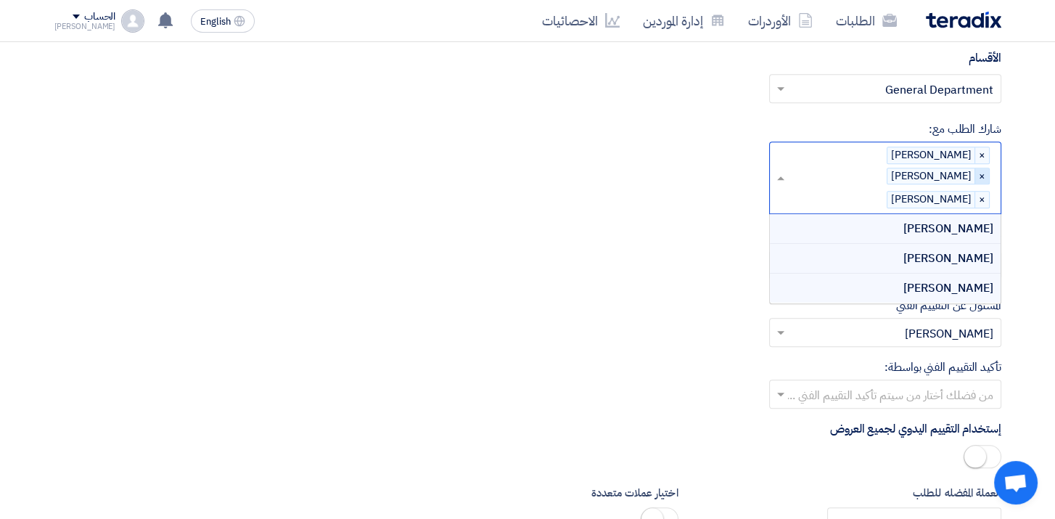
click at [974, 168] on span "×" at bounding box center [981, 176] width 15 height 16
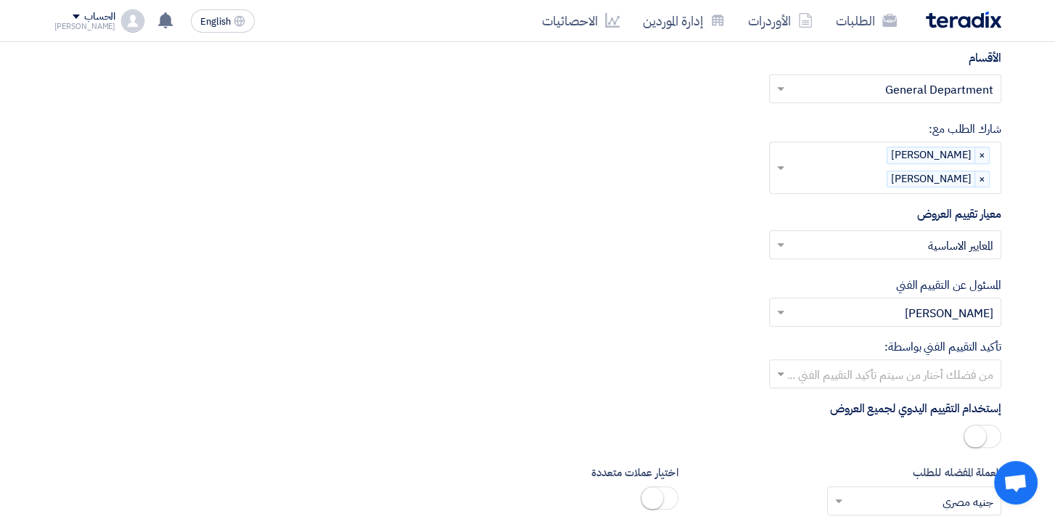
click at [658, 230] on div "إختر تقييم مناسب × المعايير الاساسية ×" at bounding box center [527, 250] width 947 height 41
click at [878, 301] on input "text" at bounding box center [893, 313] width 203 height 24
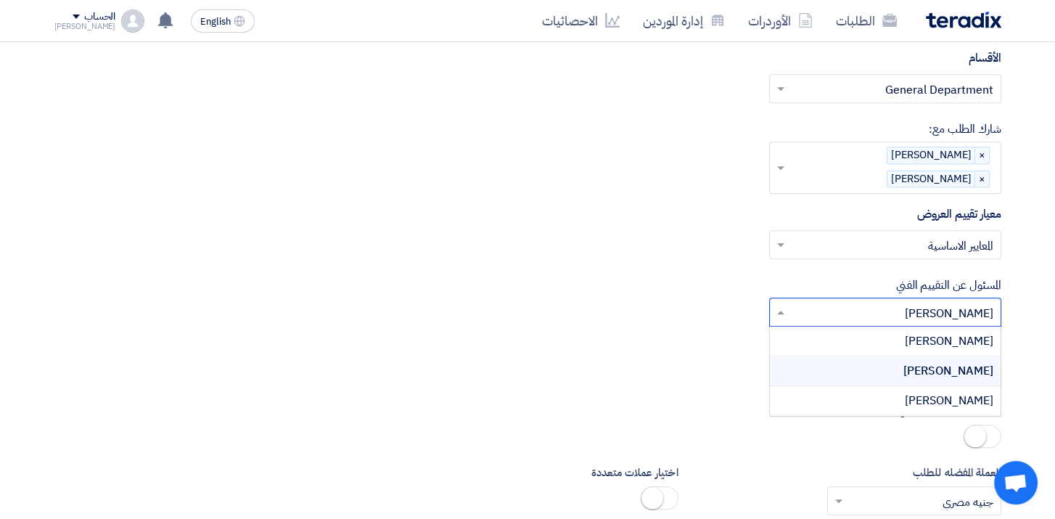
click at [802, 356] on div "[PERSON_NAME]" at bounding box center [885, 371] width 231 height 30
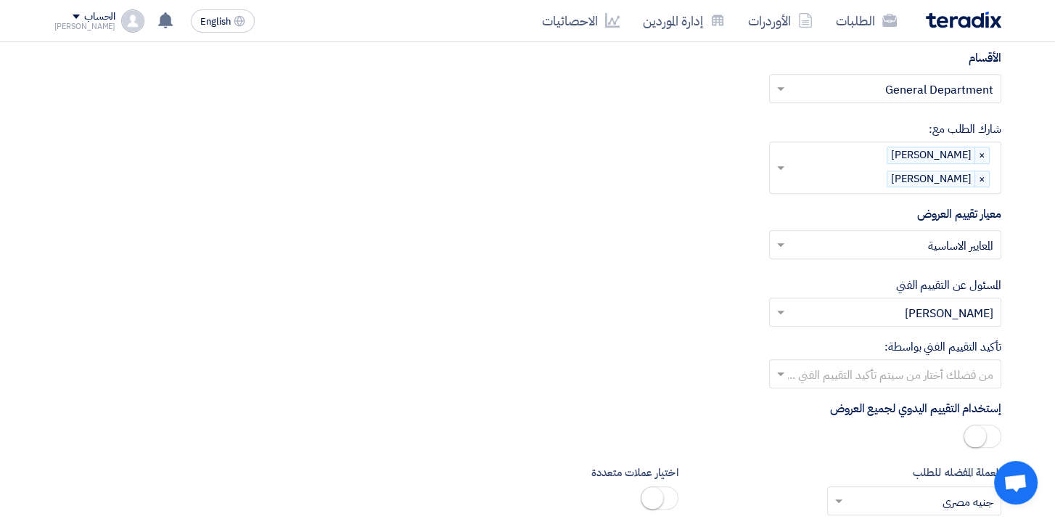
click at [741, 338] on div "تأكيد التقييم الفني بواسطة: من فضلك أختار من سيتم تأكيد التقييم الفني ..." at bounding box center [527, 363] width 947 height 50
click at [922, 363] on input "text" at bounding box center [893, 375] width 203 height 24
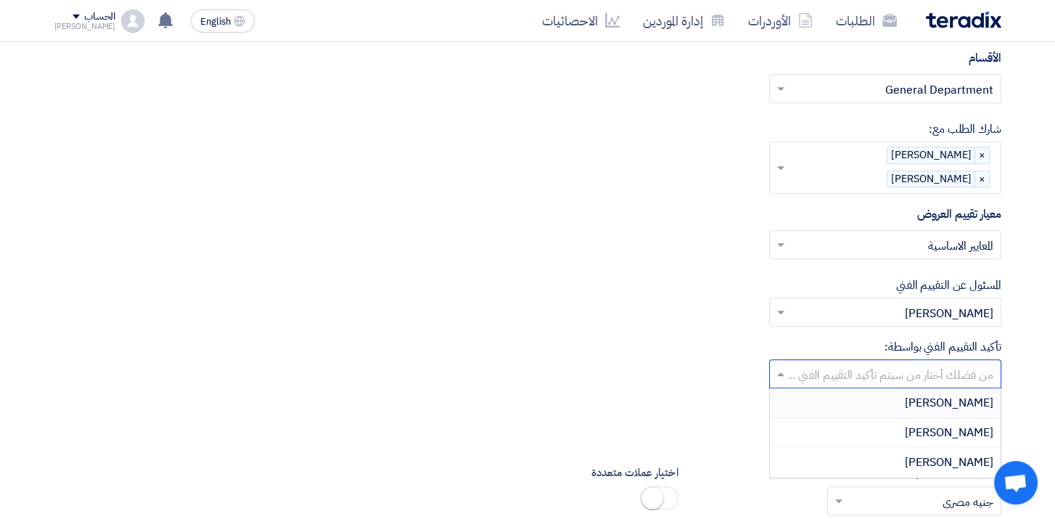
click at [744, 338] on div "تأكيد التقييم الفني بواسطة: من فضلك أختار من سيتم تأكيد التقييم الفني ... Ahmed…" at bounding box center [527, 363] width 947 height 50
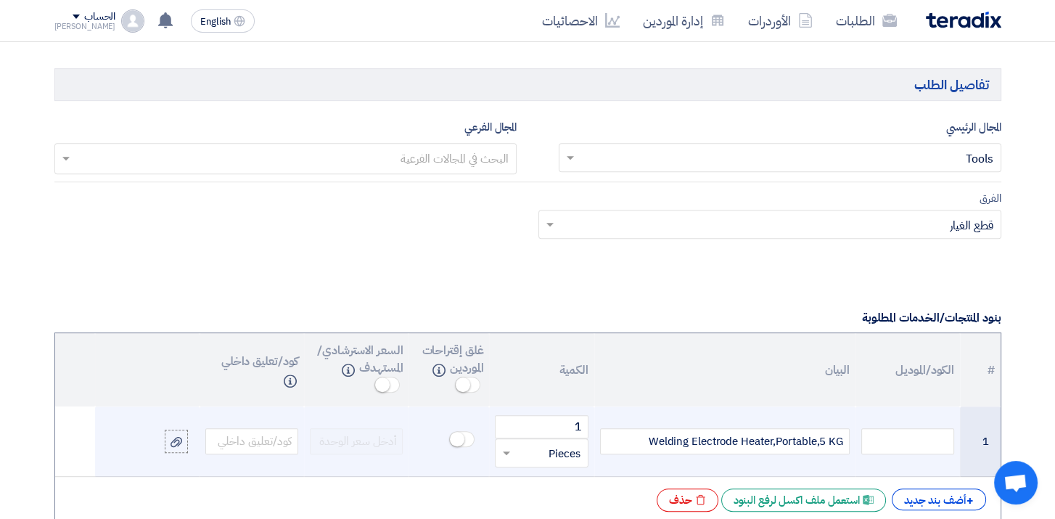
scroll to position [943, 0]
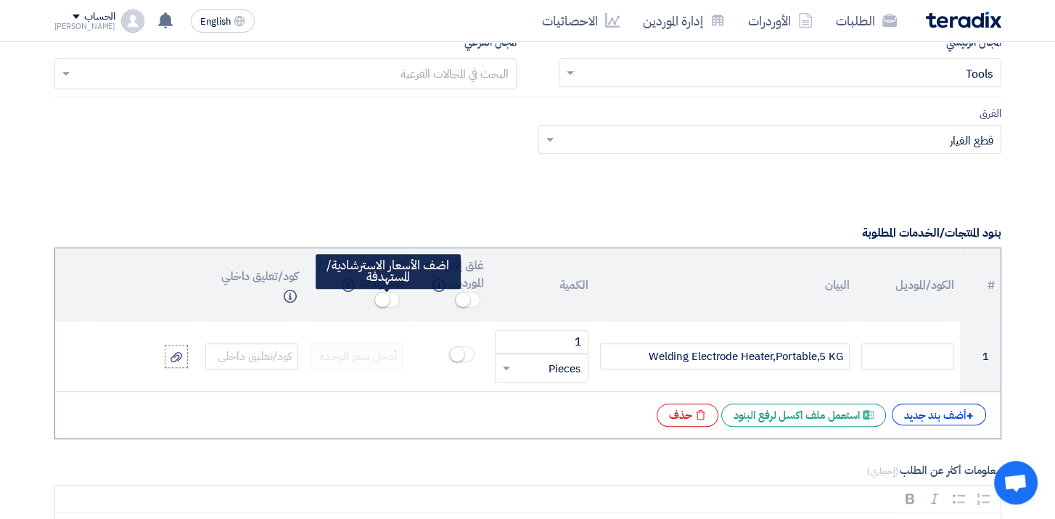
click at [391, 297] on span at bounding box center [386, 300] width 25 height 16
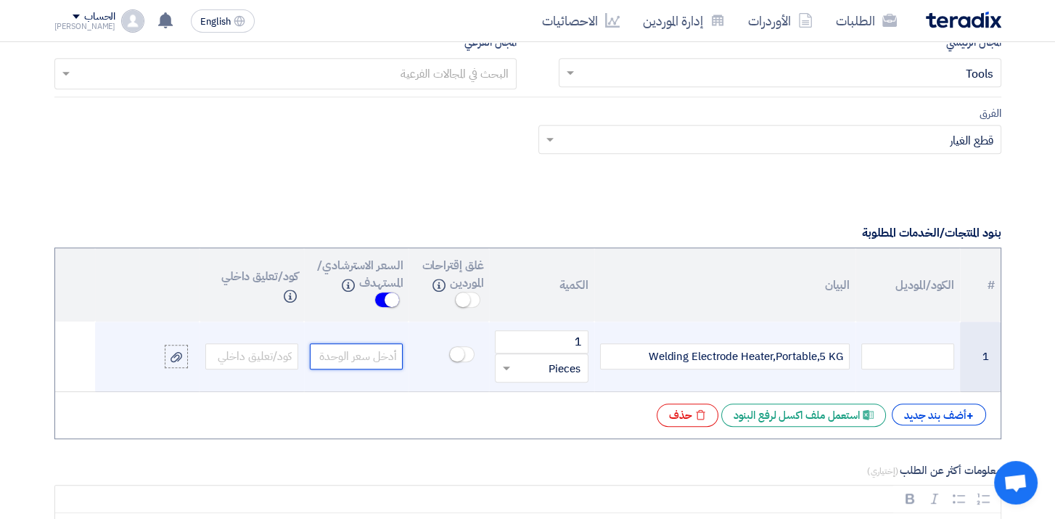
click at [386, 345] on input "number" at bounding box center [356, 356] width 93 height 26
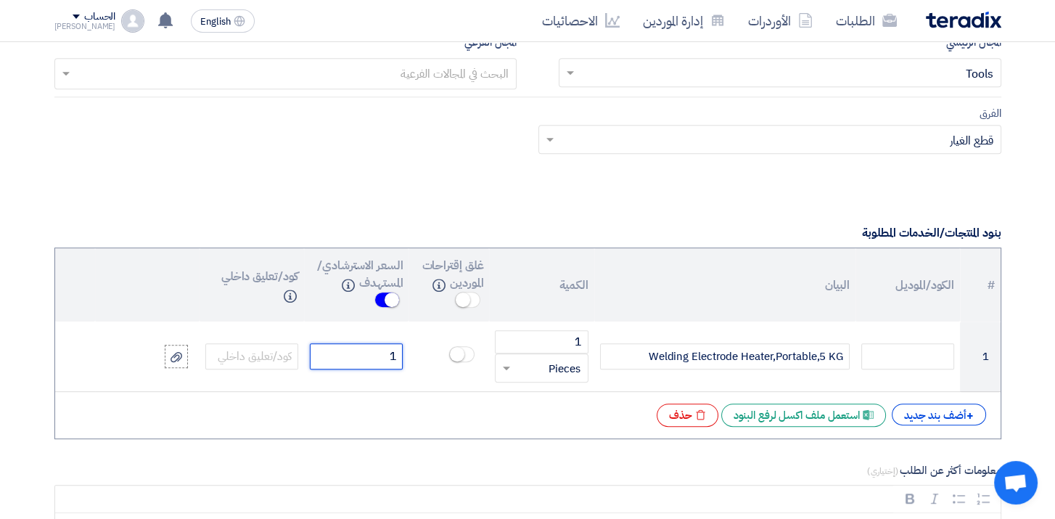
type input "1"
click at [434, 403] on div "+ أضف بند جديد Excel file استعمل ملف اكسل لرفع البنود Excel file حذف" at bounding box center [528, 414] width 922 height 23
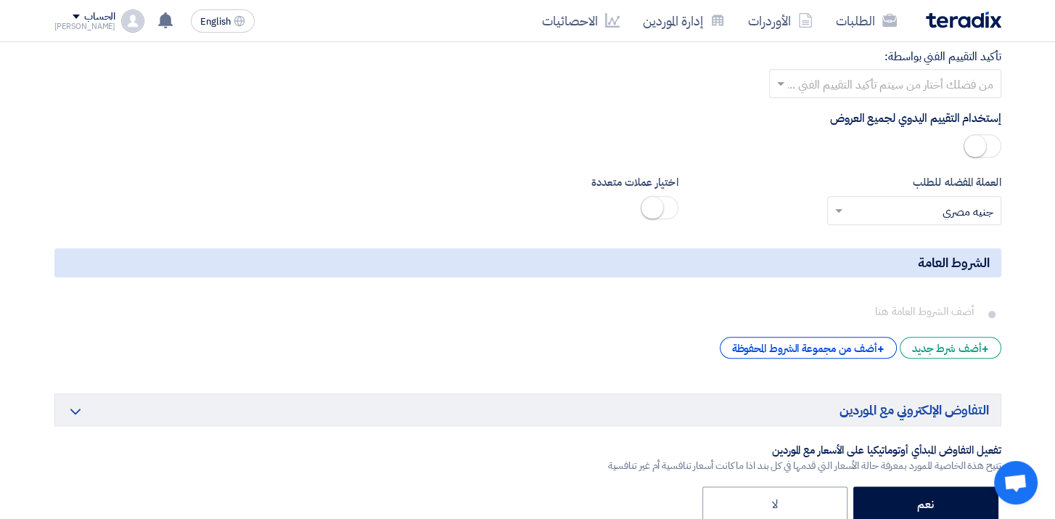
scroll to position [2394, 0]
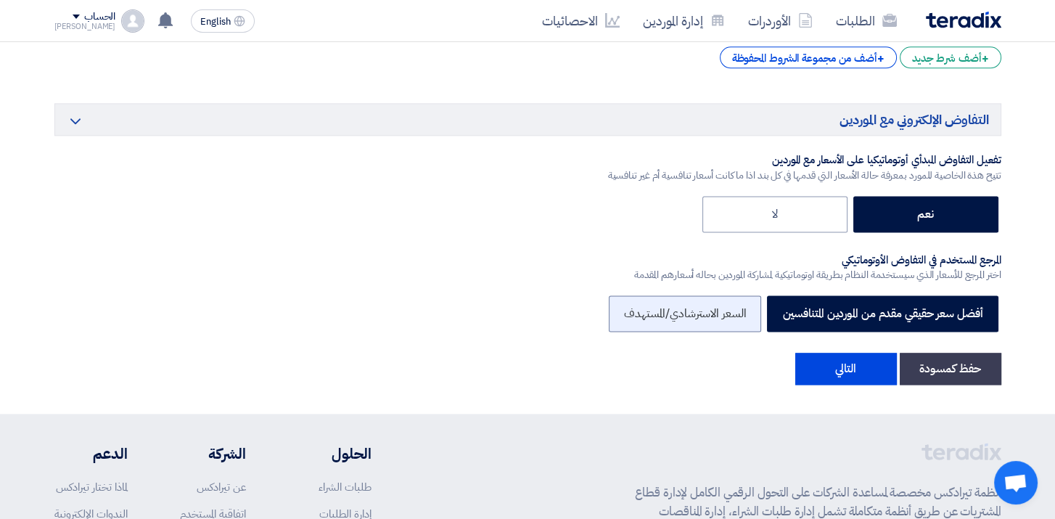
click at [731, 295] on label "السعر الاسترشادي/المستهدف" at bounding box center [685, 313] width 153 height 36
click at [736, 308] on input "السعر الاسترشادي/المستهدف" at bounding box center [740, 312] width 9 height 9
radio input "true"
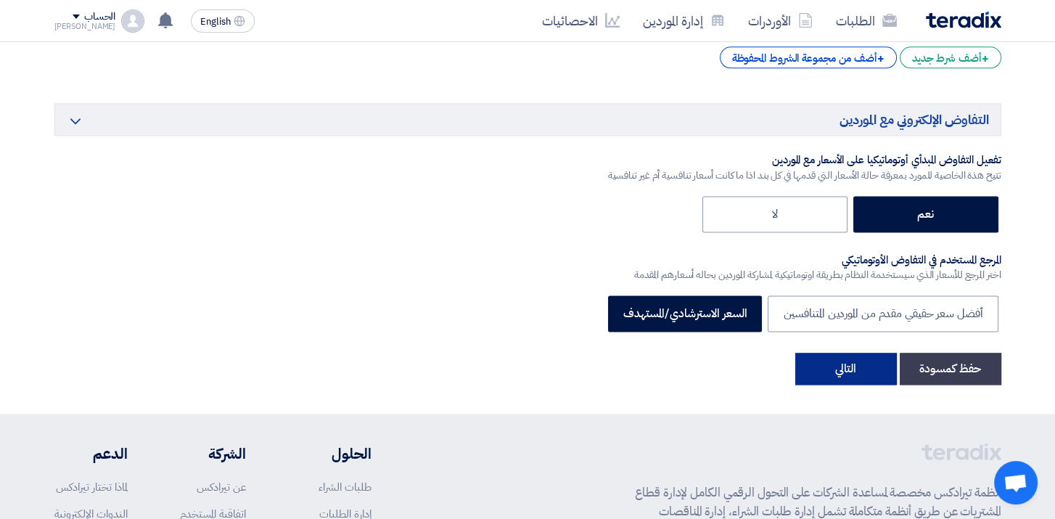
click at [835, 353] on button "التالي" at bounding box center [846, 369] width 102 height 32
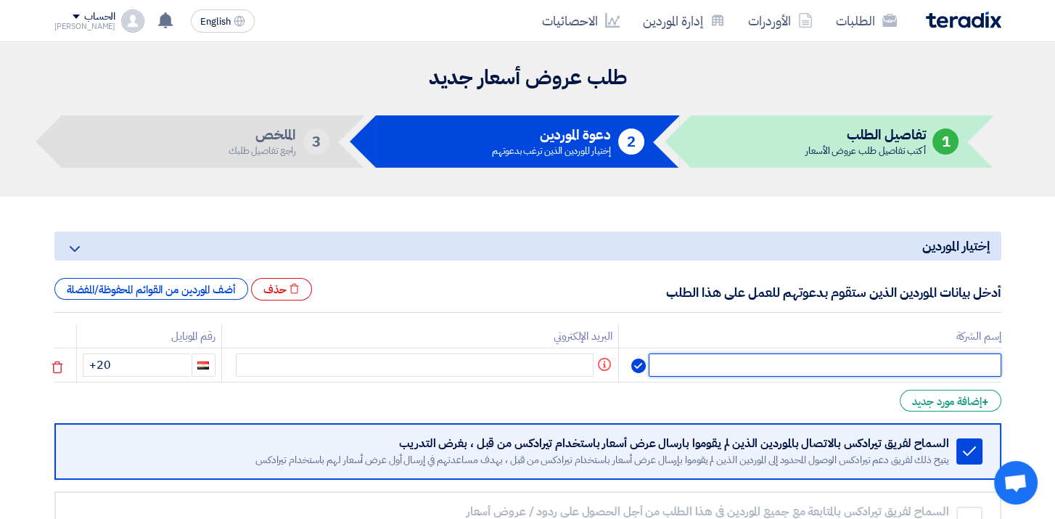
click at [963, 361] on input "text" at bounding box center [825, 364] width 352 height 23
type input "H"
type input "ايساب"
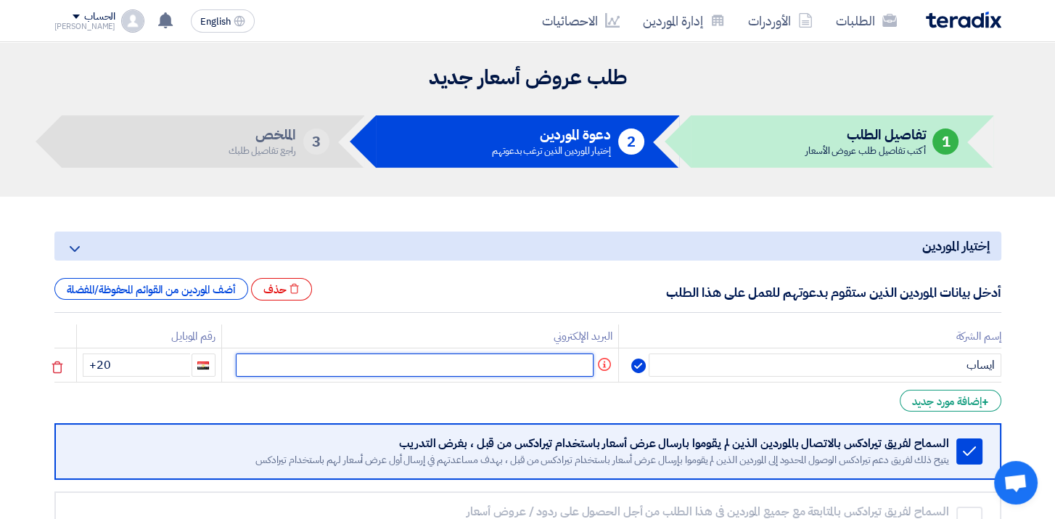
click at [497, 362] on input "text" at bounding box center [415, 364] width 358 height 23
paste input "bassem.ahmed@esabegypt.com"
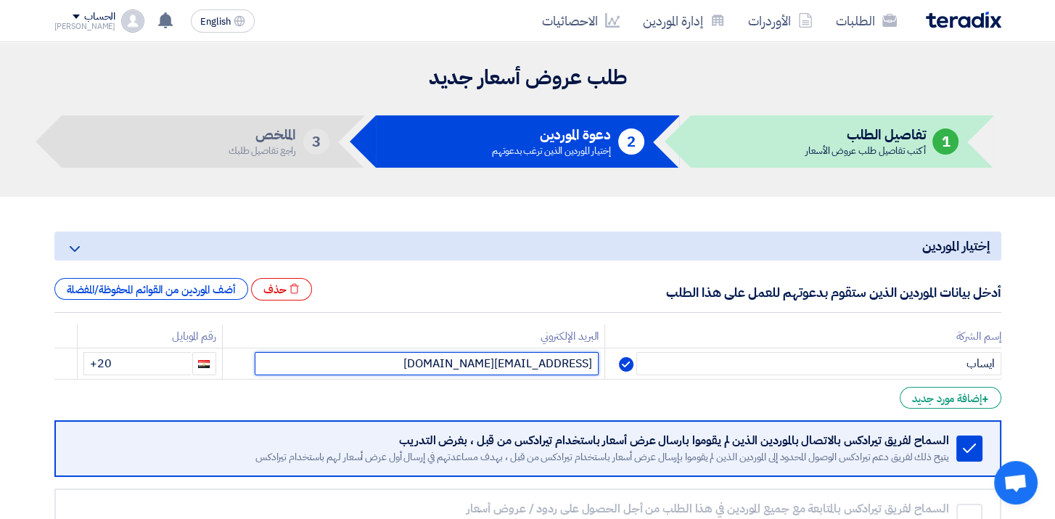
type input "bassem.ahmed@esabegypt.com"
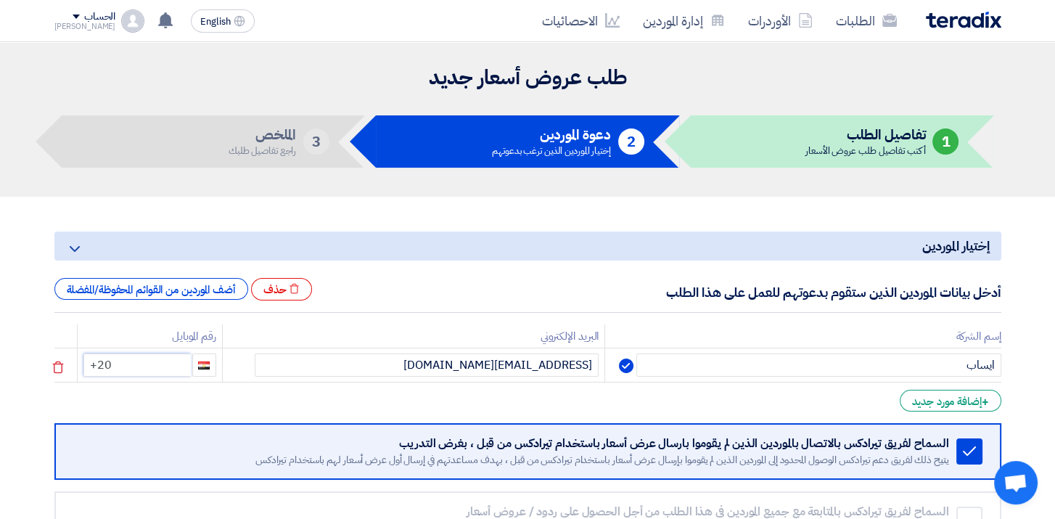
click at [173, 366] on input "+20" at bounding box center [136, 364] width 107 height 23
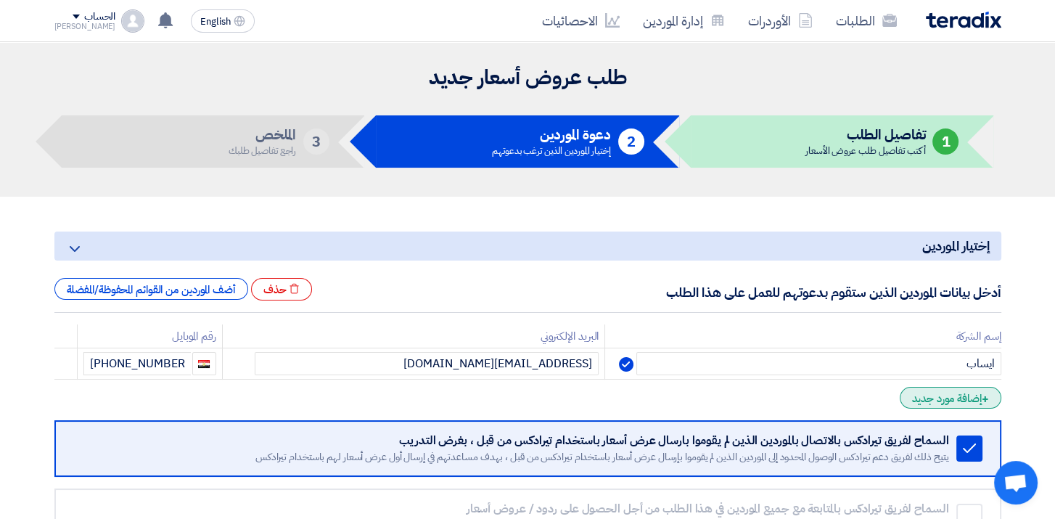
click at [922, 394] on div "+ إضافة مورد جديد" at bounding box center [950, 398] width 101 height 22
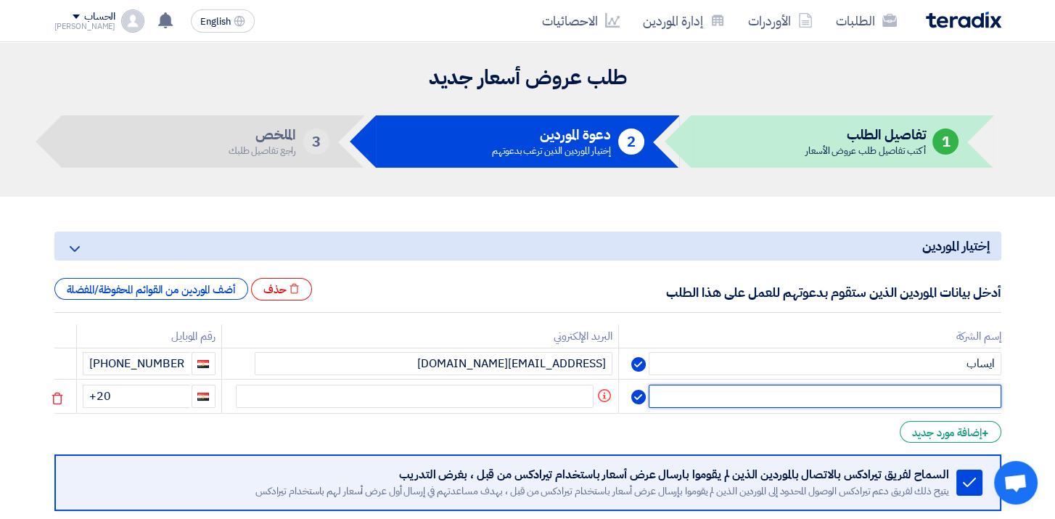
click at [929, 390] on input "text" at bounding box center [825, 396] width 352 height 23
type input "L"
type input "مانو متريك"
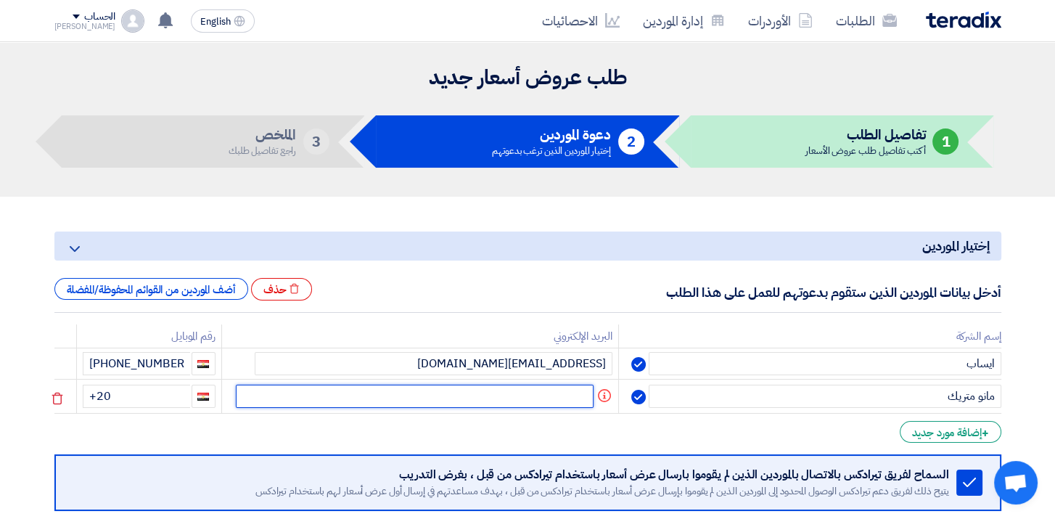
click at [511, 390] on input "text" at bounding box center [415, 396] width 358 height 23
paste input "info@manometrique.com"
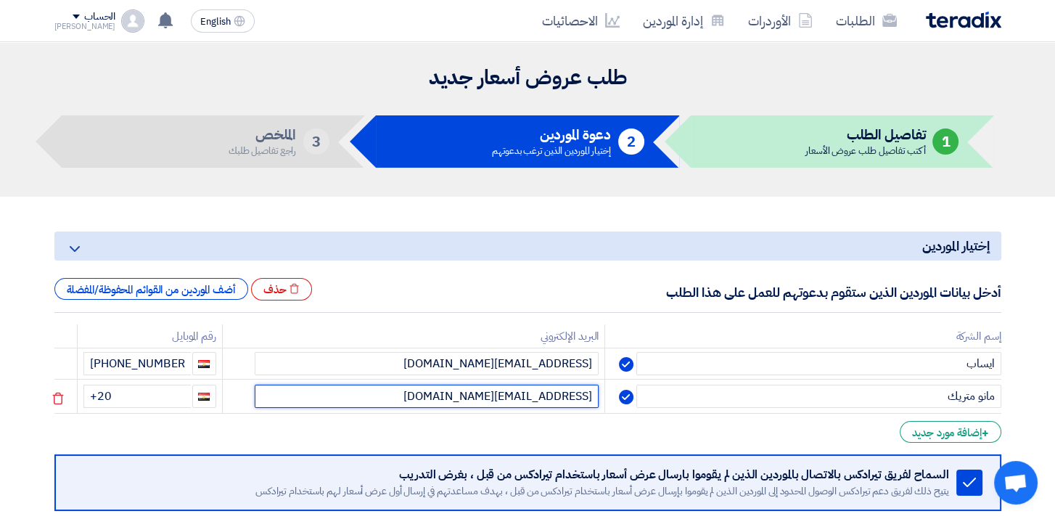
type input "info@manometrique.com"
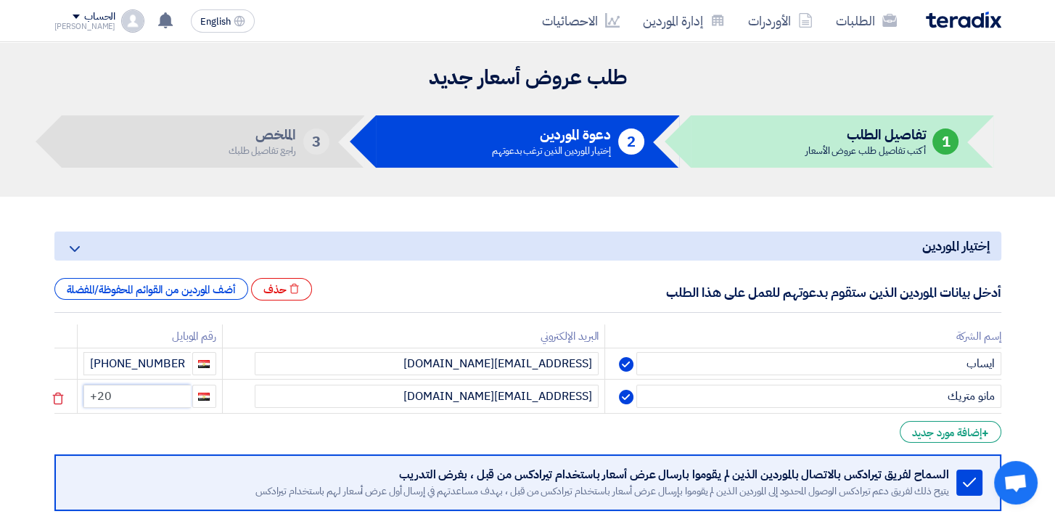
click at [171, 395] on input "+20" at bounding box center [136, 396] width 107 height 23
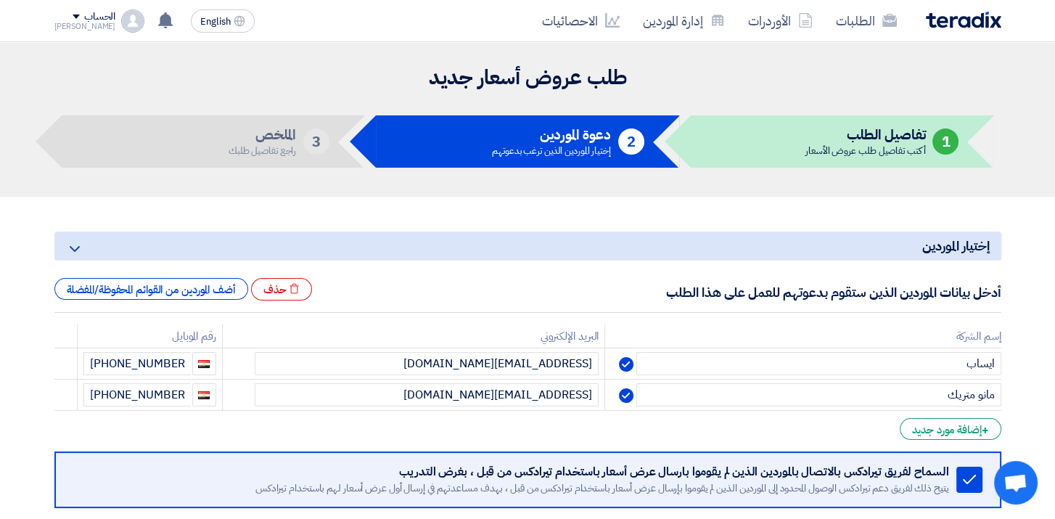
drag, startPoint x: 345, startPoint y: 430, endPoint x: 377, endPoint y: 430, distance: 31.2
click at [348, 430] on form "إختيار الموردين Minimize/Maximize Category أدخل بيانات الموردين الذين ستقوم بدع…" at bounding box center [527, 424] width 947 height 387
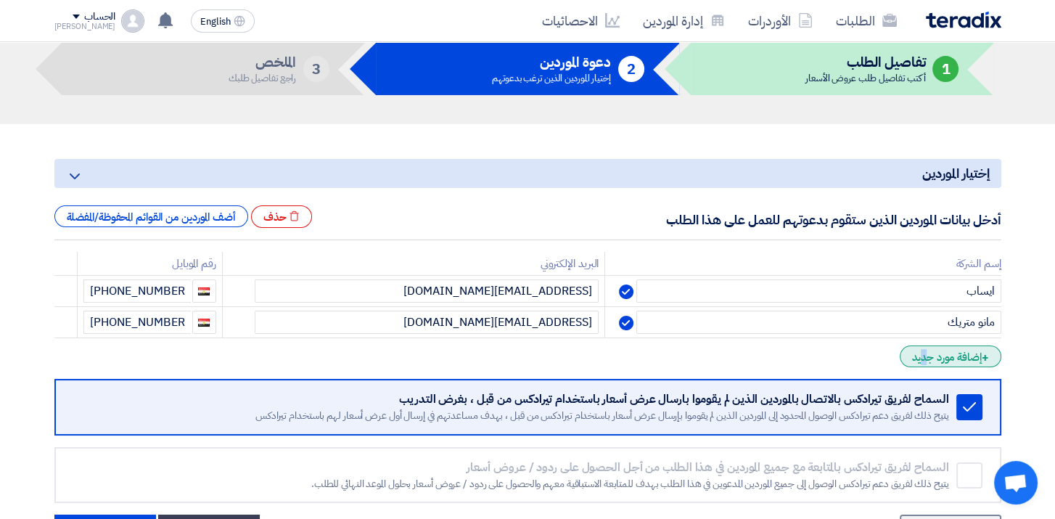
click at [942, 353] on div "+ إضافة مورد جديد" at bounding box center [950, 356] width 101 height 22
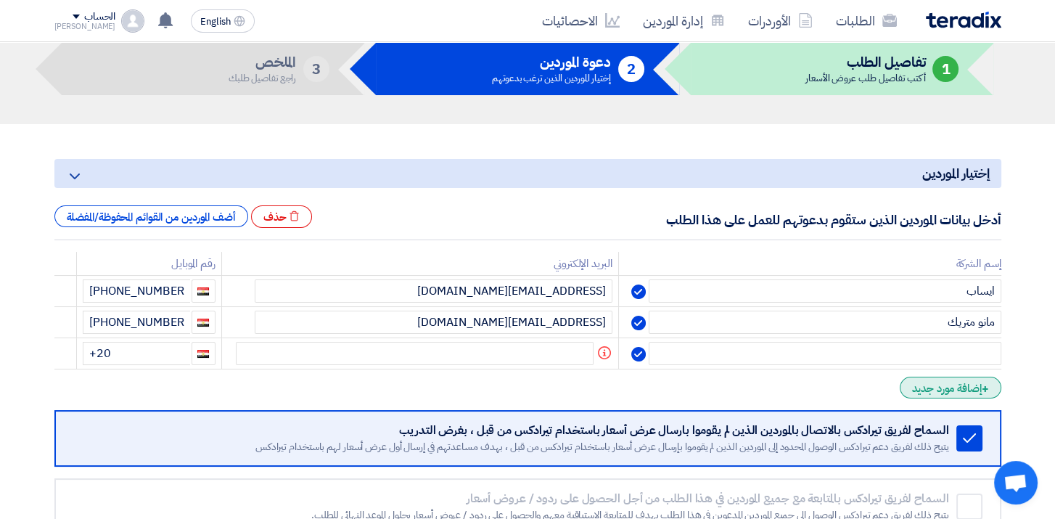
drag, startPoint x: 942, startPoint y: 353, endPoint x: 916, endPoint y: 387, distance: 42.8
click at [916, 387] on div "+ إضافة مورد جديد" at bounding box center [950, 388] width 101 height 22
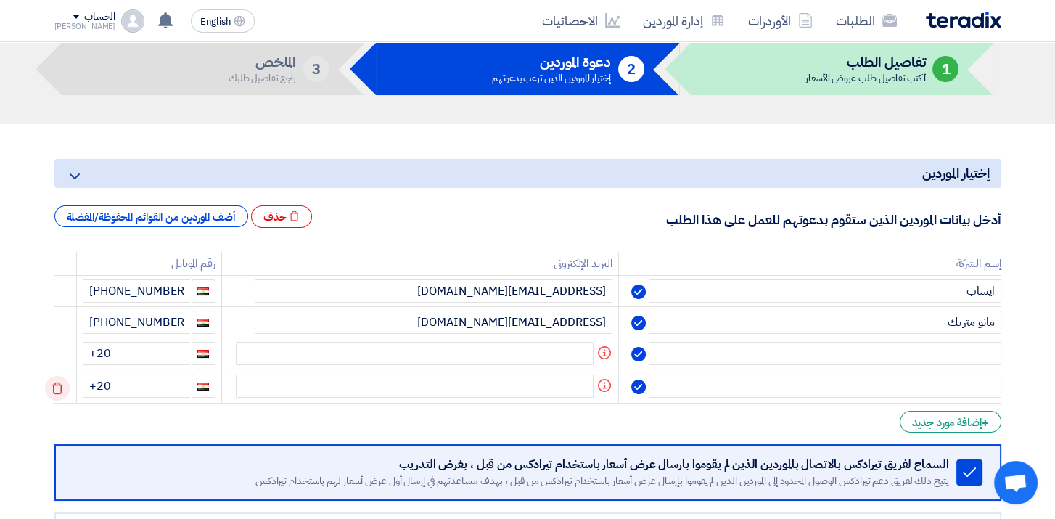
click at [59, 387] on icon at bounding box center [57, 388] width 25 height 25
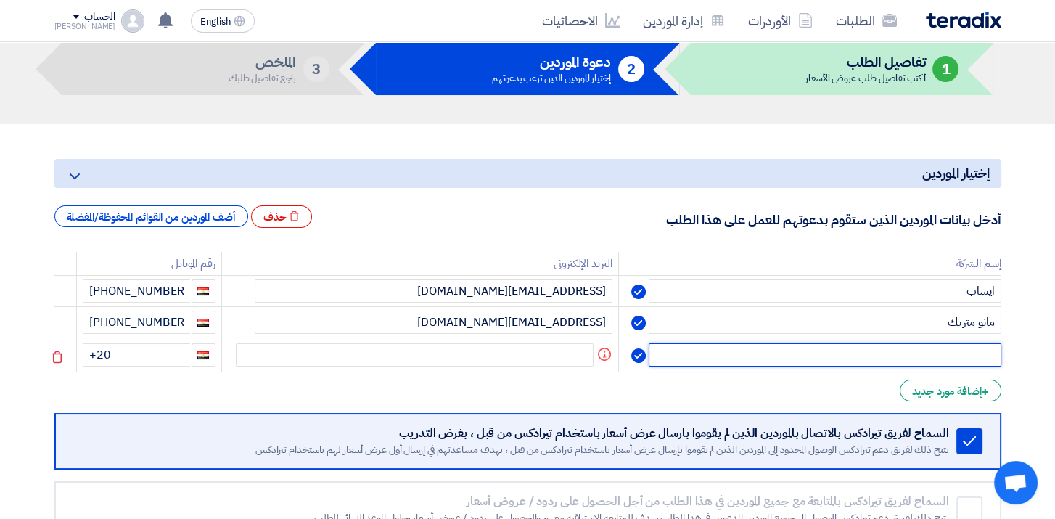
click at [899, 344] on input "text" at bounding box center [825, 354] width 352 height 23
type input "المصرية السويدية لاسلاك اللحام"
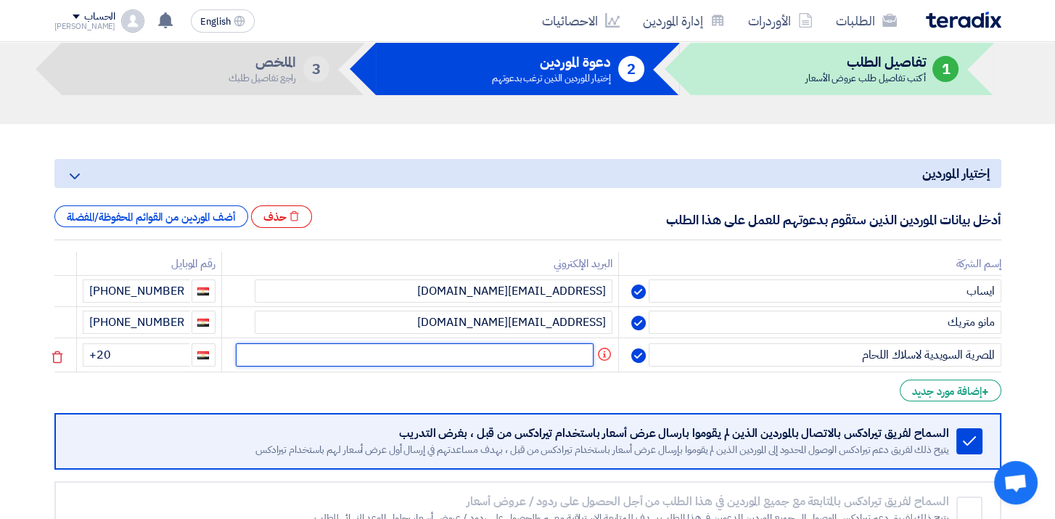
click at [396, 366] on input "text" at bounding box center [415, 354] width 358 height 23
paste input "'sales@esweco.com'"
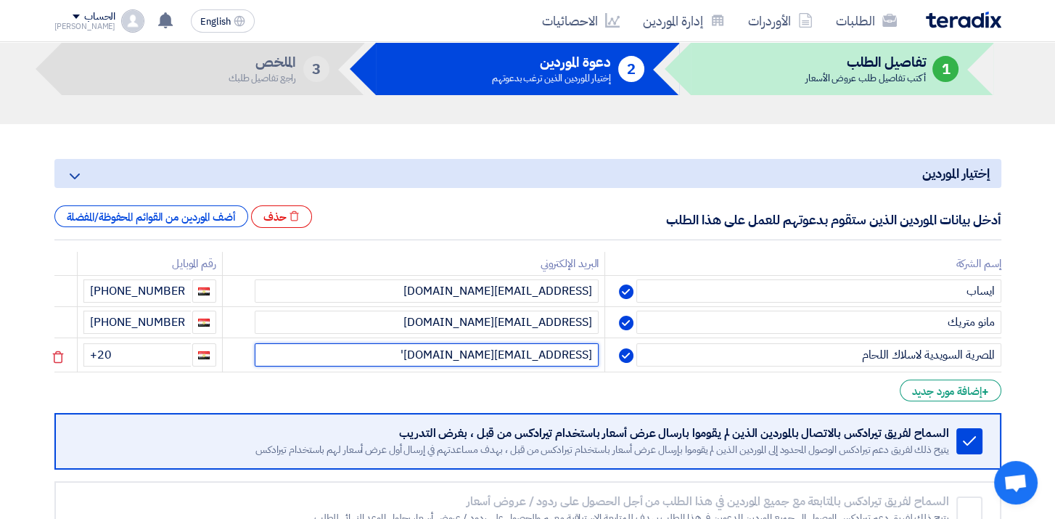
type input "'sales@esweco.com'"
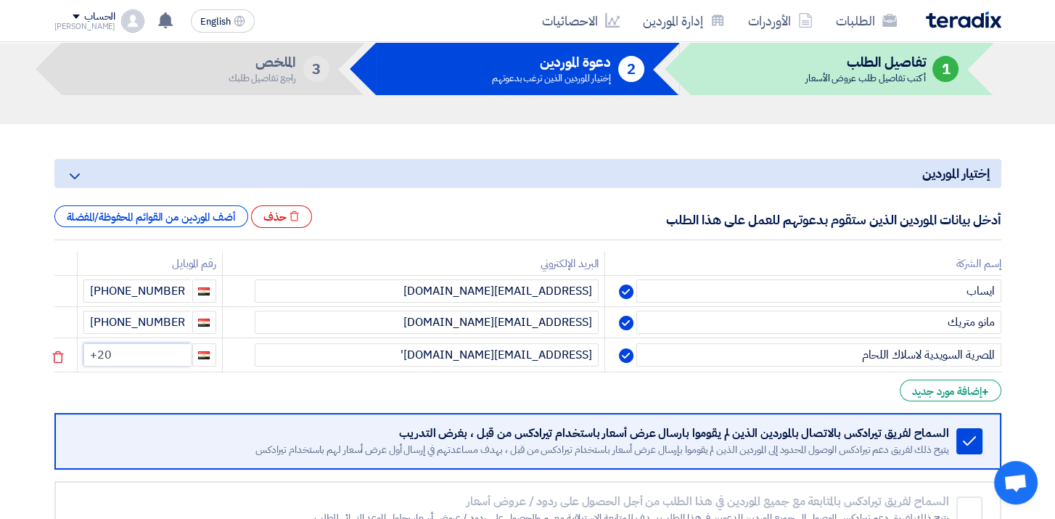
click at [149, 364] on input "+20" at bounding box center [136, 354] width 107 height 23
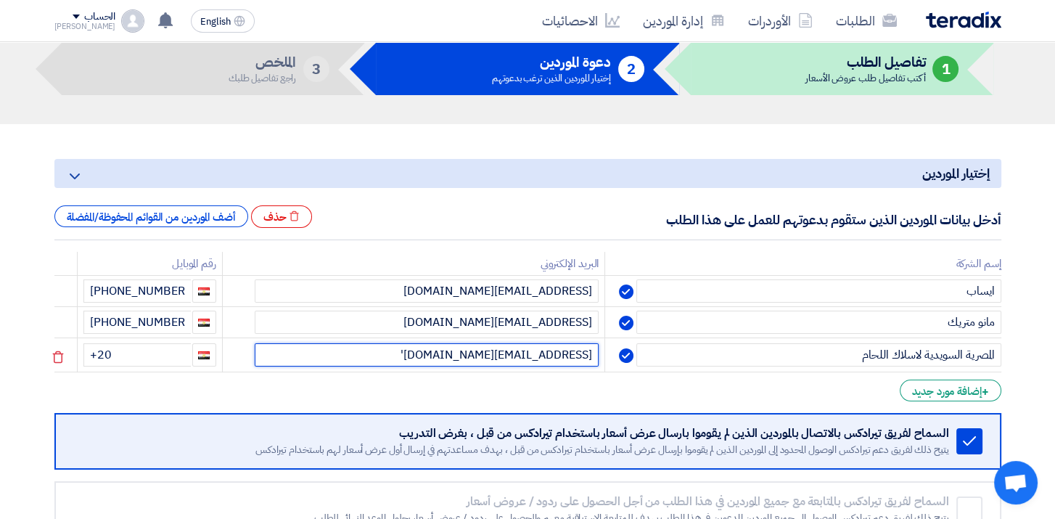
click at [488, 361] on input "'sales@esweco.com'" at bounding box center [427, 354] width 345 height 23
click at [488, 356] on input "'sales@esweco.com'" at bounding box center [427, 354] width 345 height 23
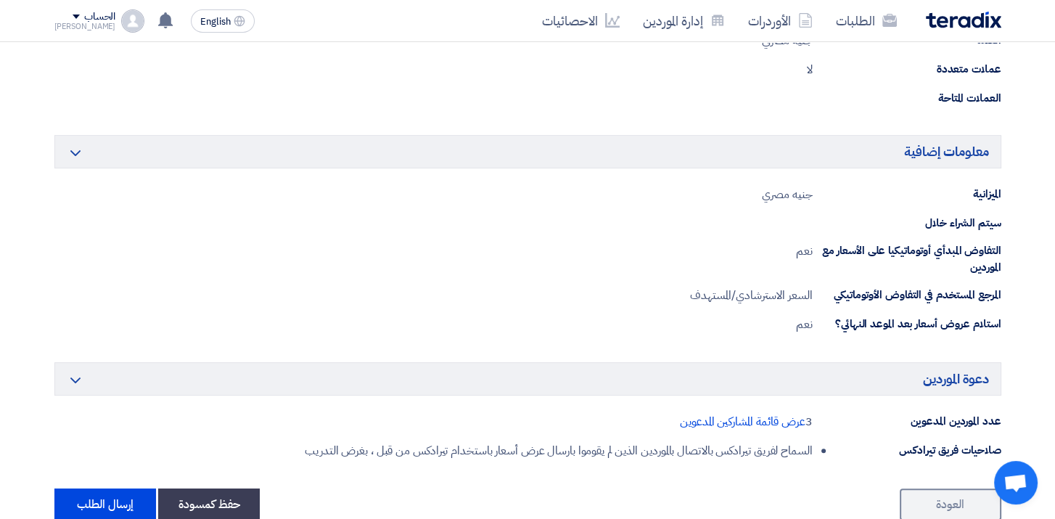
scroll to position [565, 0]
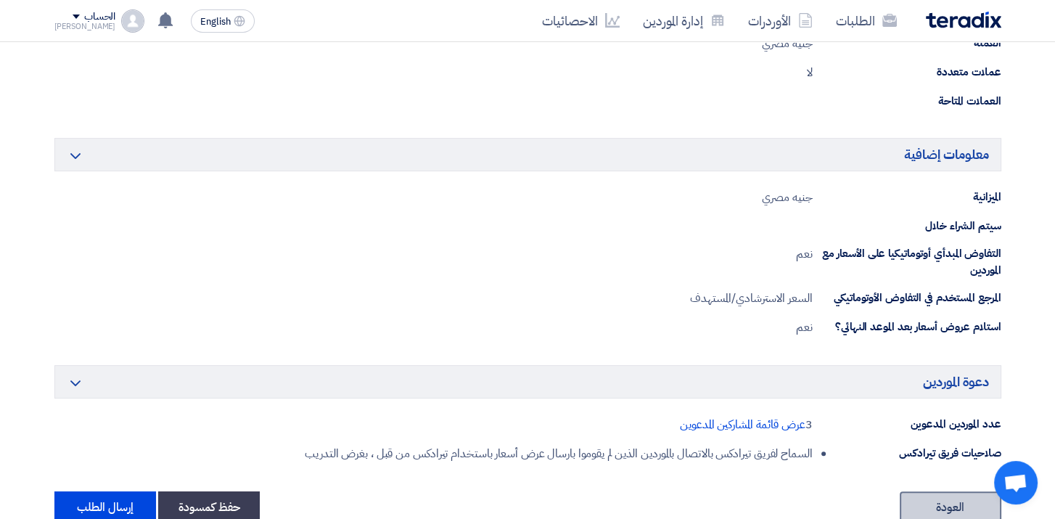
click at [929, 504] on link "العودة" at bounding box center [951, 507] width 102 height 32
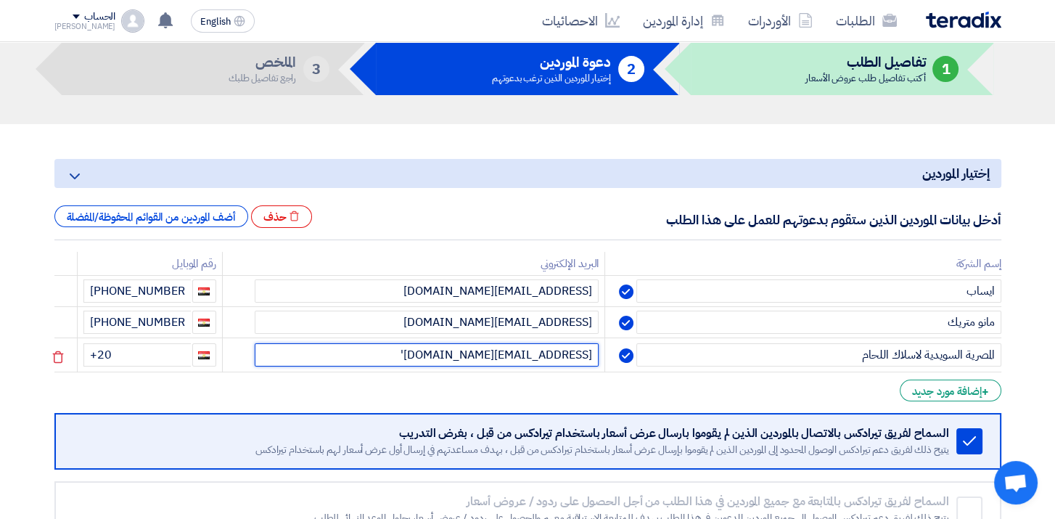
drag, startPoint x: 488, startPoint y: 356, endPoint x: 479, endPoint y: 356, distance: 8.7
click at [479, 356] on input "'sales@esweco.com'" at bounding box center [427, 354] width 345 height 23
click at [591, 355] on input "'sales@esweco.com" at bounding box center [427, 354] width 345 height 23
type input "sales@esweco.com"
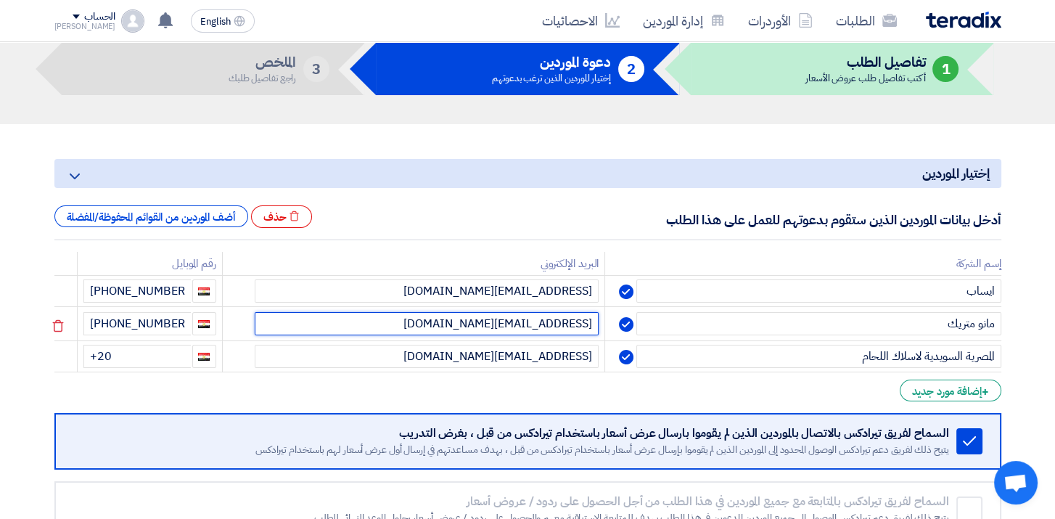
click at [422, 323] on input "info@manometrique.com" at bounding box center [427, 323] width 345 height 23
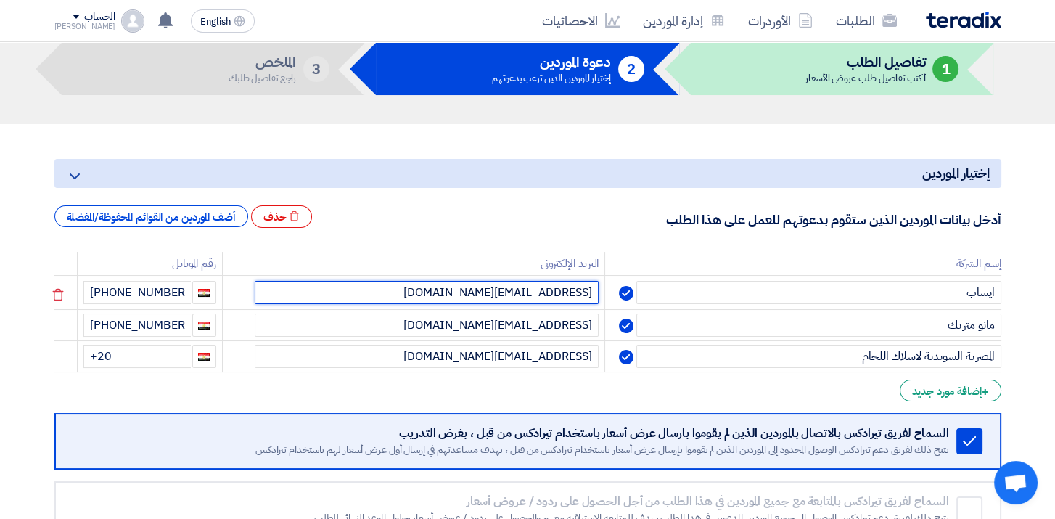
click at [398, 288] on input "bassem.ahmed@esabegypt.com" at bounding box center [427, 292] width 345 height 23
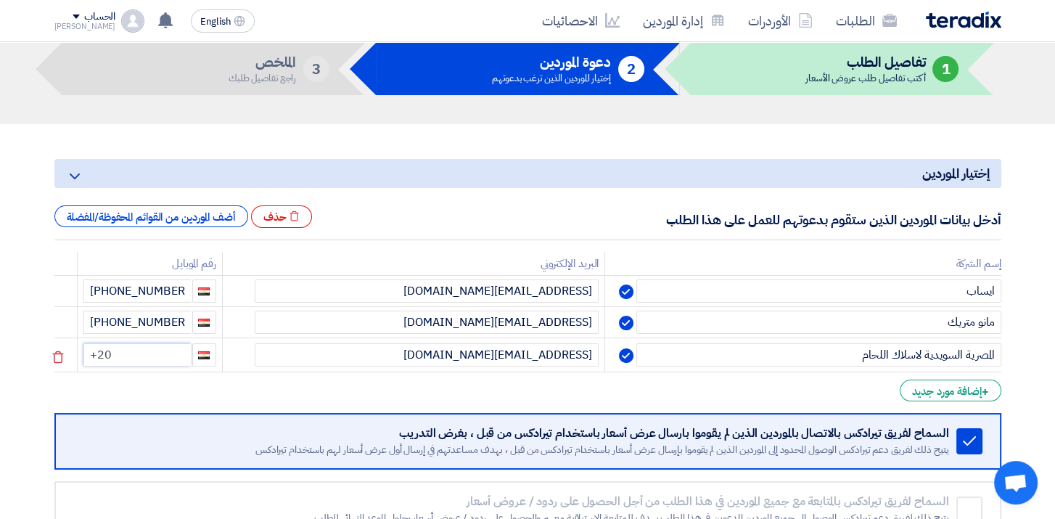
click at [163, 353] on input "+20" at bounding box center [136, 354] width 107 height 23
click at [118, 324] on input "+20 01275845608" at bounding box center [136, 323] width 107 height 23
type input "+20 1275845608"
click at [170, 358] on input "+20" at bounding box center [136, 354] width 107 height 23
type input "+20 122774248"
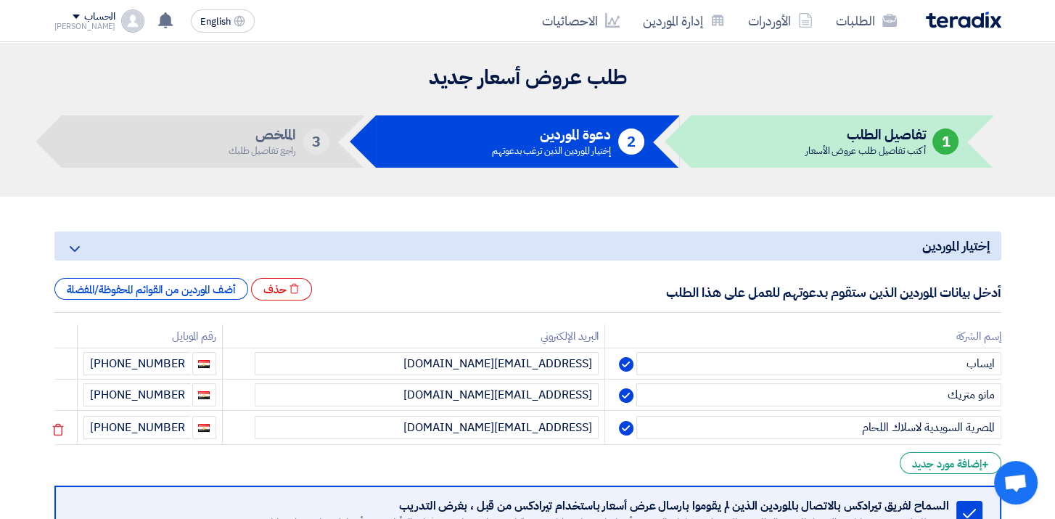
scroll to position [218, 0]
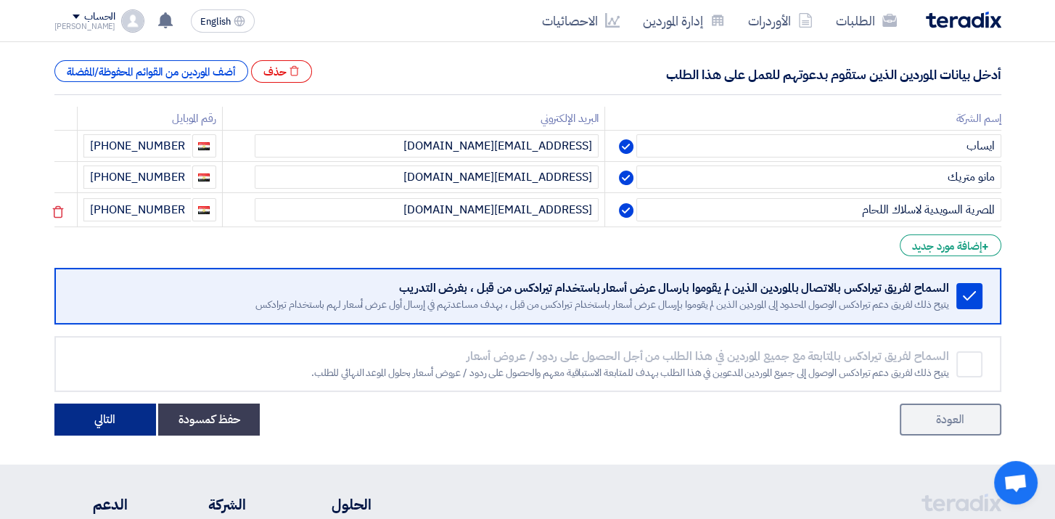
click at [125, 418] on button "التالي" at bounding box center [105, 419] width 102 height 32
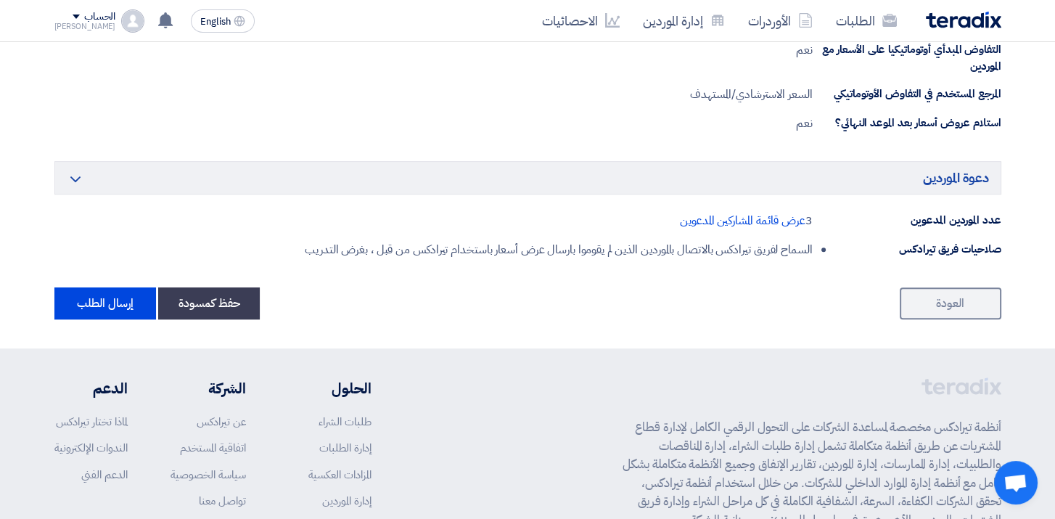
scroll to position [928, 0]
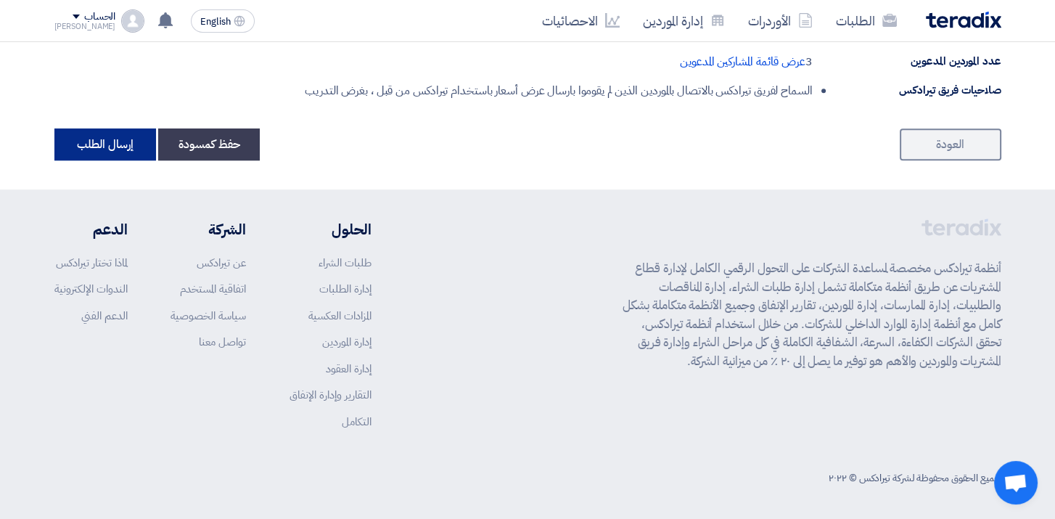
click at [117, 147] on button "إرسال الطلب" at bounding box center [105, 144] width 102 height 32
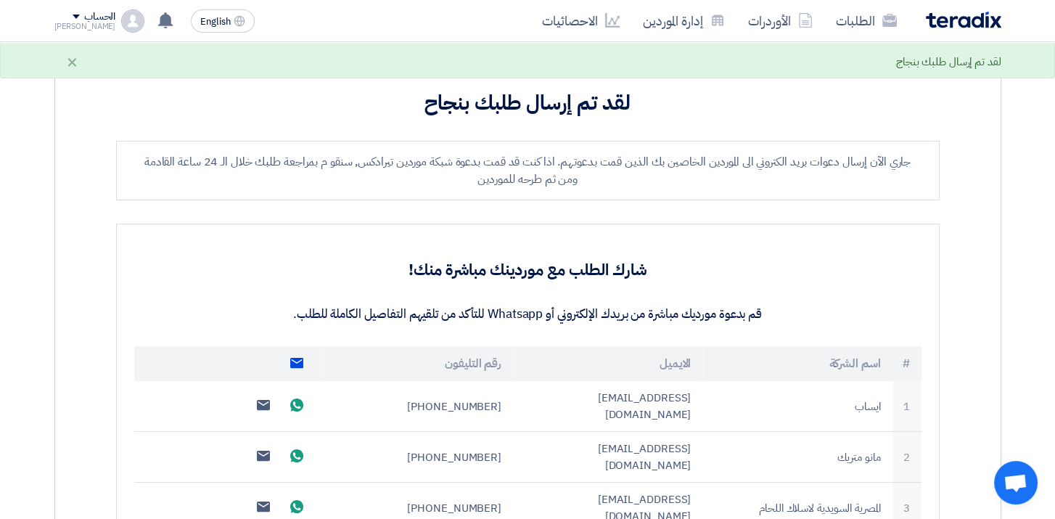
scroll to position [290, 0]
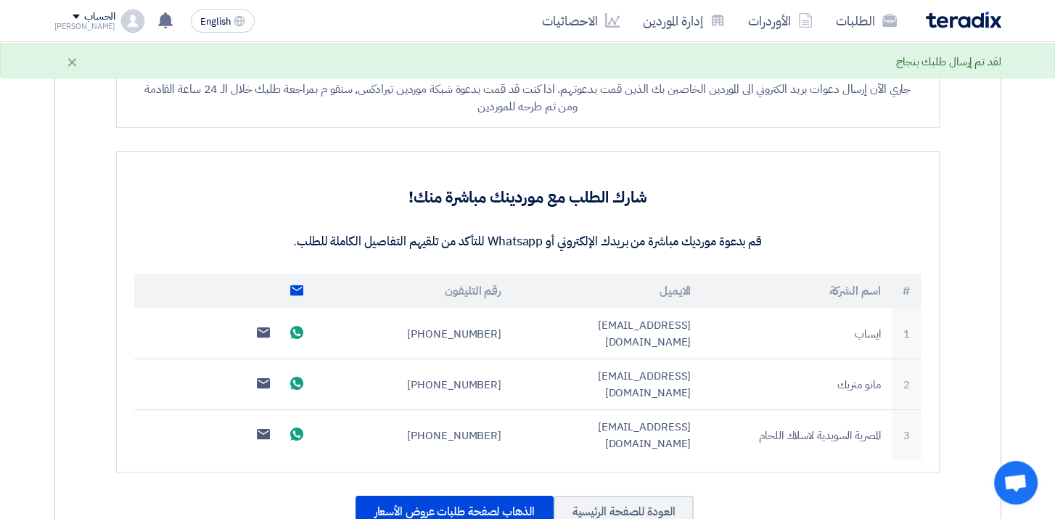
click at [292, 290] on use at bounding box center [296, 290] width 13 height 10
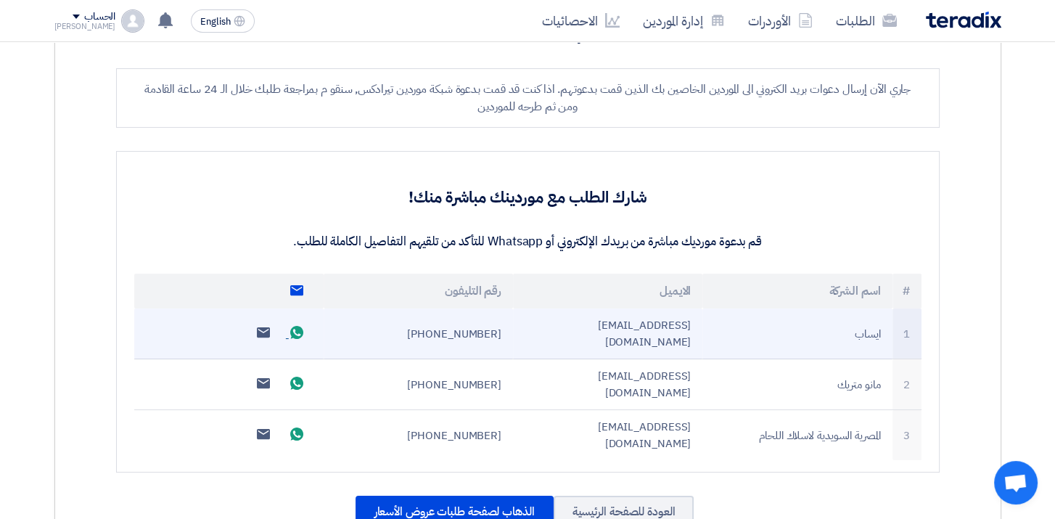
click at [292, 326] on use at bounding box center [296, 332] width 13 height 13
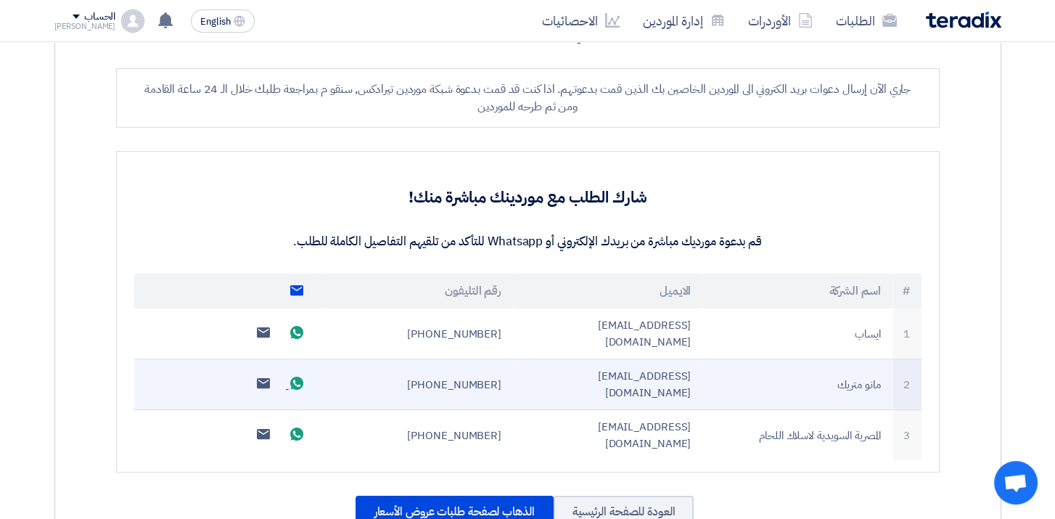
click at [290, 377] on use at bounding box center [296, 383] width 13 height 13
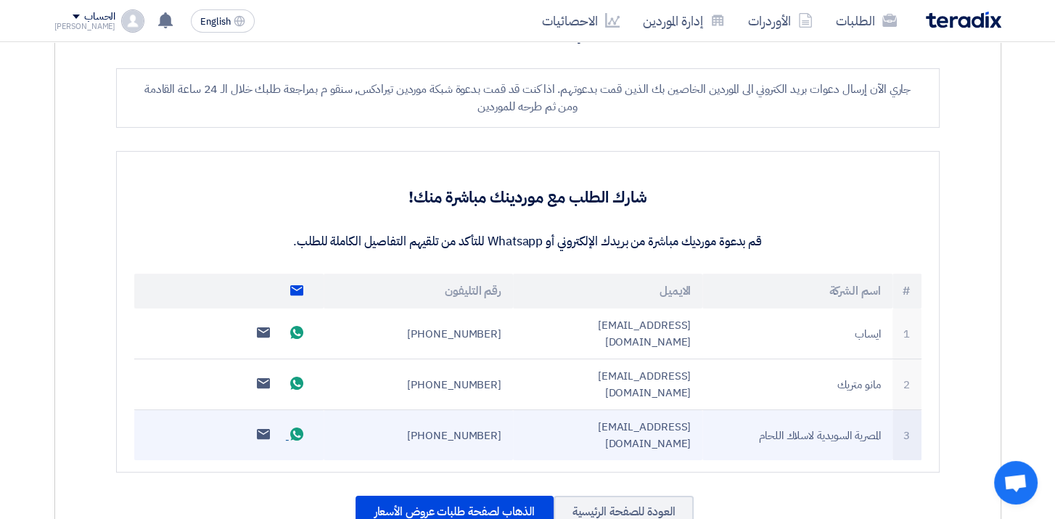
click at [290, 427] on icon "Send whatsApp message" at bounding box center [296, 433] width 13 height 13
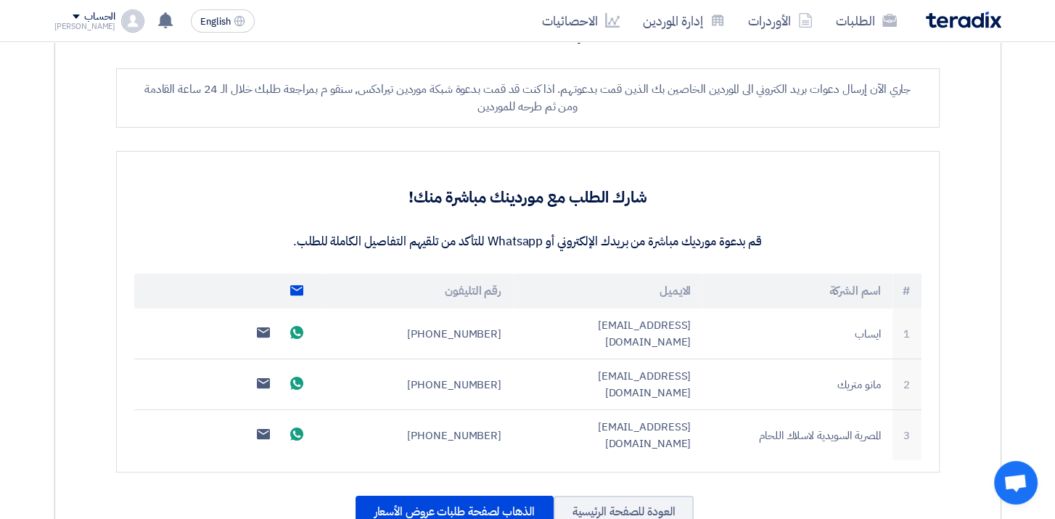
click at [81, 22] on div "[PERSON_NAME]" at bounding box center [85, 26] width 62 height 8
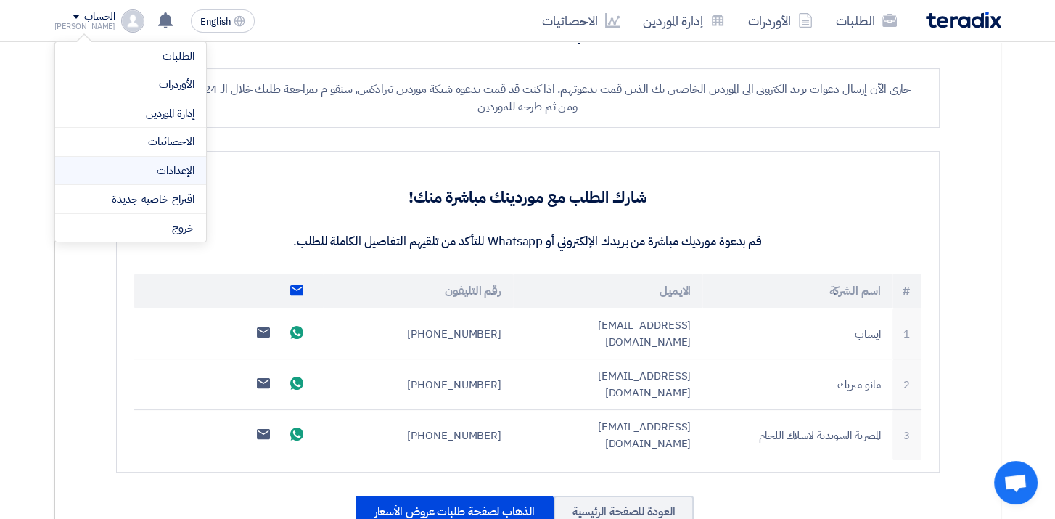
click at [112, 169] on link "الإعدادات" at bounding box center [131, 171] width 128 height 17
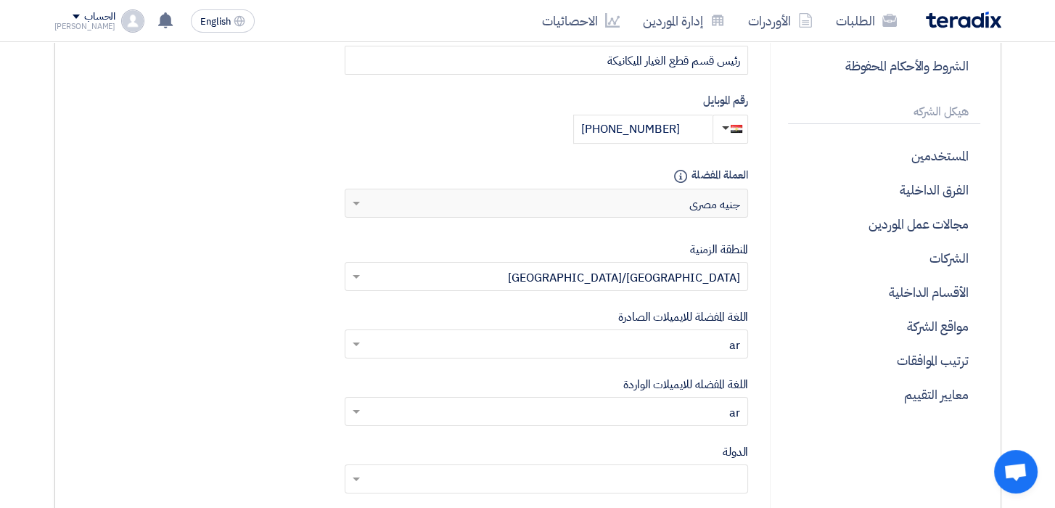
scroll to position [363, 0]
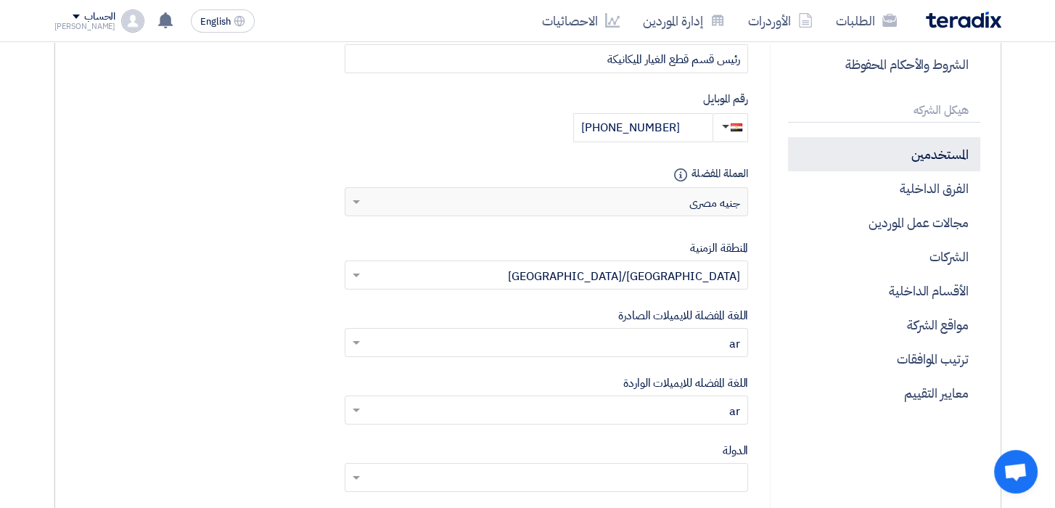
click at [958, 141] on p "المستخدمين" at bounding box center [884, 154] width 192 height 34
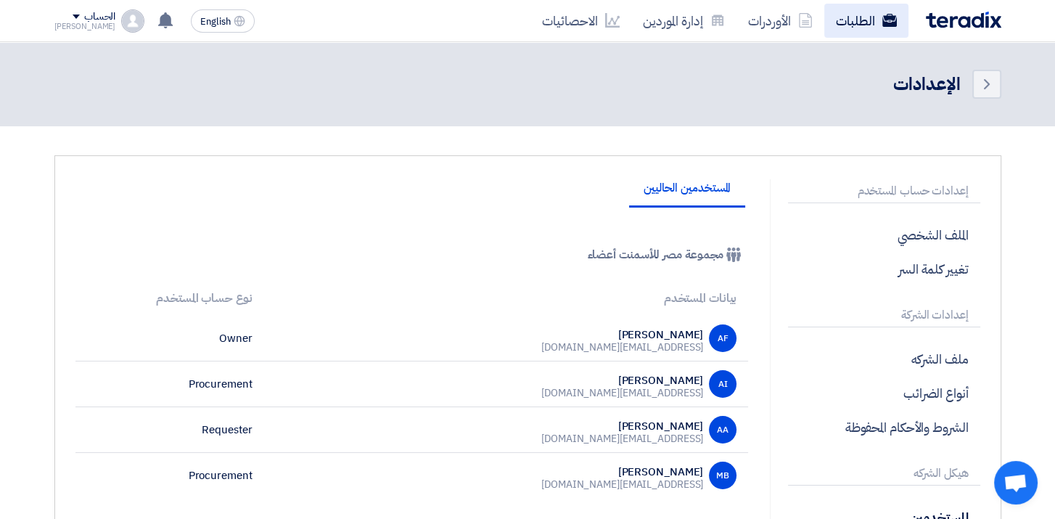
click at [848, 15] on link "الطلبات" at bounding box center [866, 21] width 84 height 34
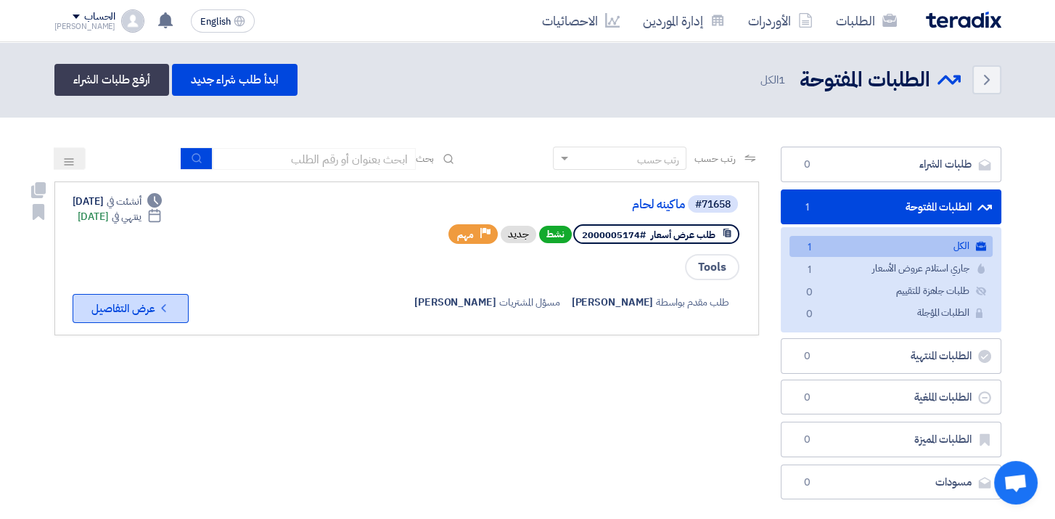
click at [149, 300] on button "Check details عرض التفاصيل" at bounding box center [131, 308] width 116 height 29
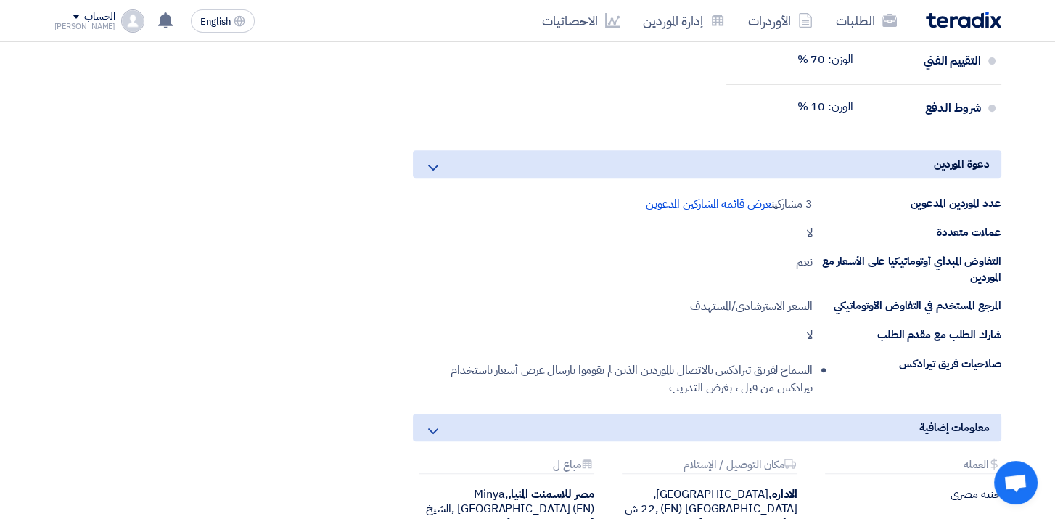
scroll to position [726, 0]
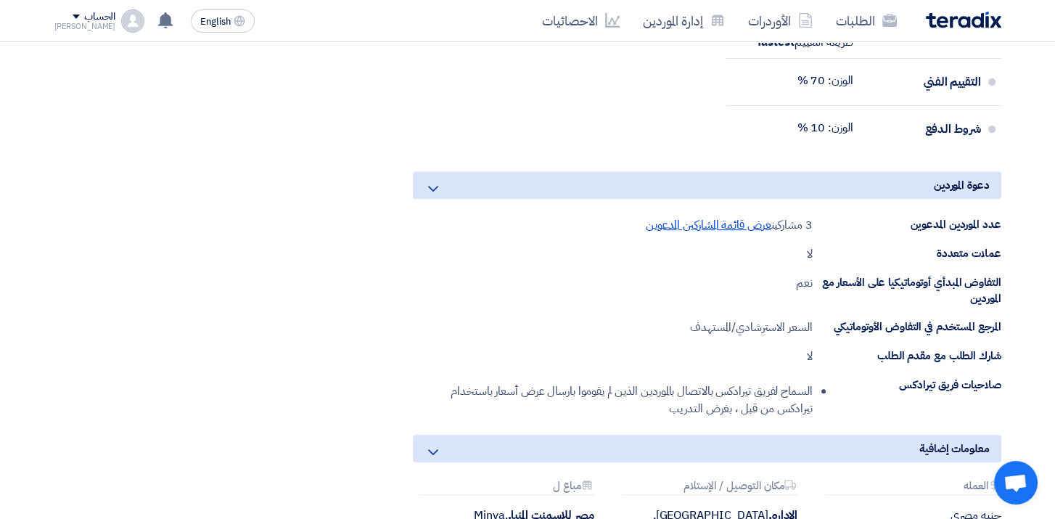
click at [692, 228] on span "عرض قائمة المشاركين المدعوين" at bounding box center [709, 224] width 126 height 17
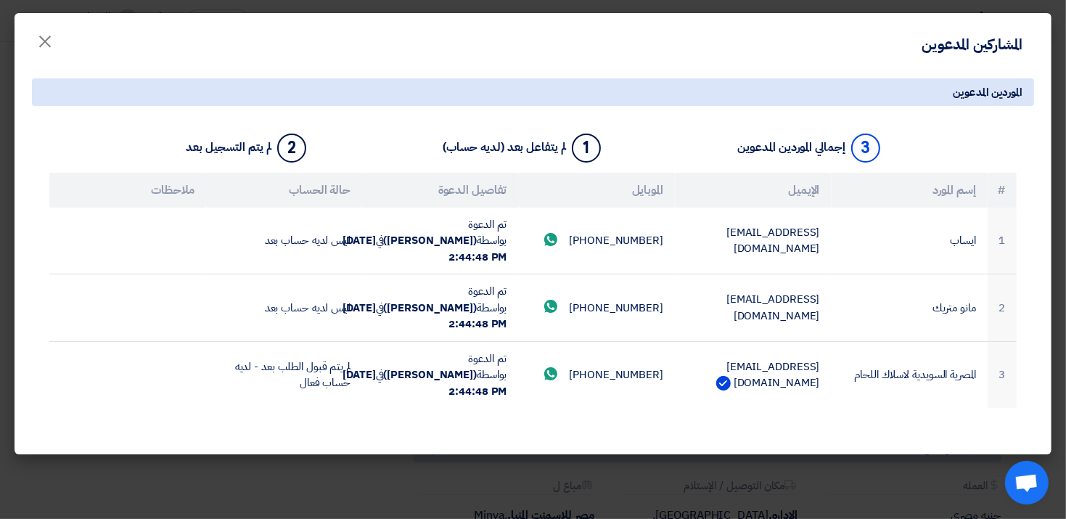
click at [882, 473] on modal-container "المشاركين المدعوين × الموردين المدعوين 3 إجمالي الموردين المدعوين 1 لم يتفاعل ب…" at bounding box center [533, 259] width 1066 height 519
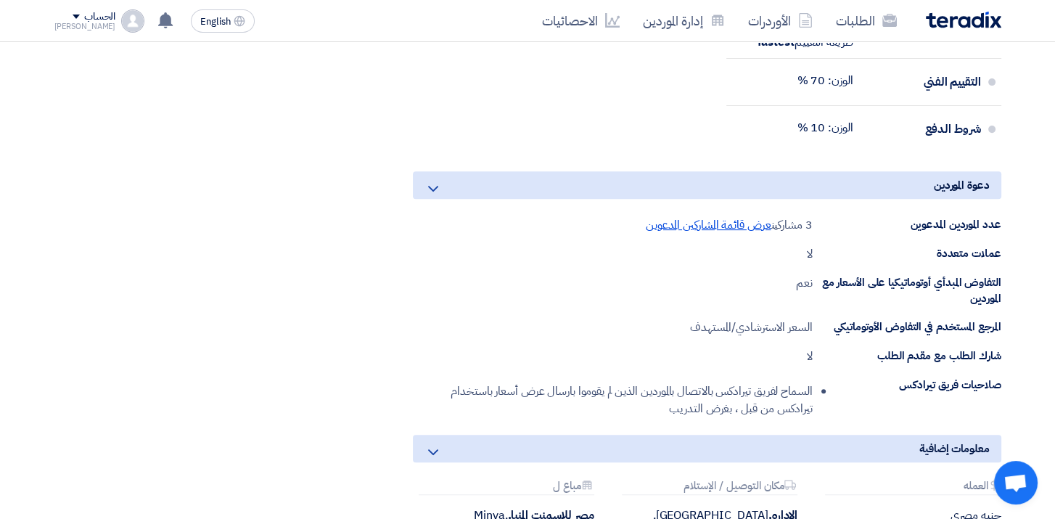
click at [703, 222] on span "عرض قائمة المشاركين المدعوين" at bounding box center [709, 224] width 126 height 17
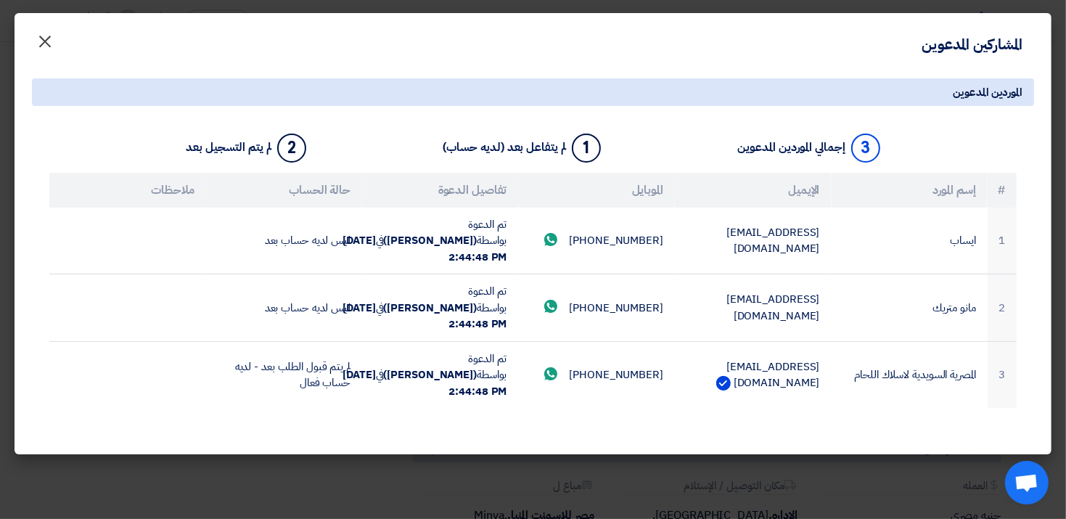
click at [50, 45] on span "×" at bounding box center [44, 41] width 17 height 44
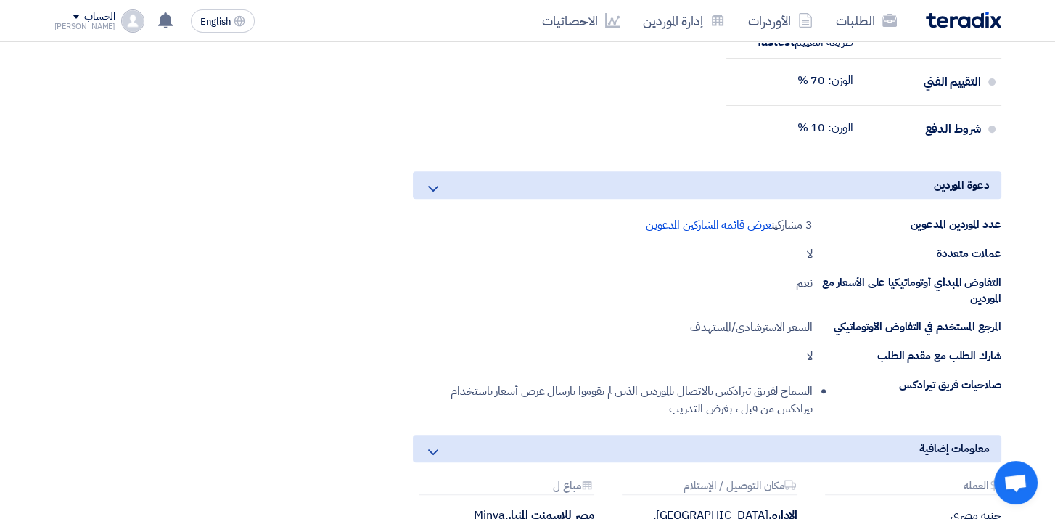
click at [554, 245] on div "عملات متعددة لا" at bounding box center [707, 253] width 588 height 17
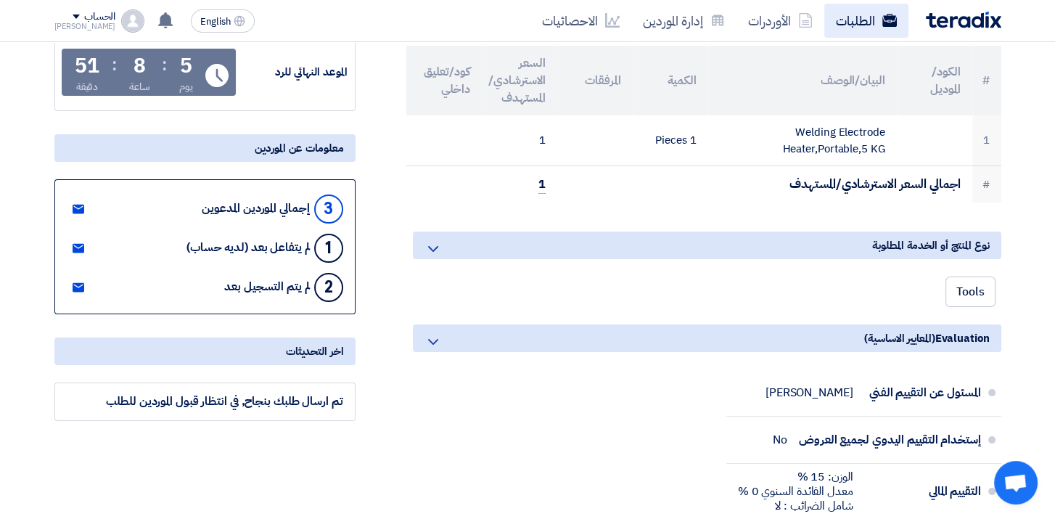
scroll to position [0, 0]
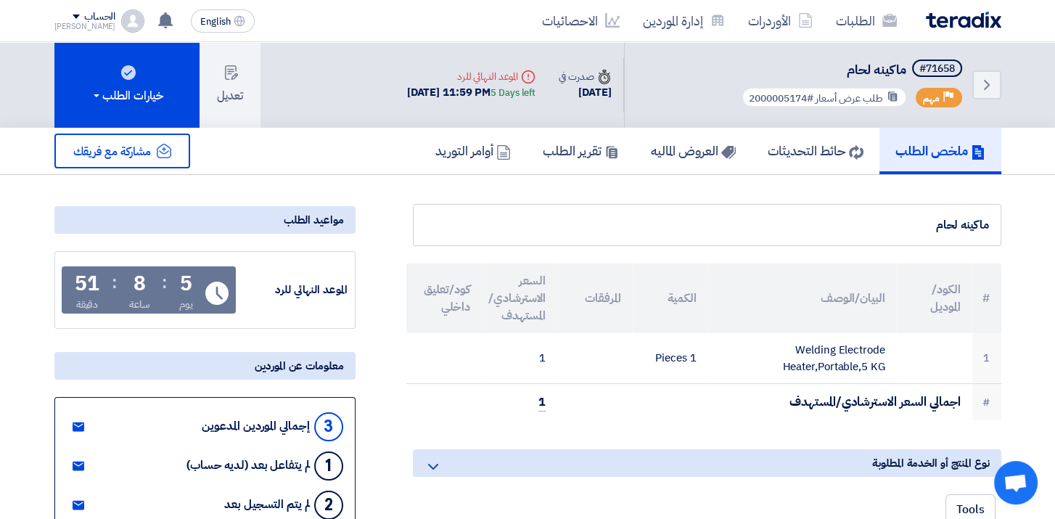
click at [334, 144] on div "مشاركة مع فريقك" at bounding box center [204, 150] width 301 height 35
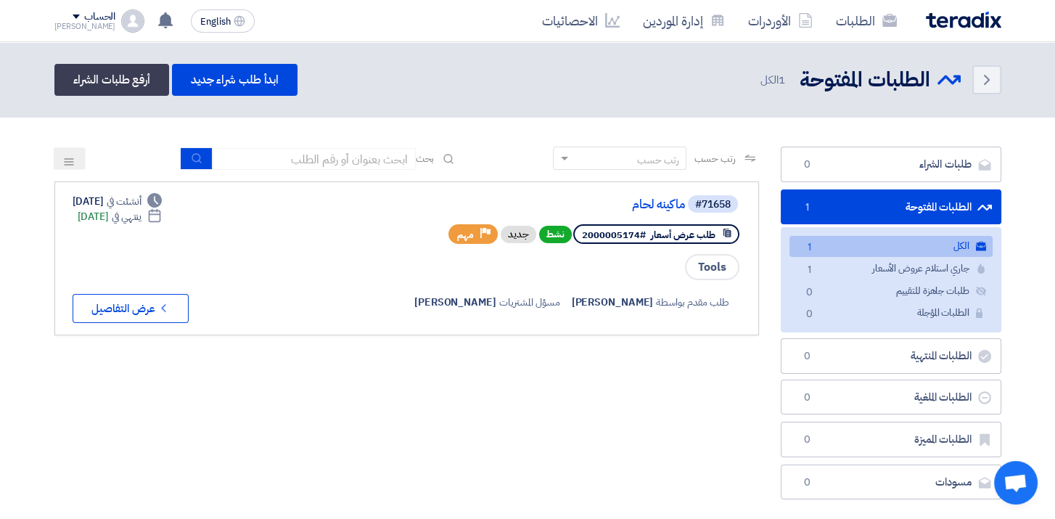
click at [609, 396] on div "رتب حسب رتب حسب بحث مجال الطلب مسؤول المشتريات نوع الطلب" at bounding box center [407, 327] width 726 height 360
click at [541, 405] on div "رتب حسب رتب حسب بحث مجال الطلب مسؤول المشتريات نوع الطلب" at bounding box center [407, 327] width 726 height 360
click at [850, 202] on link "الطلبات المفتوحة الطلبات المفتوحة 1" at bounding box center [891, 207] width 221 height 36
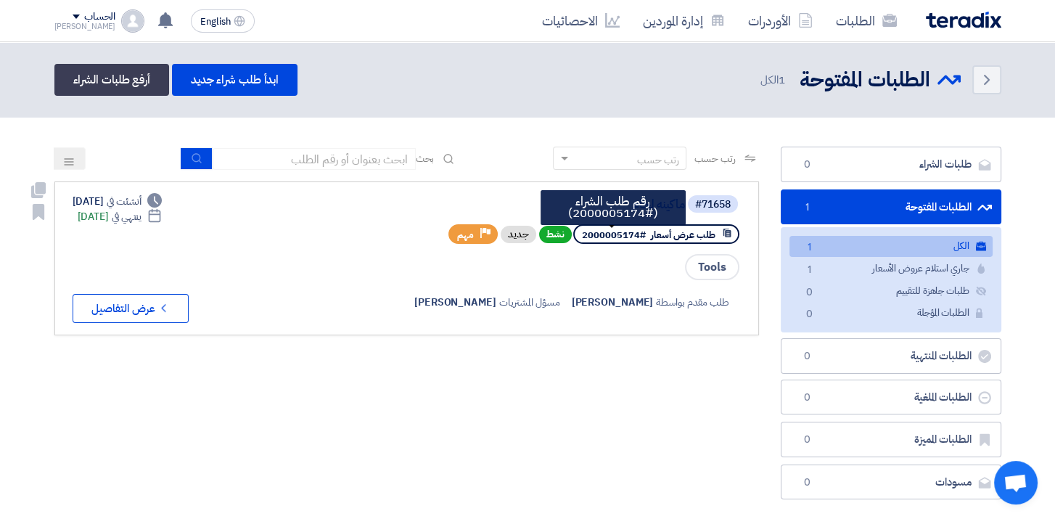
click at [628, 234] on span "#2000005174" at bounding box center [614, 235] width 64 height 14
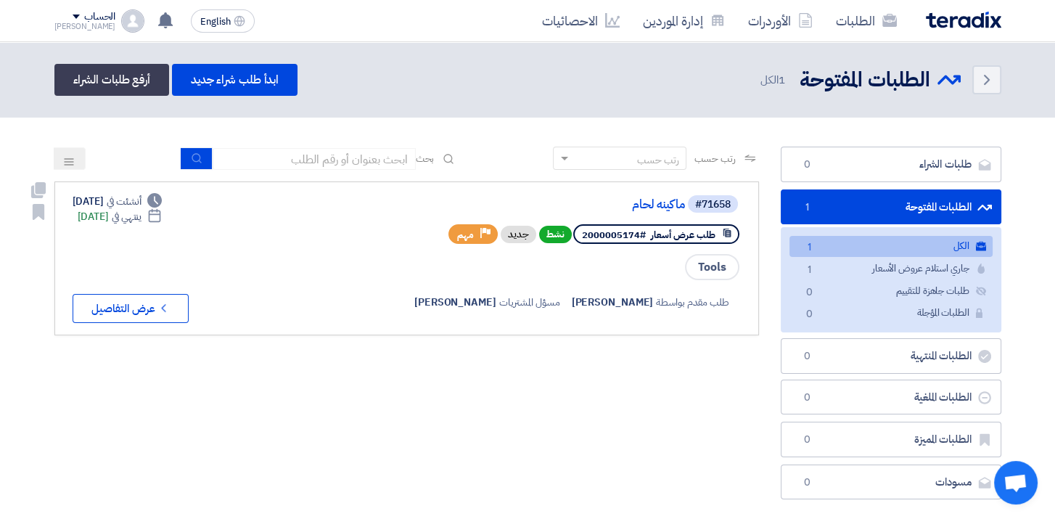
click at [624, 302] on span "[PERSON_NAME]" at bounding box center [613, 302] width 82 height 15
drag, startPoint x: 624, startPoint y: 302, endPoint x: 633, endPoint y: 348, distance: 46.5
click at [633, 348] on div "رتب حسب رتب حسب بحث مجال الطلب مسؤول المشتريات نوع الطلب" at bounding box center [407, 327] width 726 height 360
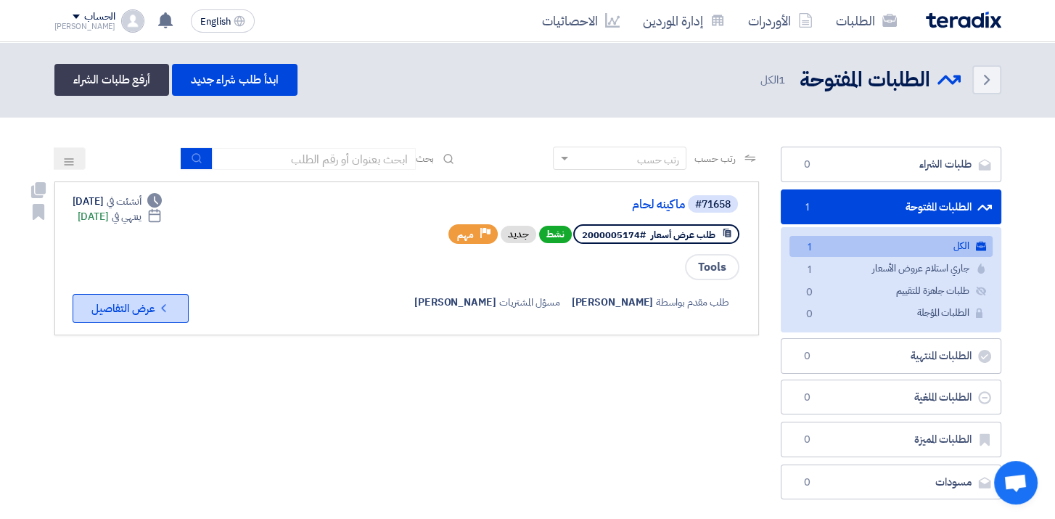
click at [83, 303] on button "Check details عرض التفاصيل" at bounding box center [131, 308] width 116 height 29
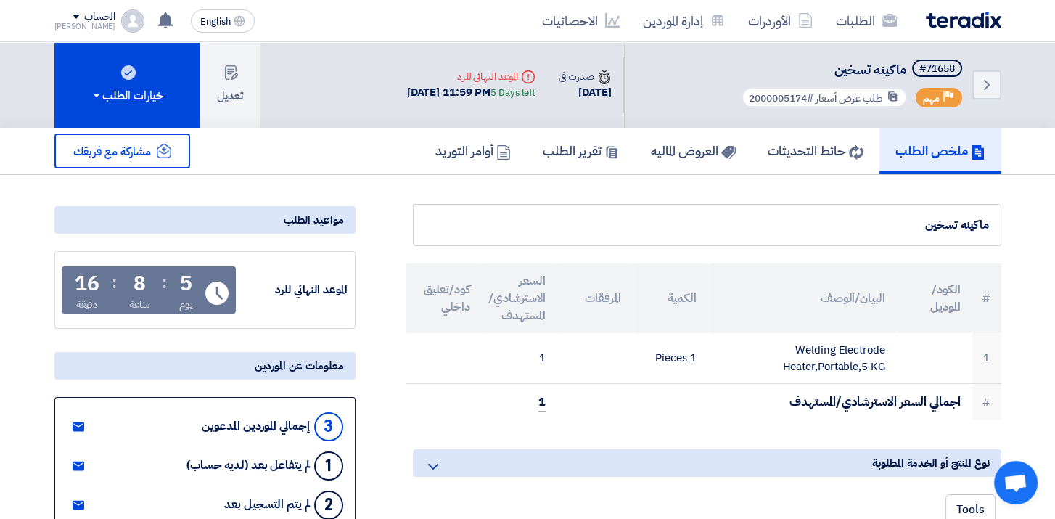
click at [424, 96] on div "7 Oct, 2025 11:59 PM 5 Days left" at bounding box center [471, 92] width 128 height 17
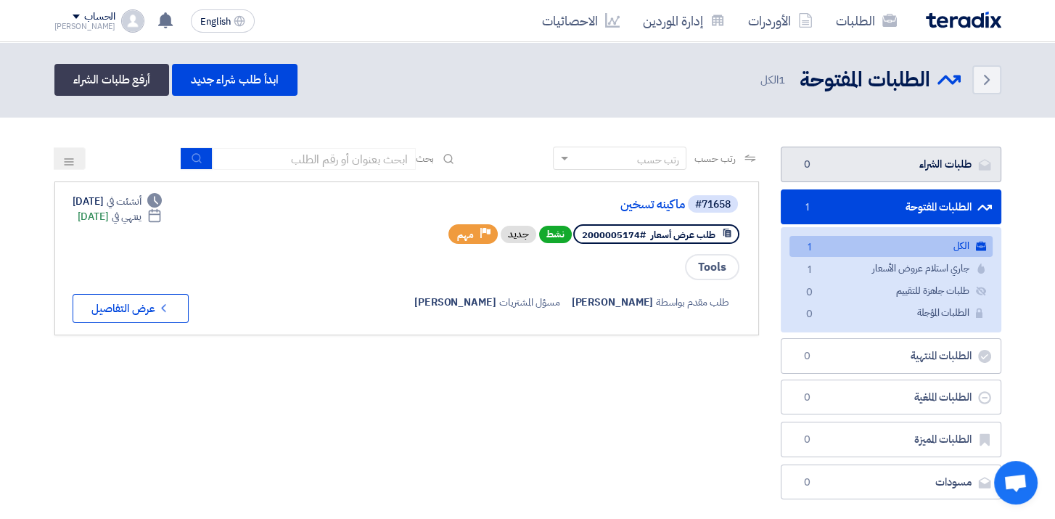
click at [895, 166] on link "طلبات الشراء طلبات الشراء 0" at bounding box center [891, 165] width 221 height 36
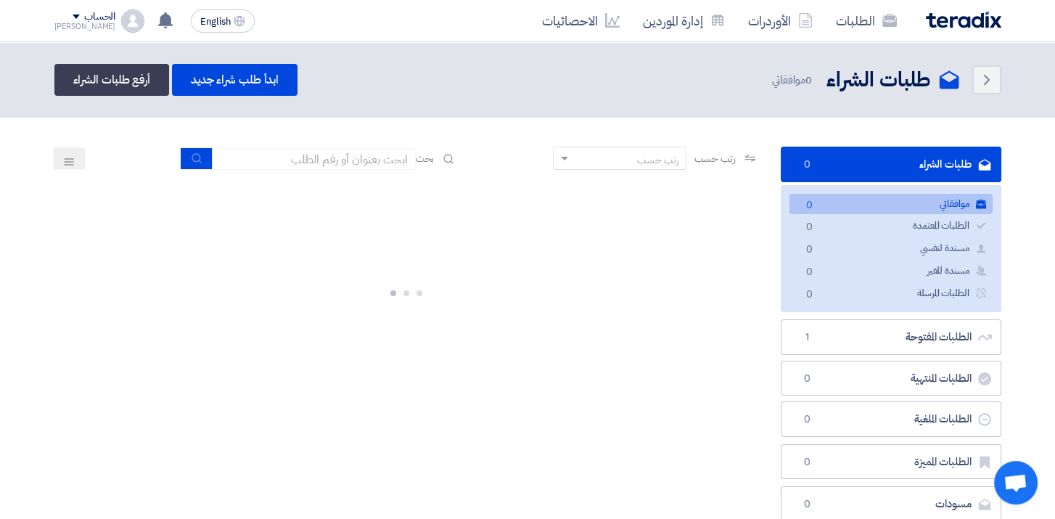
click at [918, 166] on link "طلبات الشراء طلبات الشراء 0" at bounding box center [891, 165] width 221 height 36
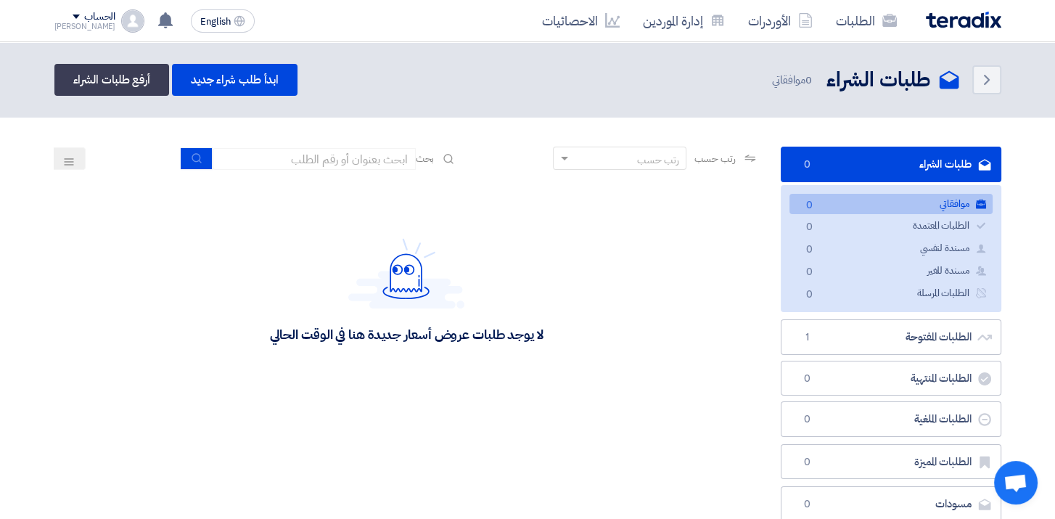
click at [901, 210] on link "موافقاتي موافقاتي 0" at bounding box center [890, 204] width 203 height 21
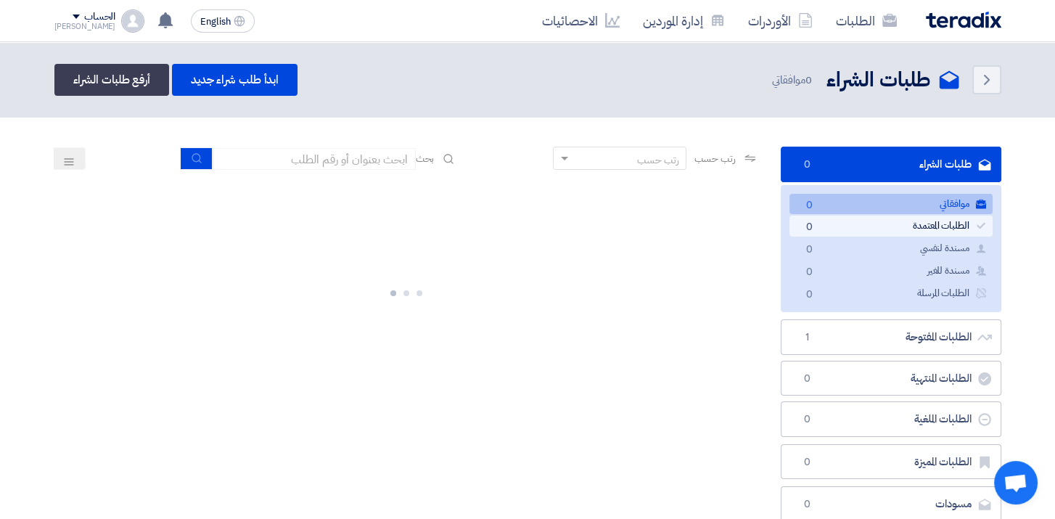
click at [897, 224] on link "الطلبات المعتمدة الطلبات المعتمدة 0" at bounding box center [890, 225] width 203 height 21
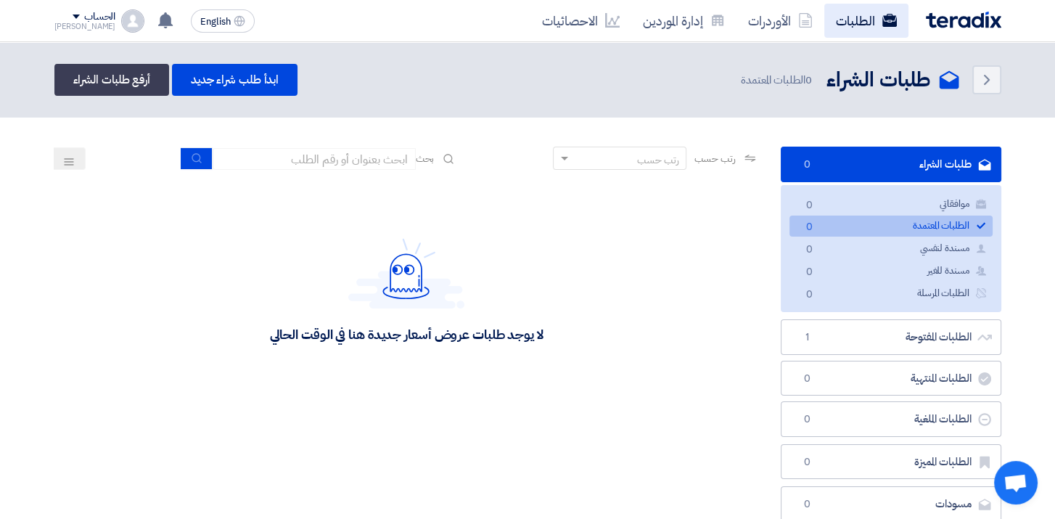
click at [855, 26] on link "الطلبات" at bounding box center [866, 21] width 84 height 34
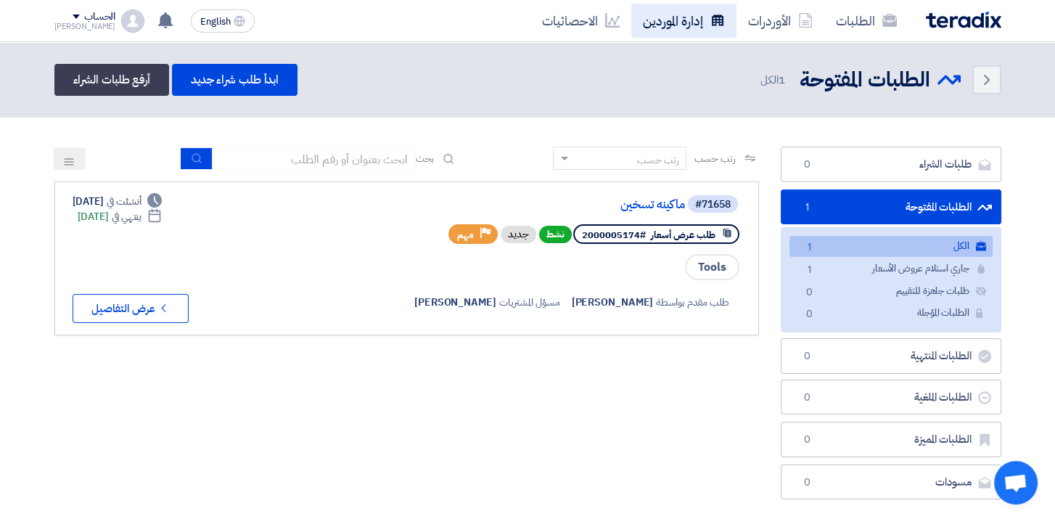
click at [683, 26] on link "إدارة الموردين" at bounding box center [683, 21] width 105 height 34
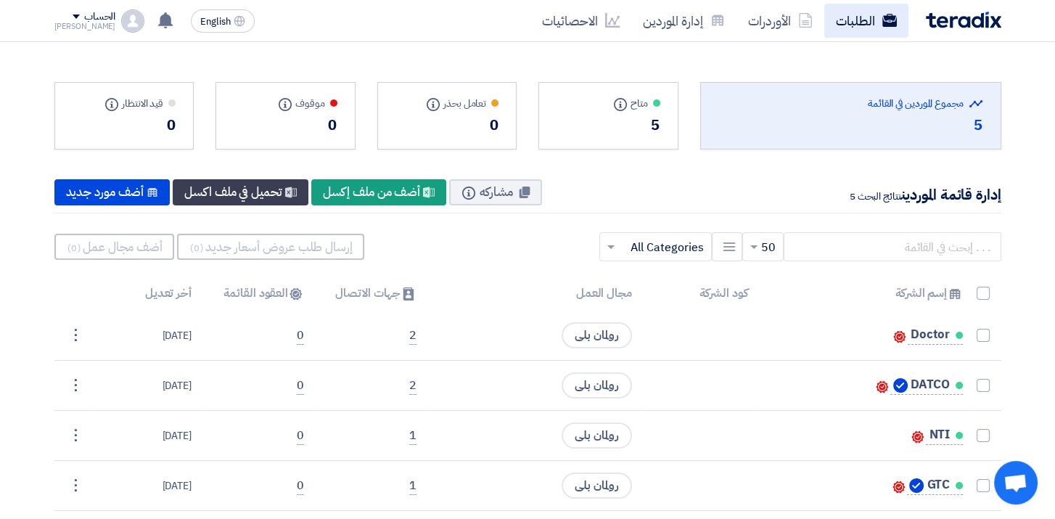
click at [859, 23] on link "الطلبات" at bounding box center [866, 21] width 84 height 34
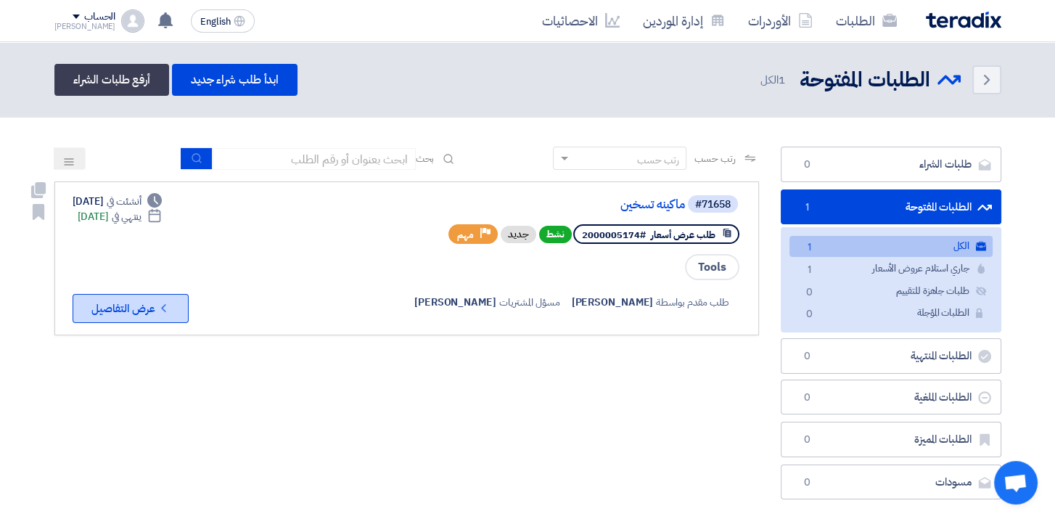
click at [134, 309] on button "Check details عرض التفاصيل" at bounding box center [131, 308] width 116 height 29
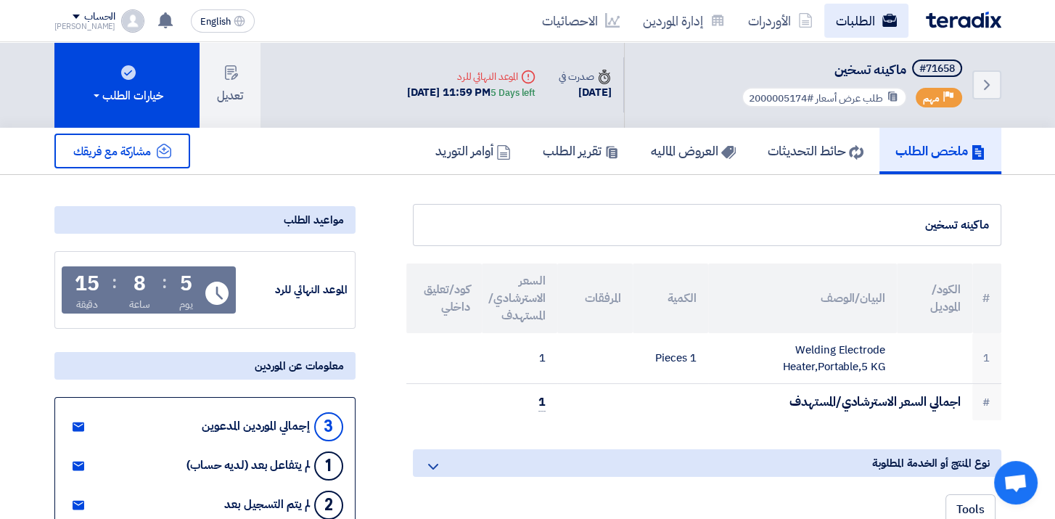
click at [863, 30] on link "الطلبات" at bounding box center [866, 21] width 84 height 34
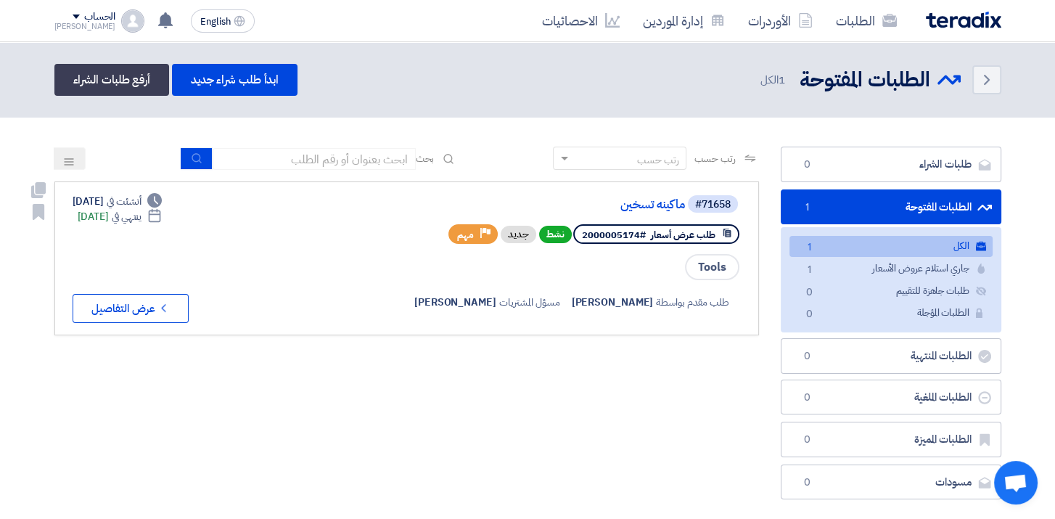
click at [671, 236] on span "طلب عرض أسعار" at bounding box center [683, 235] width 65 height 14
click at [727, 231] on use at bounding box center [727, 233] width 8 height 9
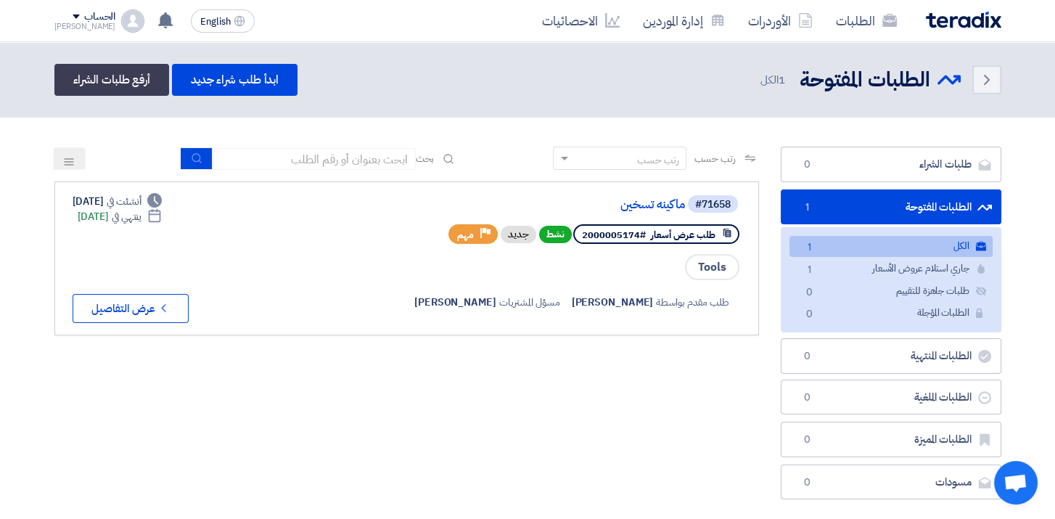
click at [744, 390] on div "رتب حسب رتب حسب بحث مجال الطلب مسؤول المشتريات نوع الطلب" at bounding box center [407, 327] width 726 height 360
click at [645, 210] on div "#71658 ماكينه تسخين" at bounding box center [566, 204] width 349 height 20
click at [641, 204] on link "ماكينه تسخين" at bounding box center [540, 204] width 290 height 13
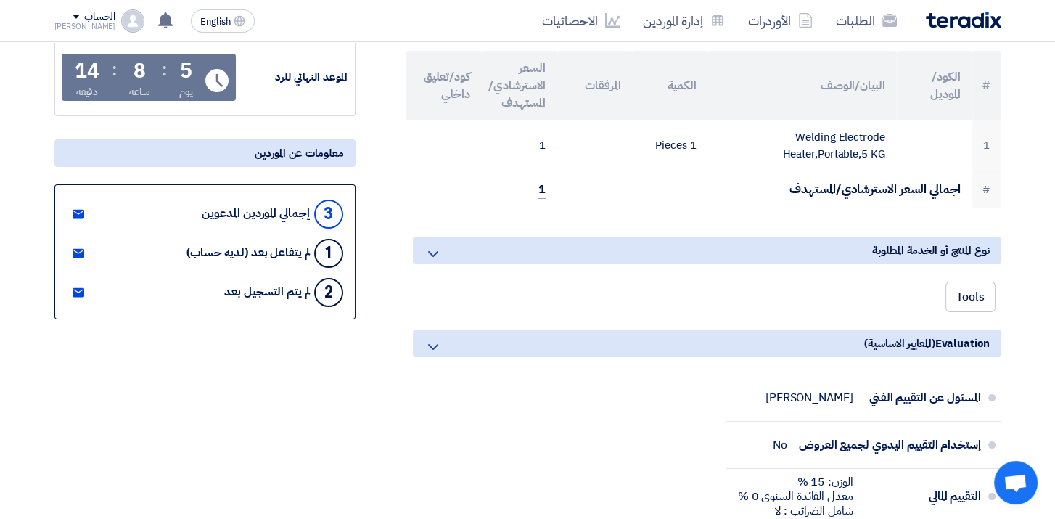
scroll to position [218, 0]
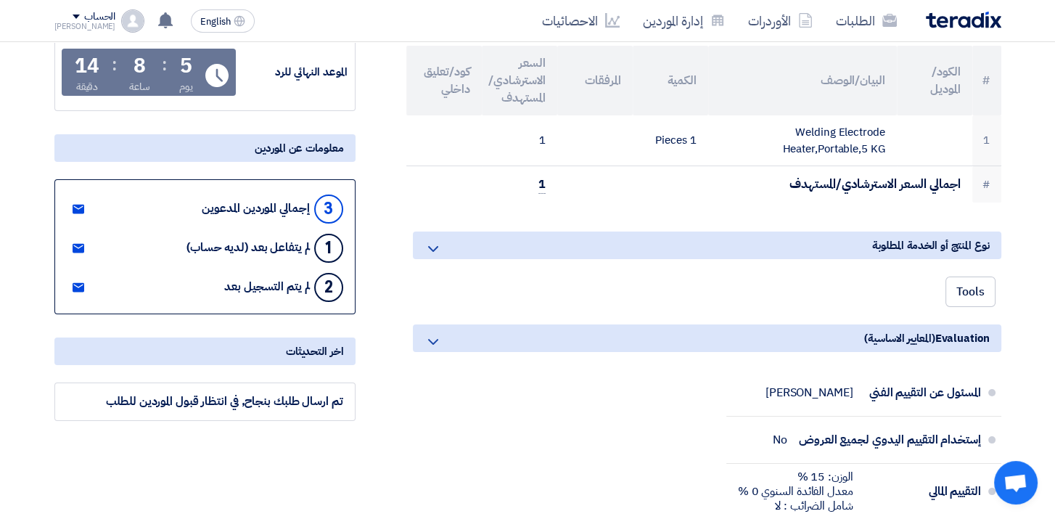
drag, startPoint x: 270, startPoint y: 244, endPoint x: 204, endPoint y: 237, distance: 66.4
click at [204, 241] on div "لم يتفاعل بعد (لديه حساب)" at bounding box center [247, 248] width 123 height 14
drag, startPoint x: 210, startPoint y: 237, endPoint x: 281, endPoint y: 268, distance: 77.6
click at [281, 268] on div "3 إجمالي الموردين المدعوين 1 لم يتفاعل بعد (لديه حساب) 2 لم يتم التسجيل بعد" at bounding box center [204, 246] width 301 height 135
drag, startPoint x: 281, startPoint y: 268, endPoint x: 270, endPoint y: 284, distance: 20.3
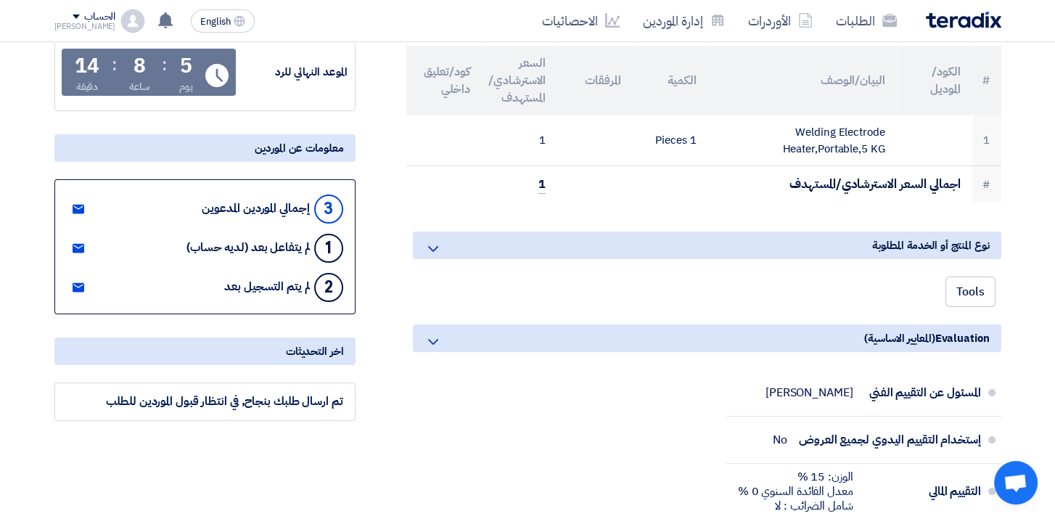
click at [270, 284] on div "لم يتم التسجيل بعد" at bounding box center [266, 287] width 85 height 14
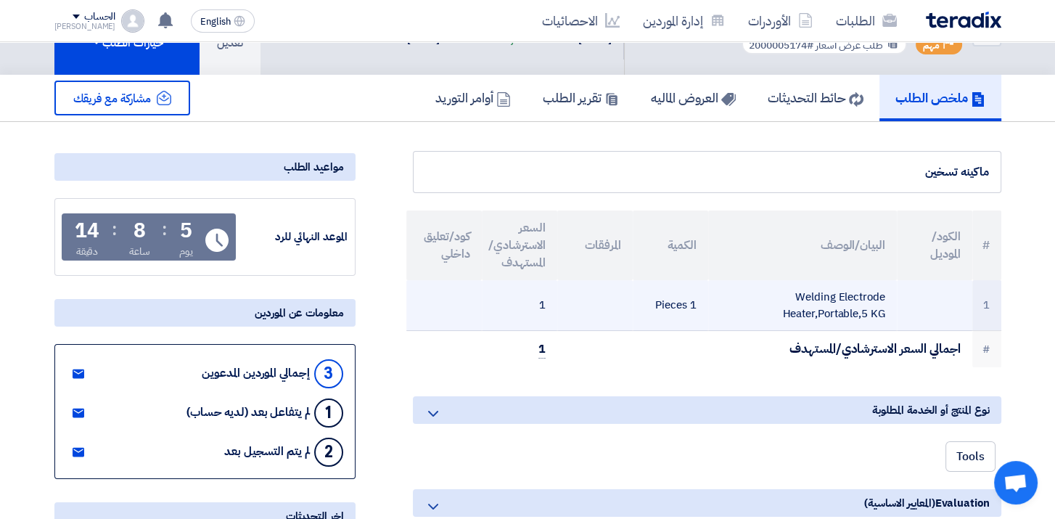
scroll to position [0, 0]
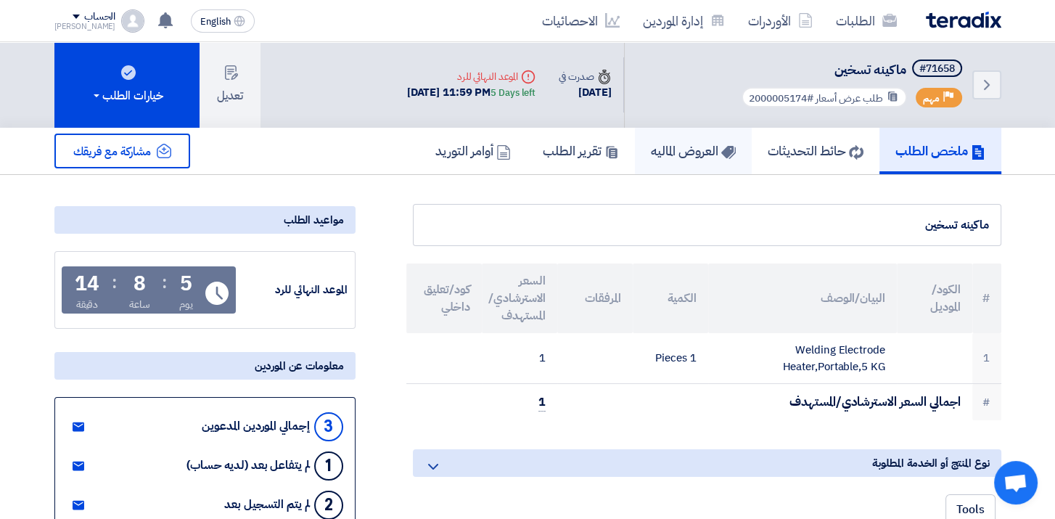
click at [683, 150] on h5 "العروض الماليه" at bounding box center [693, 150] width 85 height 17
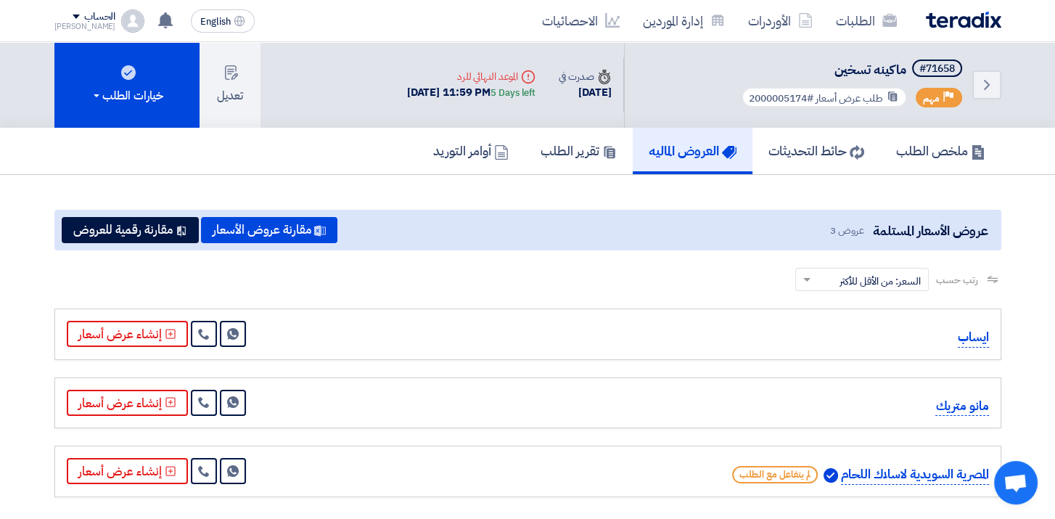
click at [1032, 183] on section "عروض الأسعار المستلمة عروض 3 مقارنة عروض الأسعار مقارنة رقمية للعروض رتب حسب رت…" at bounding box center [527, 354] width 1055 height 358
click at [1024, 160] on div "ملخص الطلب حائط التحديثات العروض الماليه تقرير الطلب أوامر التوريد" at bounding box center [527, 151] width 1055 height 47
click at [1020, 180] on section "عروض الأسعار المستلمة عروض 3 مقارنة عروض الأسعار مقارنة رقمية للعروض رتب حسب رت…" at bounding box center [527, 354] width 1055 height 358
